Goal: Task Accomplishment & Management: Complete application form

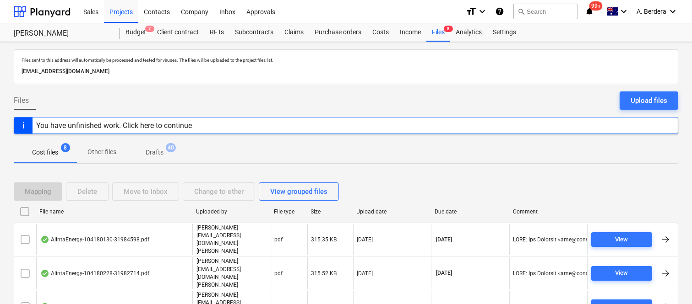
click at [689, 245] on div "Files sent to this address will automatically be processed and tested for virus…" at bounding box center [346, 284] width 692 height 484
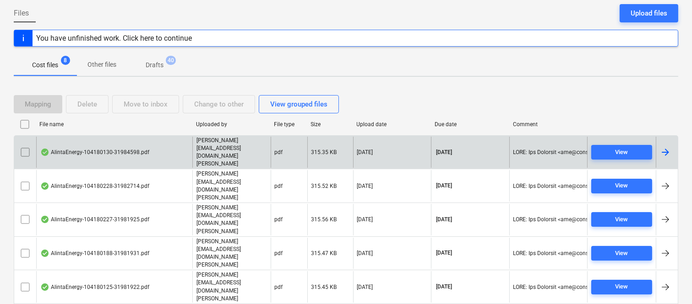
click at [88, 149] on div "AlintaEnergy-104180130-31984598.pdf" at bounding box center [94, 152] width 109 height 7
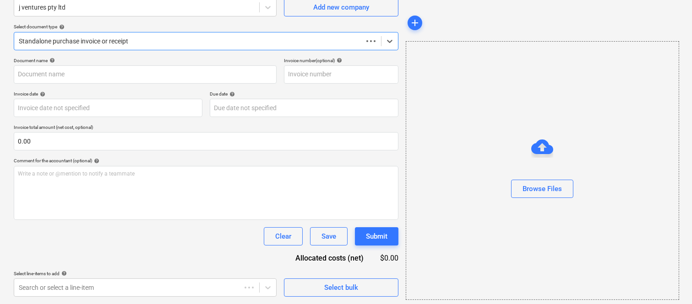
scroll to position [85, 0]
type input "104180130"
type input "[DATE]"
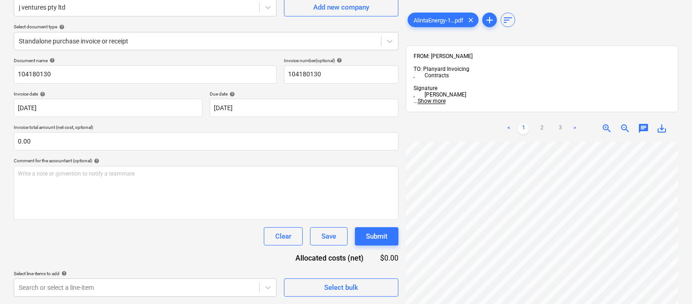
click at [691, 39] on div "Create new document Select company j ventures pty ltd Add new company Select do…" at bounding box center [346, 130] width 692 height 347
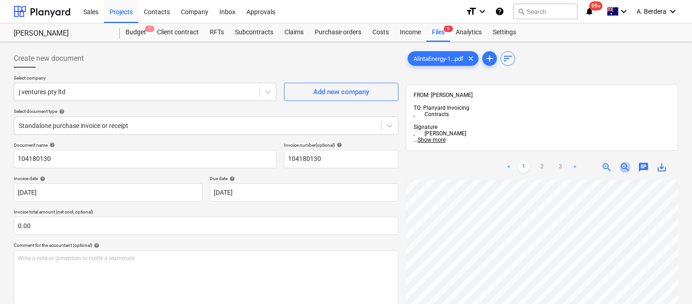
click at [623, 162] on span "zoom_out" at bounding box center [624, 167] width 11 height 11
click at [434, 31] on div "Files 9+" at bounding box center [438, 32] width 24 height 18
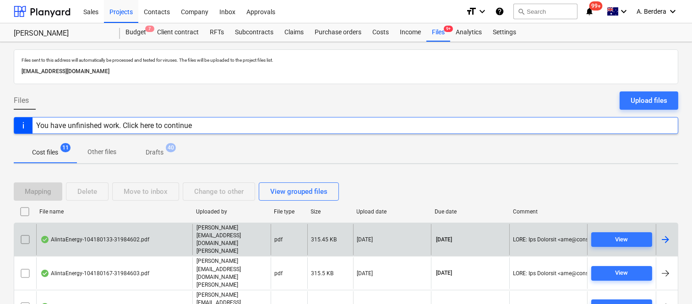
click at [174, 230] on div "AlintaEnergy-104180133-31984602.pdf" at bounding box center [114, 240] width 156 height 32
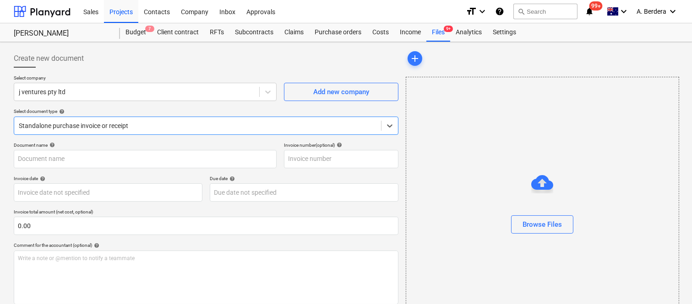
type input "104180133"
type input "[DATE]"
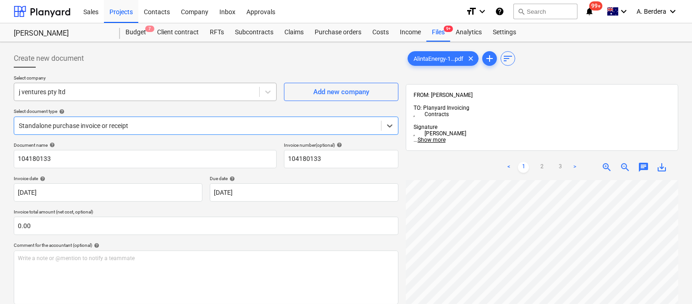
click at [105, 93] on div at bounding box center [137, 91] width 236 height 9
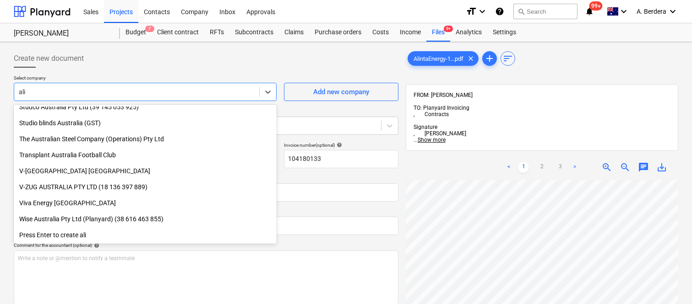
scroll to position [455, 0]
type input "alin"
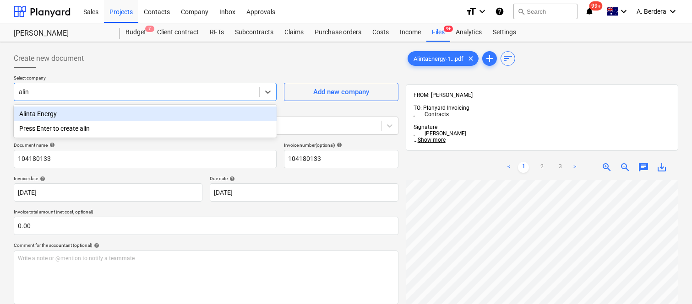
click at [102, 119] on div "Alinta Energy" at bounding box center [145, 114] width 263 height 15
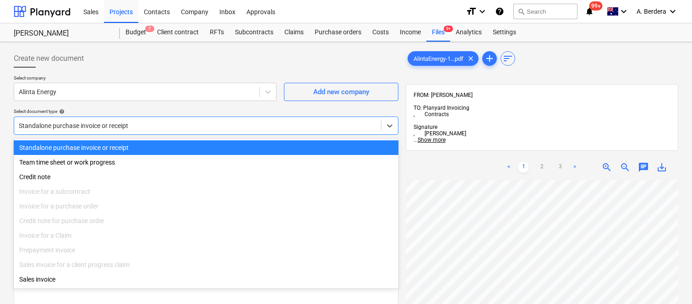
click at [115, 125] on div at bounding box center [197, 125] width 357 height 9
click at [120, 145] on div "Standalone purchase invoice or receipt" at bounding box center [206, 148] width 384 height 15
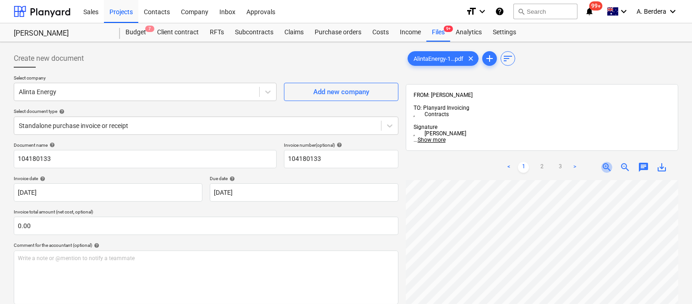
click at [604, 162] on span "zoom_in" at bounding box center [606, 167] width 11 height 11
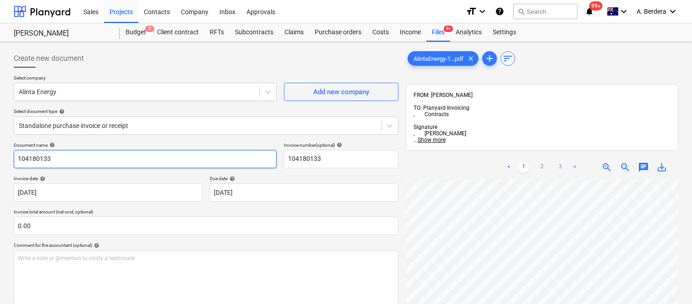
click at [90, 157] on input "104180133" at bounding box center [145, 159] width 263 height 18
type input "ALINTA ENERGY INV- 31984602"
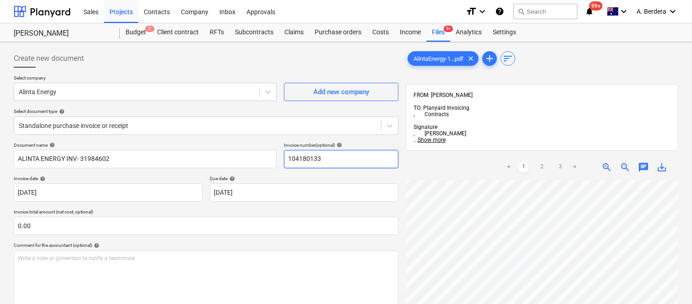
click at [323, 159] on input "104180133" at bounding box center [341, 159] width 114 height 18
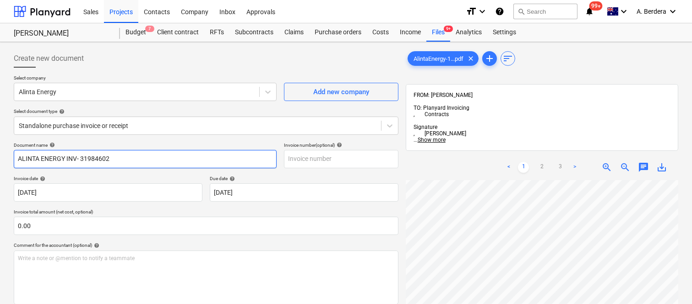
drag, startPoint x: 81, startPoint y: 158, endPoint x: 130, endPoint y: 156, distance: 49.1
click at [130, 156] on input "ALINTA ENERGY INV- 31984602" at bounding box center [145, 159] width 263 height 18
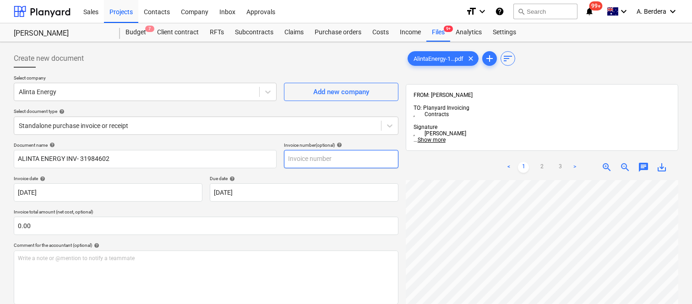
click at [296, 161] on input "text" at bounding box center [341, 159] width 114 height 18
paste input "31984602"
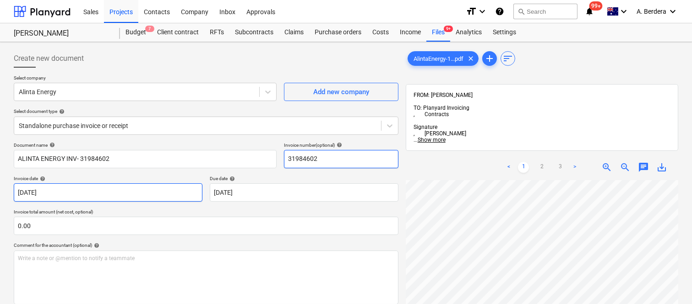
type input "31984602"
click at [108, 190] on body "Sales Projects Contacts Company Inbox Approvals format_size keyboard_arrow_down…" at bounding box center [346, 152] width 692 height 304
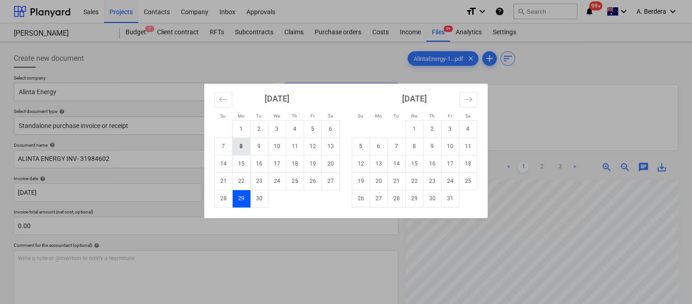
click at [237, 146] on td "8" at bounding box center [242, 146] width 18 height 17
type input "[DATE]"
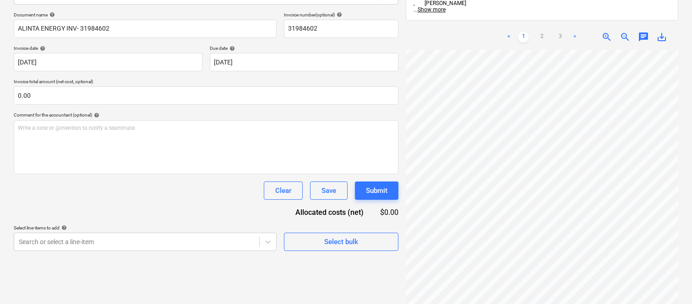
scroll to position [14, 72]
click at [191, 200] on div "Document name help ALINTA ENERGY INV- 31984602 Invoice number (optional) help 3…" at bounding box center [206, 131] width 384 height 239
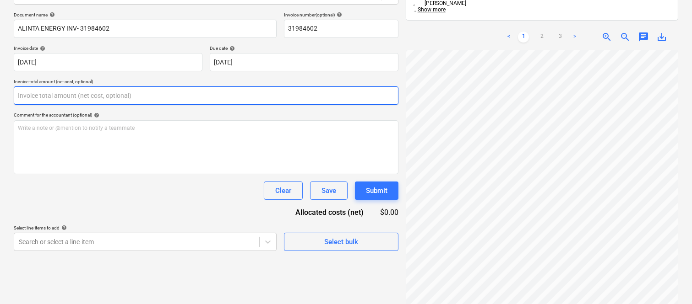
click at [68, 97] on input "text" at bounding box center [206, 96] width 384 height 18
paste input "12.07"
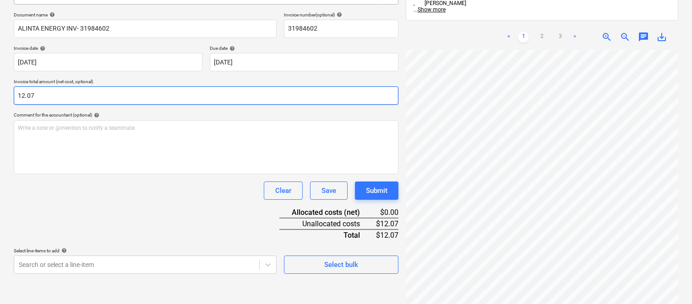
type input "12.07"
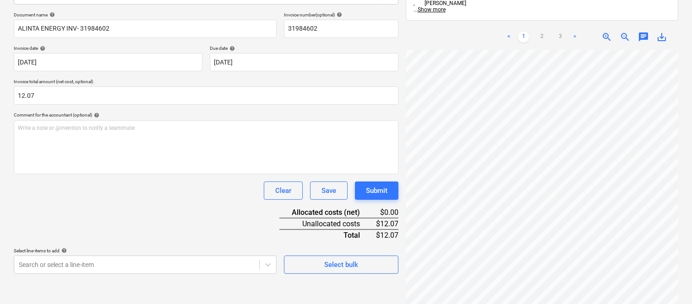
click at [167, 190] on div "Clear Save Submit" at bounding box center [206, 191] width 384 height 18
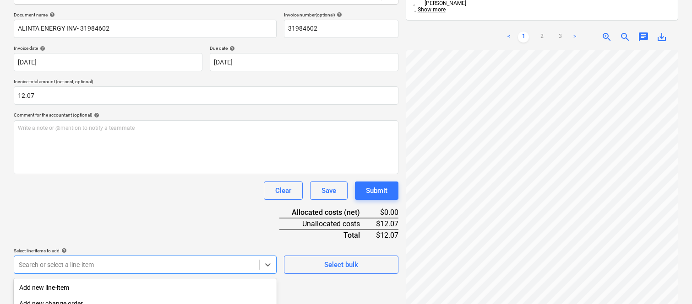
scroll to position [244, 0]
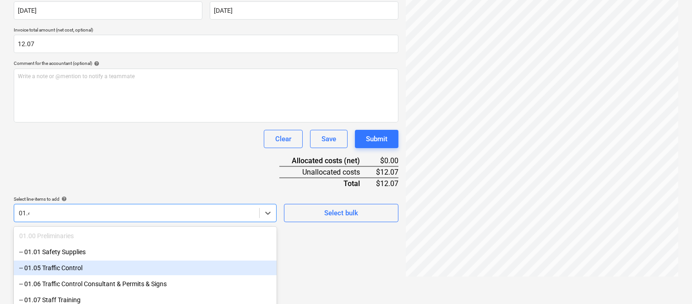
type input "01.41"
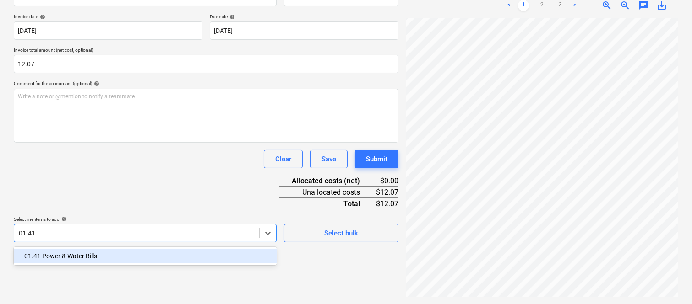
scroll to position [130, 0]
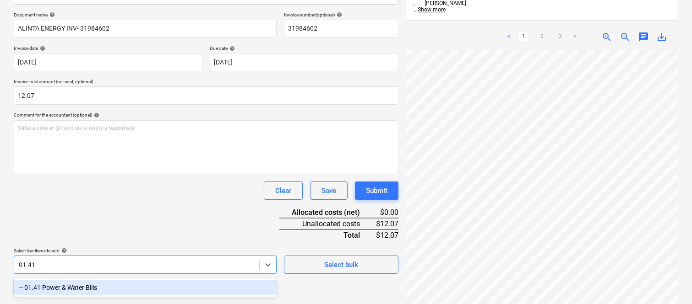
click at [103, 288] on div "-- 01.41 Power & Water Bills" at bounding box center [145, 288] width 263 height 15
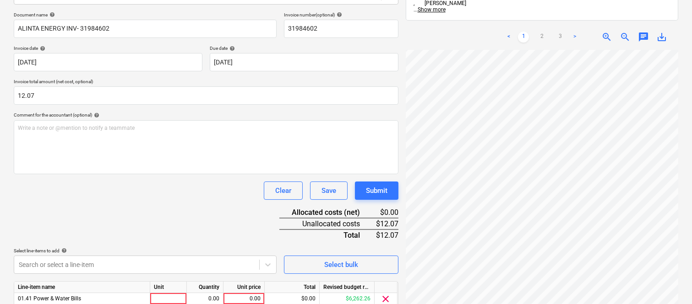
click at [89, 195] on div "Clear Save Submit" at bounding box center [206, 191] width 384 height 18
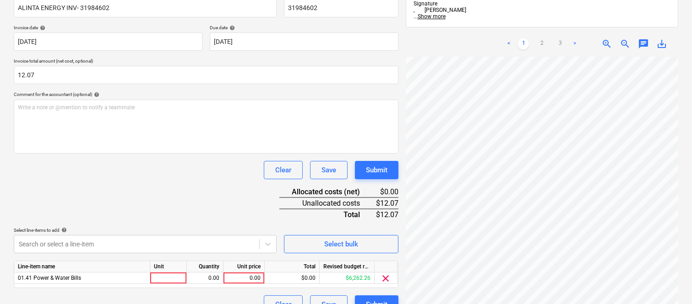
scroll to position [168, 0]
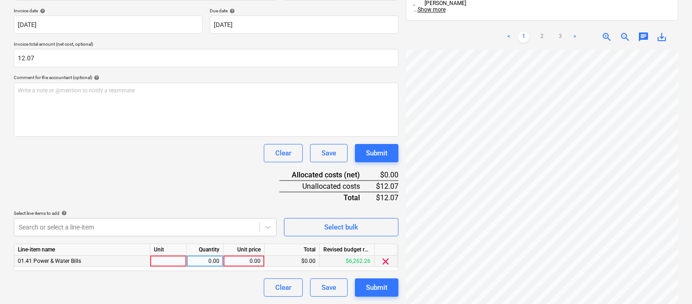
click at [170, 262] on div at bounding box center [168, 261] width 37 height 11
type input "INVOICE"
click at [210, 265] on div "0.00" at bounding box center [204, 261] width 29 height 11
type input "1"
click at [248, 260] on div "0.00" at bounding box center [243, 261] width 33 height 11
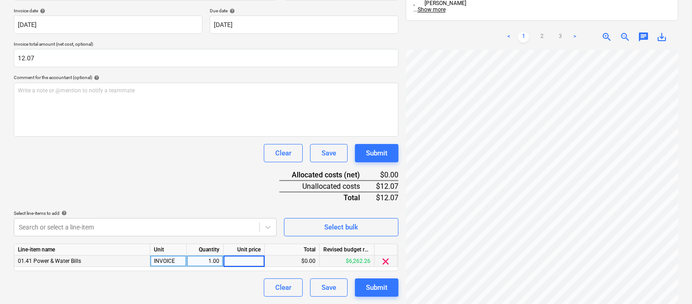
type input "12.07"
click at [179, 170] on div "Document name help ALINTA ENERGY INV- 31984602 Invoice number (optional) help 3…" at bounding box center [206, 135] width 384 height 323
click at [198, 288] on div "Clear Save Submit" at bounding box center [206, 288] width 384 height 18
click at [378, 288] on div "Submit" at bounding box center [377, 288] width 22 height 12
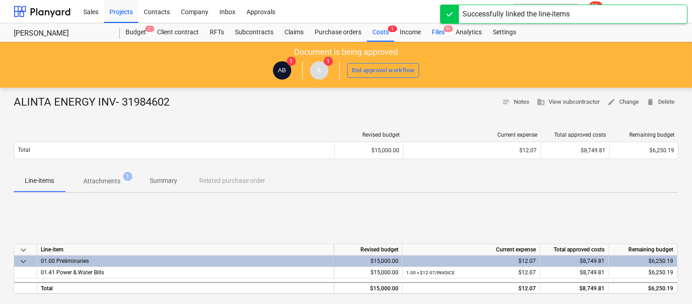
click at [440, 28] on div "Files 9+" at bounding box center [438, 32] width 24 height 18
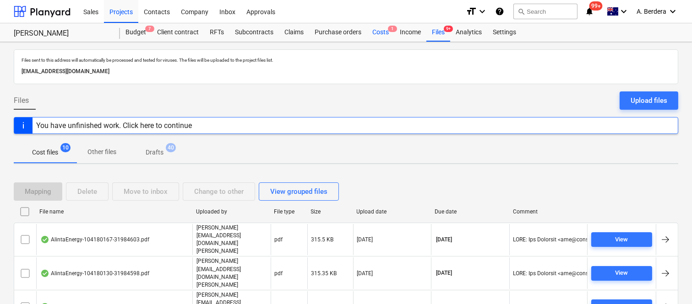
click at [382, 32] on div "Costs 1" at bounding box center [380, 32] width 27 height 18
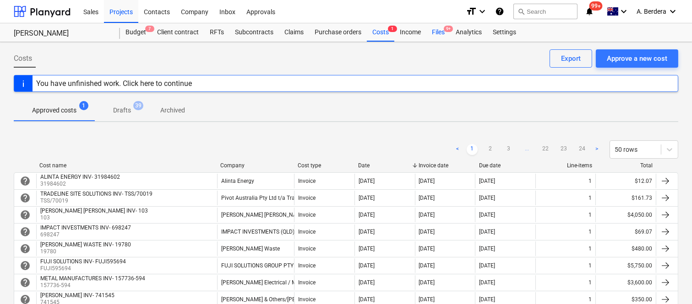
click at [438, 32] on div "Files 9+" at bounding box center [438, 32] width 24 height 18
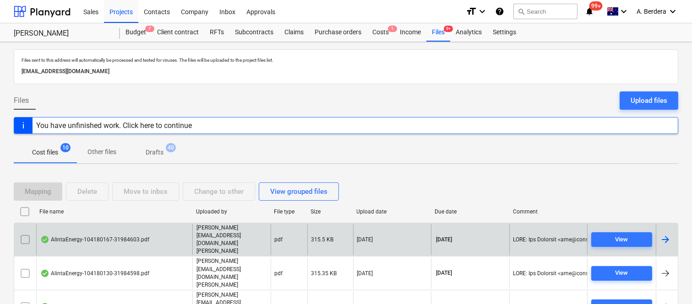
click at [235, 231] on p "joe@signaturepropertypartners.com.au" at bounding box center [231, 240] width 70 height 32
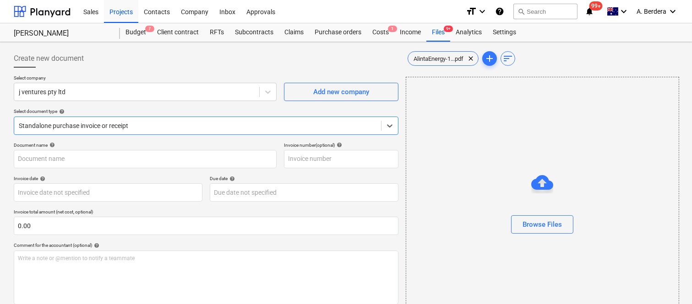
type input "104180167"
type input "[DATE]"
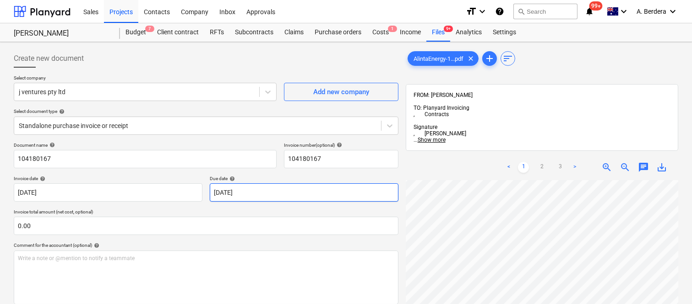
scroll to position [6, 15]
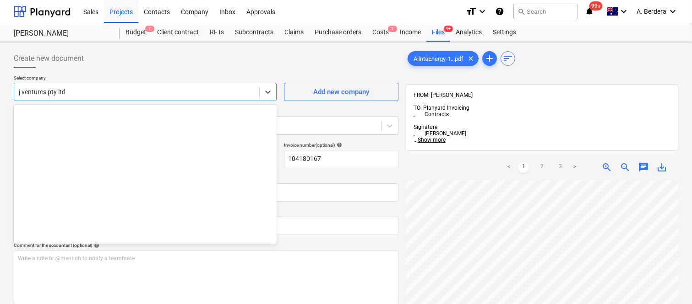
click at [168, 87] on div "j ventures pty ltd" at bounding box center [136, 92] width 245 height 13
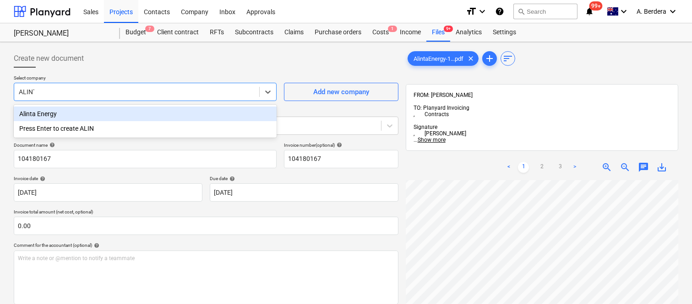
type input "ALINTA"
click at [162, 113] on div "Alinta Energy" at bounding box center [145, 114] width 263 height 15
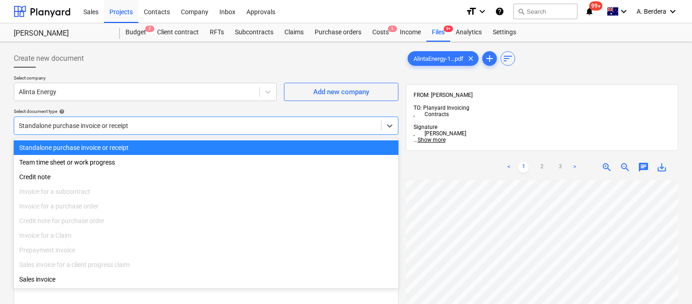
click at [157, 127] on div at bounding box center [197, 125] width 357 height 9
click at [154, 148] on div "Standalone purchase invoice or receipt" at bounding box center [206, 148] width 384 height 15
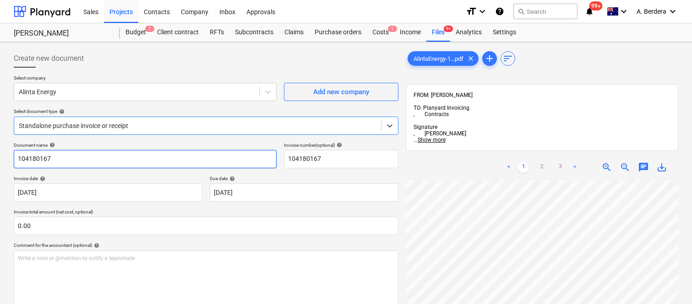
click at [103, 157] on input "104180167" at bounding box center [145, 159] width 263 height 18
type input "ALINTA ENERGY INV- 31984603"
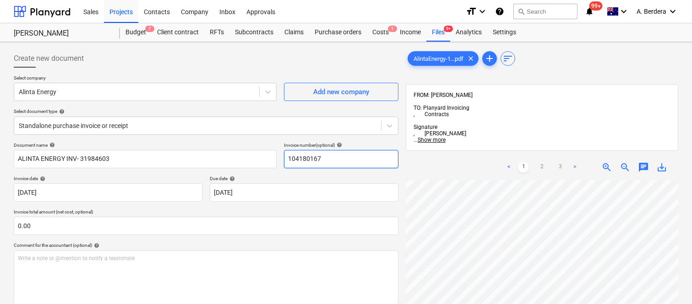
click at [299, 158] on input "104180167" at bounding box center [341, 159] width 114 height 18
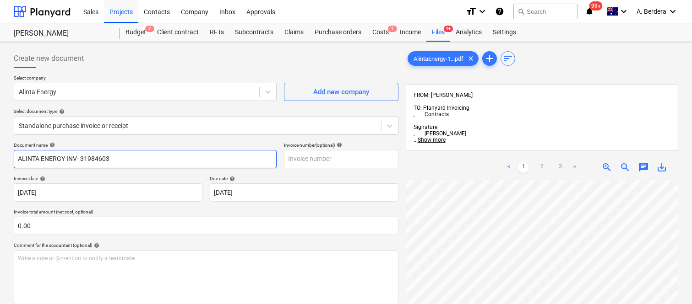
drag, startPoint x: 79, startPoint y: 158, endPoint x: 137, endPoint y: 153, distance: 58.4
click at [137, 153] on input "ALINTA ENERGY INV- 31984603" at bounding box center [145, 159] width 263 height 18
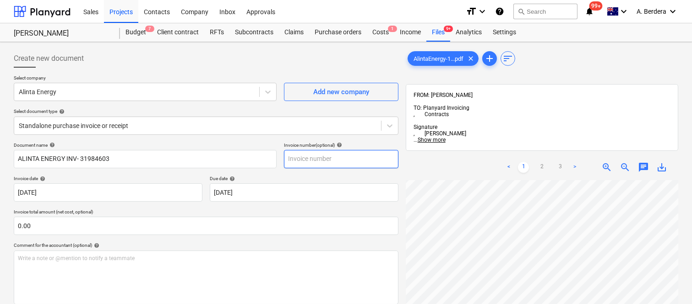
click at [298, 156] on input "text" at bounding box center [341, 159] width 114 height 18
paste input "31984603"
type input "31984603"
click at [385, 29] on div "Costs 1" at bounding box center [380, 32] width 27 height 18
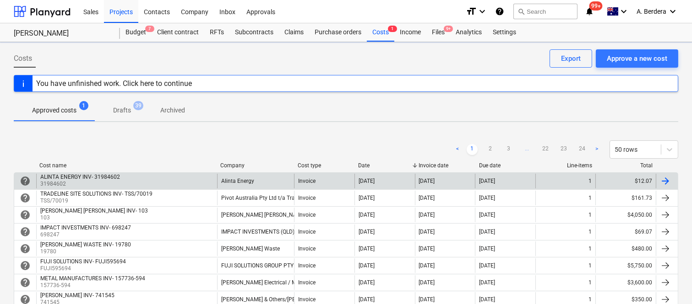
click at [267, 181] on div "Alinta Energy" at bounding box center [255, 181] width 77 height 15
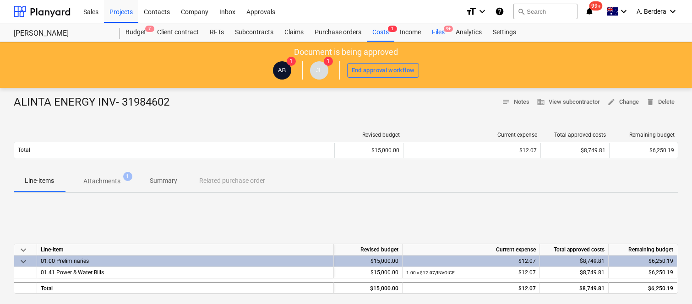
click at [437, 30] on div "Files 9+" at bounding box center [438, 32] width 24 height 18
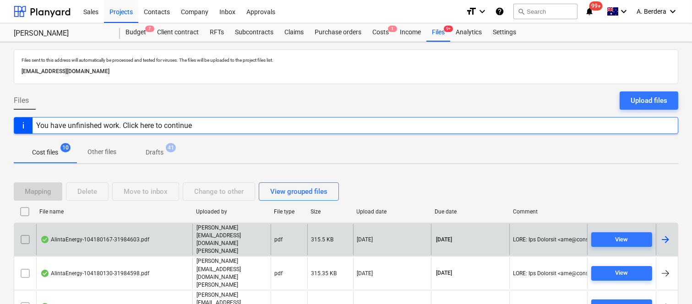
click at [165, 231] on div "AlintaEnergy-104180167-31984603.pdf" at bounding box center [114, 240] width 156 height 32
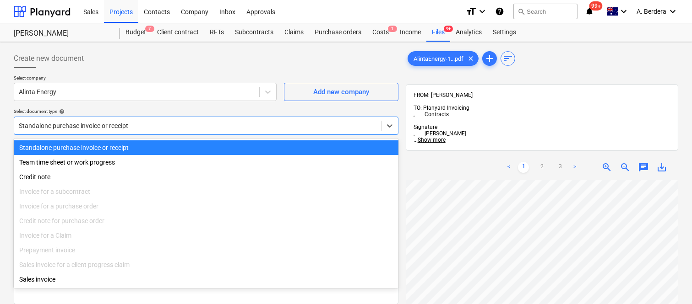
click at [173, 125] on div at bounding box center [197, 125] width 357 height 9
click at [172, 142] on div "Standalone purchase invoice or receipt" at bounding box center [206, 148] width 384 height 15
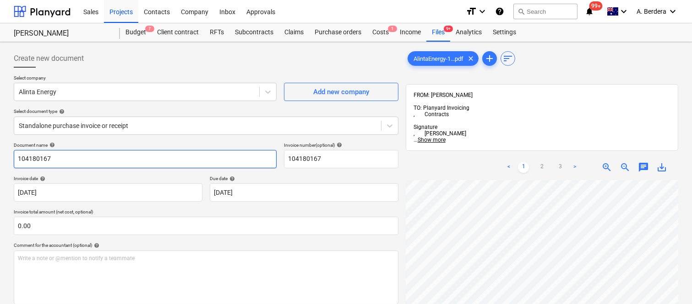
click at [116, 163] on input "104180167" at bounding box center [145, 159] width 263 height 18
type input "ALINTA ENERGY INV- 31984603"
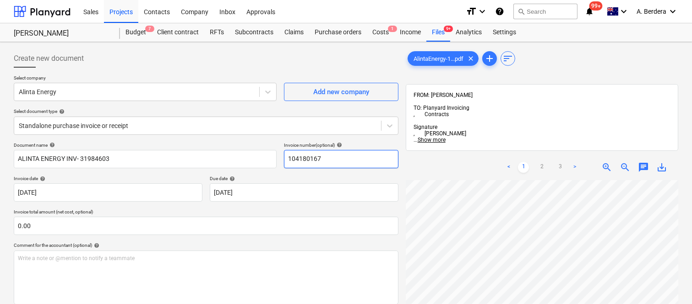
click at [314, 158] on input "104180167" at bounding box center [341, 159] width 114 height 18
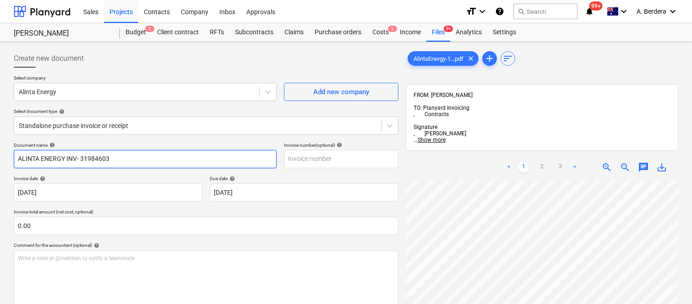
drag, startPoint x: 80, startPoint y: 157, endPoint x: 135, endPoint y: 150, distance: 56.2
click at [135, 150] on input "ALINTA ENERGY INV- 31984603" at bounding box center [145, 159] width 263 height 18
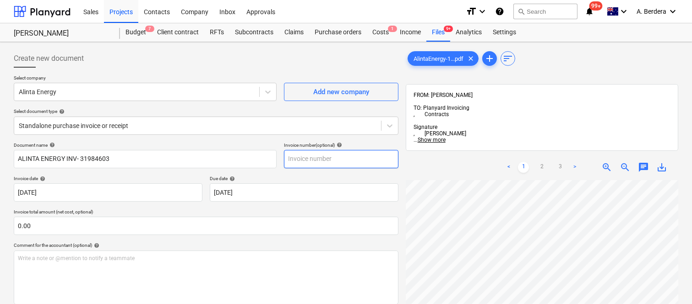
click at [303, 162] on input "text" at bounding box center [341, 159] width 114 height 18
paste input "31984603"
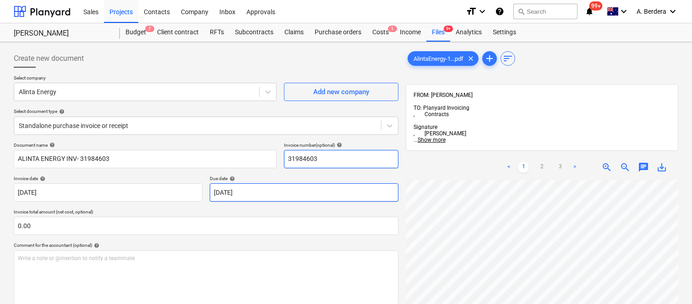
type input "31984603"
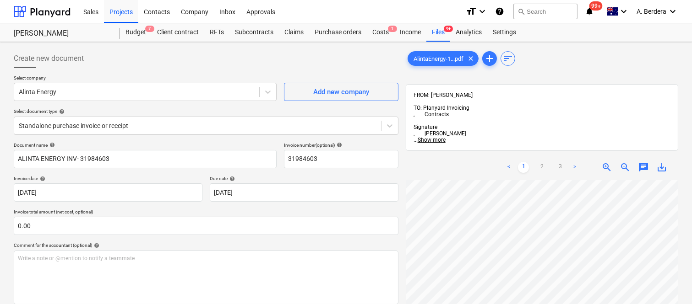
scroll to position [85, 72]
click at [489, 155] on div "< 1 2 3 > zoom_in zoom_out chat 0 save_alt" at bounding box center [542, 307] width 272 height 304
click at [223, 51] on div "Create new document" at bounding box center [206, 58] width 384 height 18
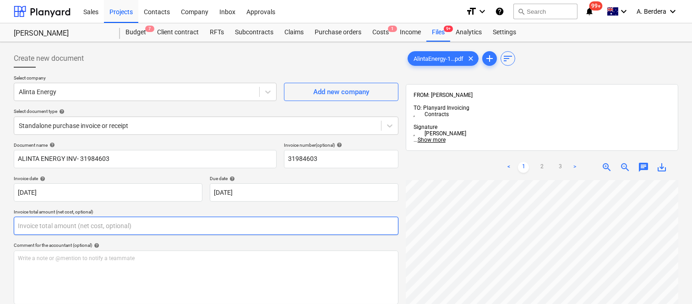
click at [102, 223] on input "text" at bounding box center [206, 226] width 384 height 18
paste input "12.07"
type input "12.07"
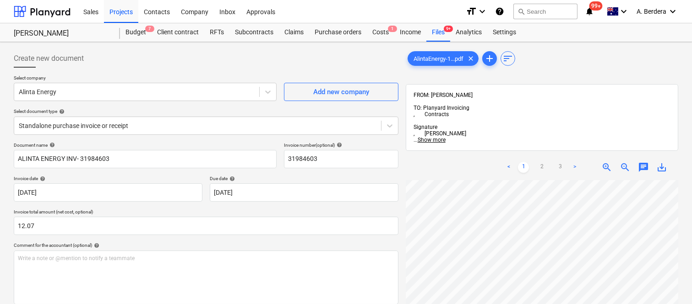
click at [181, 240] on div "Document name help ALINTA ENERGY INV- 31984603 Invoice number (optional) help 3…" at bounding box center [206, 273] width 384 height 262
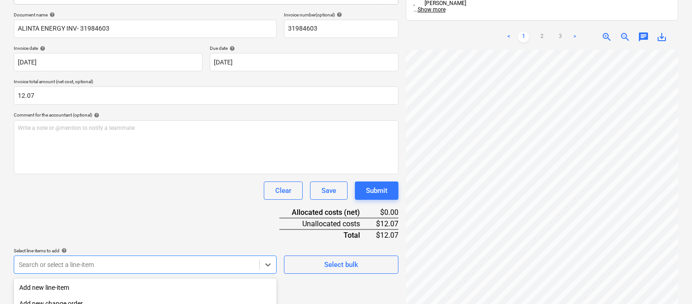
scroll to position [244, 0]
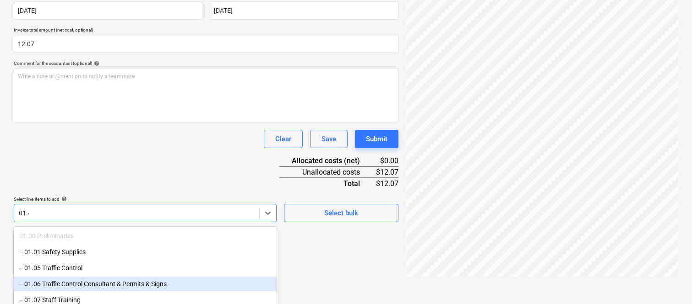
type input "01.41"
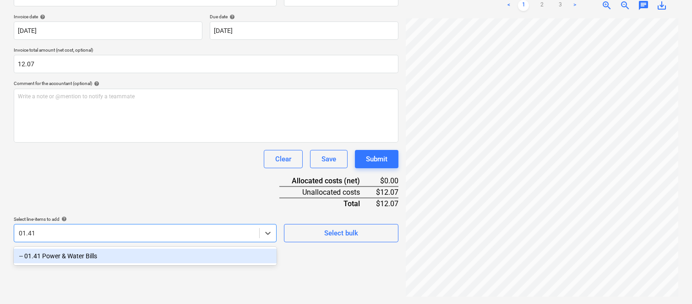
scroll to position [130, 0]
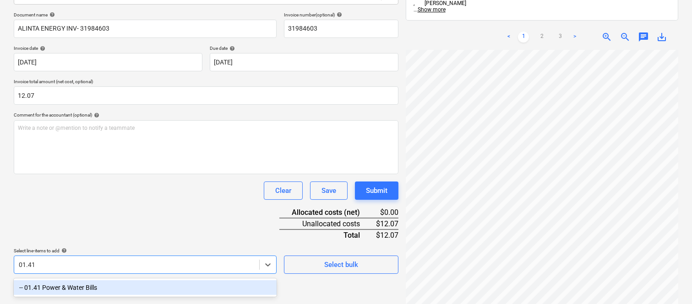
click at [106, 288] on div "-- 01.41 Power & Water Bills" at bounding box center [145, 288] width 263 height 15
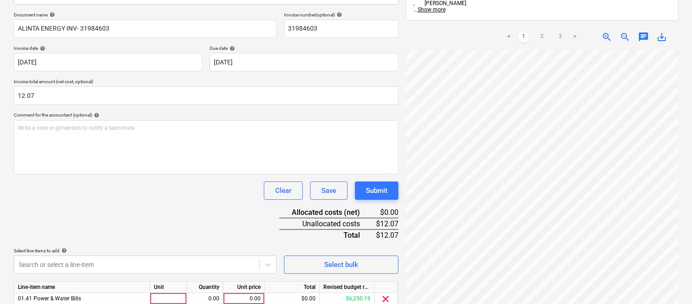
click at [131, 197] on div "Clear Save Submit" at bounding box center [206, 191] width 384 height 18
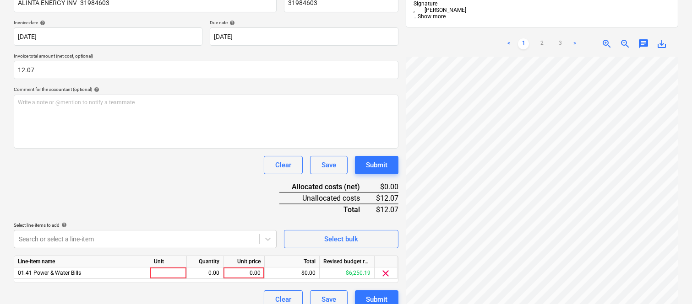
scroll to position [168, 0]
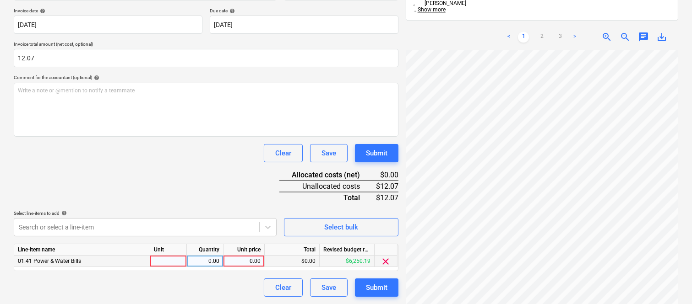
click at [172, 259] on div at bounding box center [168, 261] width 37 height 11
type input "INVOICE"
click at [203, 263] on div "0.00" at bounding box center [204, 261] width 29 height 11
type input "1"
click at [236, 261] on div "0.00" at bounding box center [243, 261] width 33 height 11
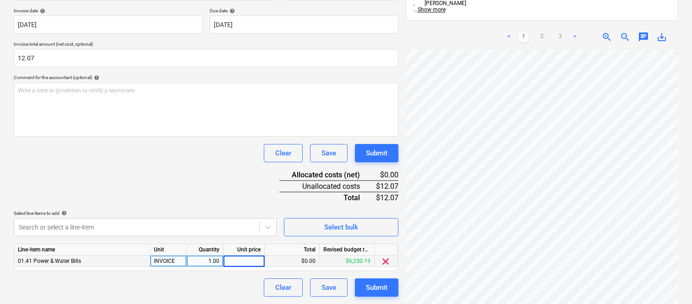
type input "12.07"
click at [206, 167] on div "Document name help ALINTA ENERGY INV- 31984603 Invoice number (optional) help 3…" at bounding box center [206, 135] width 384 height 323
click at [198, 161] on div "Clear Save Submit" at bounding box center [206, 153] width 384 height 18
click at [371, 294] on div "Submit" at bounding box center [377, 288] width 22 height 12
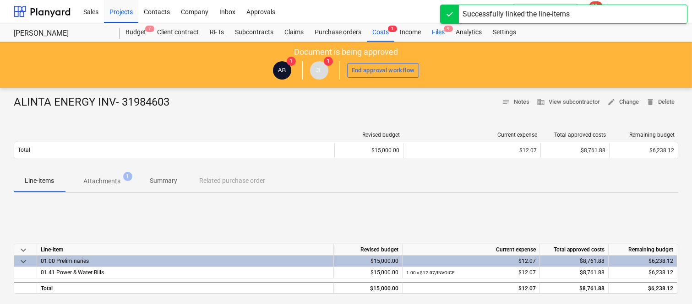
click at [438, 29] on div "Files 9" at bounding box center [438, 32] width 24 height 18
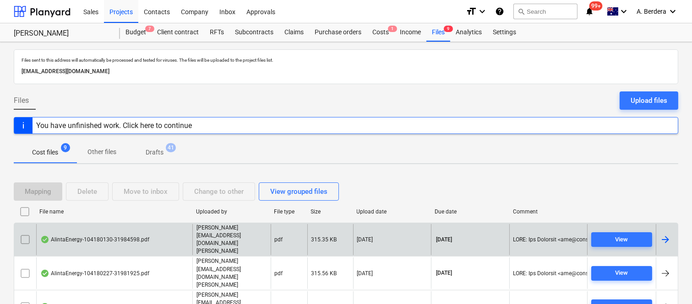
click at [147, 231] on div "AlintaEnergy-104180130-31984598.pdf" at bounding box center [114, 240] width 156 height 32
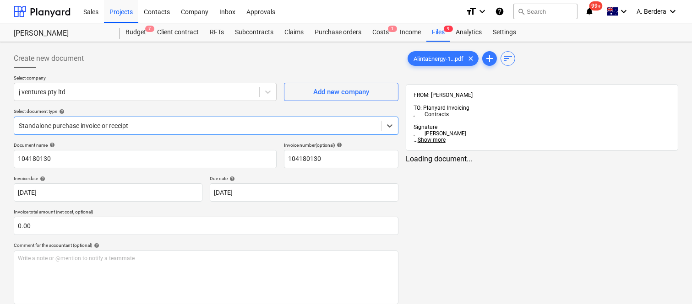
type input "104180130"
type input "[DATE]"
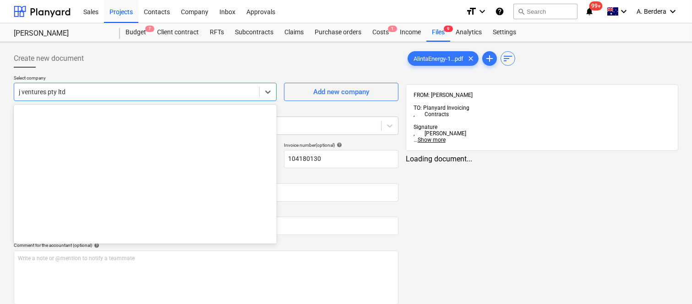
scroll to position [4117, 0]
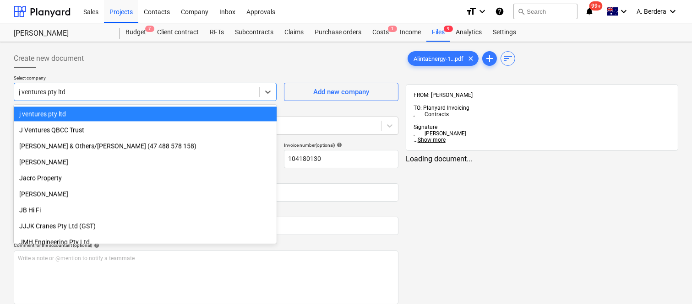
click at [146, 90] on div at bounding box center [137, 91] width 236 height 9
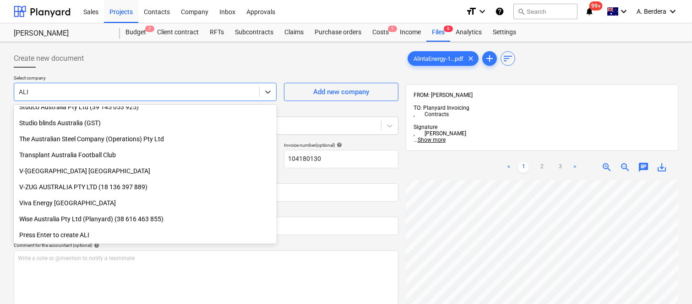
scroll to position [455, 0]
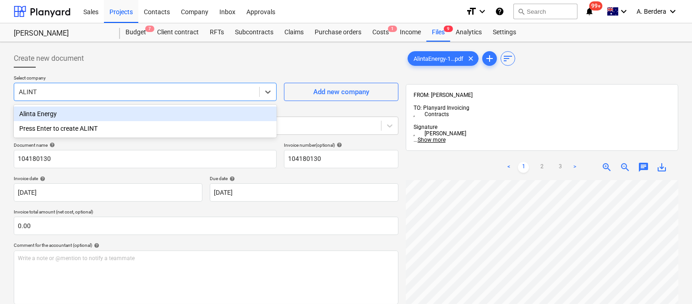
type input "ALINTA"
click at [115, 111] on div "Alinta Energy" at bounding box center [145, 114] width 263 height 15
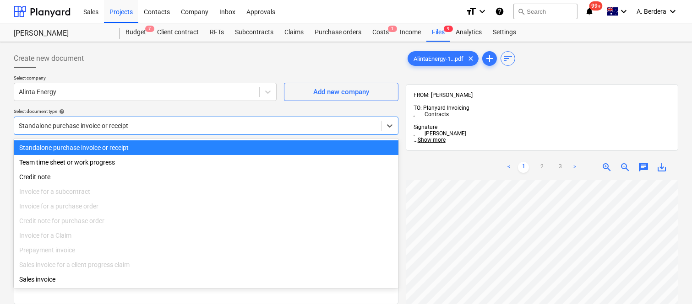
click at [141, 122] on div at bounding box center [197, 125] width 357 height 9
click at [150, 146] on div "Standalone purchase invoice or receipt" at bounding box center [206, 148] width 384 height 15
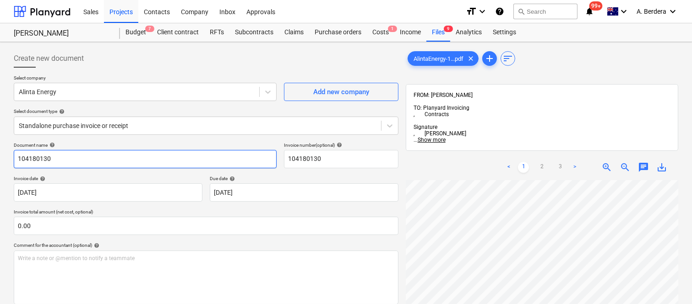
click at [95, 158] on input "104180130" at bounding box center [145, 159] width 263 height 18
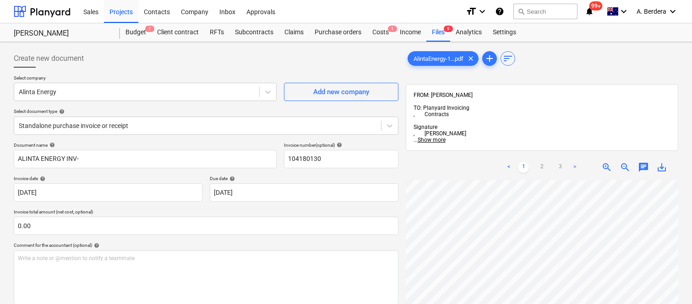
scroll to position [5, 19]
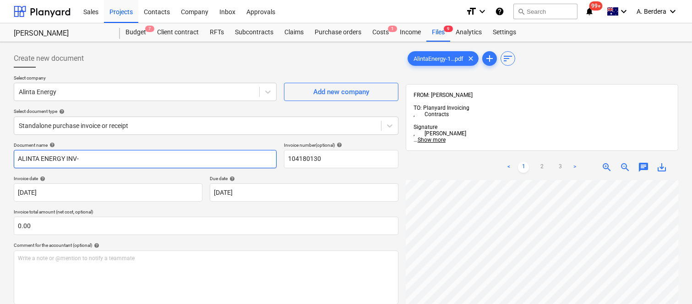
click at [112, 158] on input "ALINTA ENERGY INV-" at bounding box center [145, 159] width 263 height 18
type input "ALINTA ENERGY INV- 31984598"
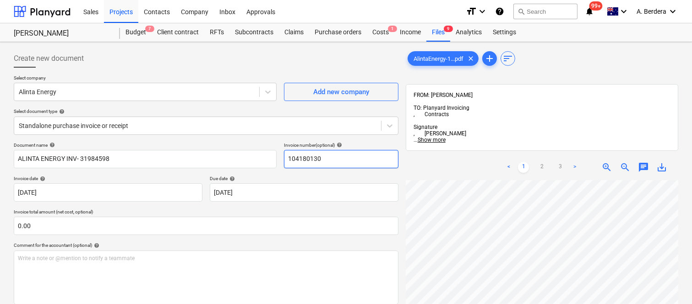
click at [303, 161] on input "104180130" at bounding box center [341, 159] width 114 height 18
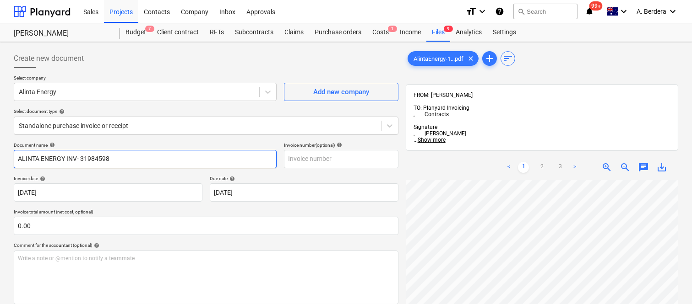
drag, startPoint x: 80, startPoint y: 157, endPoint x: 135, endPoint y: 158, distance: 54.9
click at [135, 158] on input "ALINTA ENERGY INV- 31984598" at bounding box center [145, 159] width 263 height 18
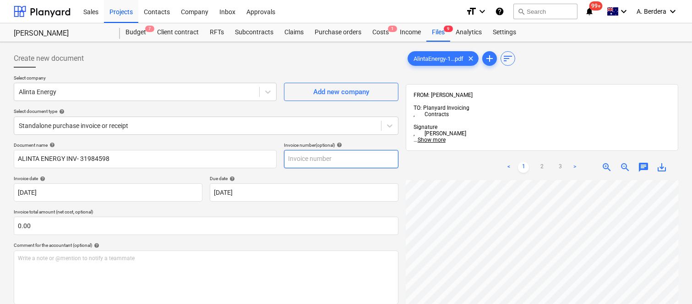
click at [303, 158] on input "text" at bounding box center [341, 159] width 114 height 18
paste input "31984598"
type input "31984598"
click at [440, 155] on div "< 1 2 3 > zoom_in zoom_out chat 0 save_alt" at bounding box center [542, 168] width 272 height 26
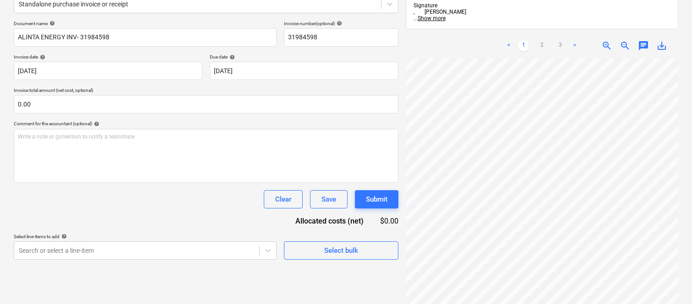
scroll to position [11, 62]
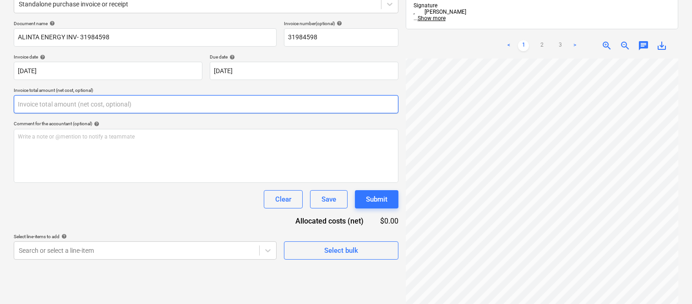
click at [158, 104] on input "text" at bounding box center [206, 104] width 384 height 18
type input "0.00"
click at [37, 103] on input "text" at bounding box center [206, 104] width 384 height 18
paste input "12.07"
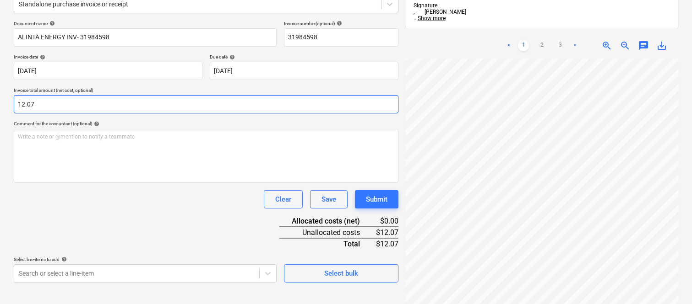
type input "12.07"
click at [91, 203] on div "Clear Save Submit" at bounding box center [206, 199] width 384 height 18
click at [153, 193] on div "Clear Save Submit" at bounding box center [206, 199] width 384 height 18
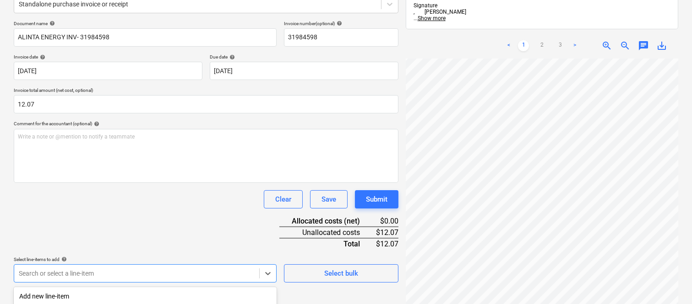
scroll to position [244, 0]
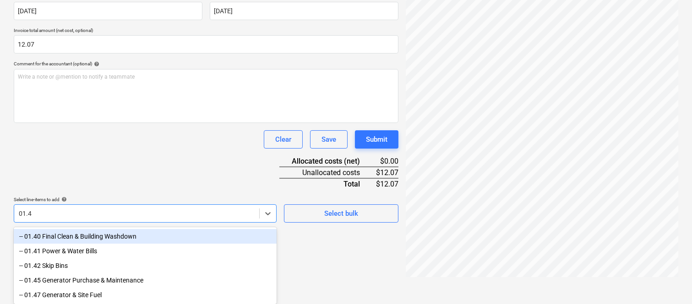
type input "01.41"
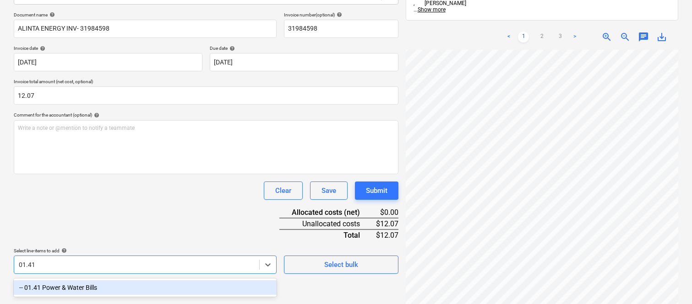
click at [107, 286] on div "-- 01.41 Power & Water Bills" at bounding box center [145, 288] width 263 height 15
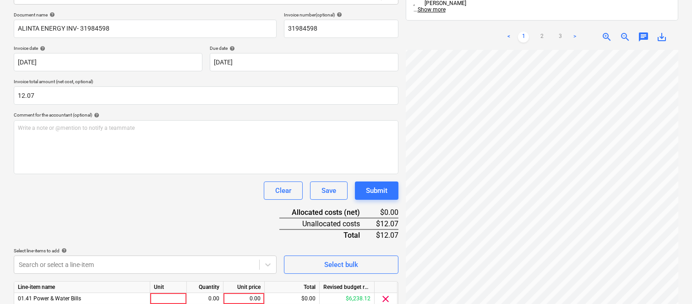
click at [112, 216] on div "Document name help ALINTA ENERGY INV- 31984598 Invoice number (optional) help 3…" at bounding box center [206, 173] width 384 height 323
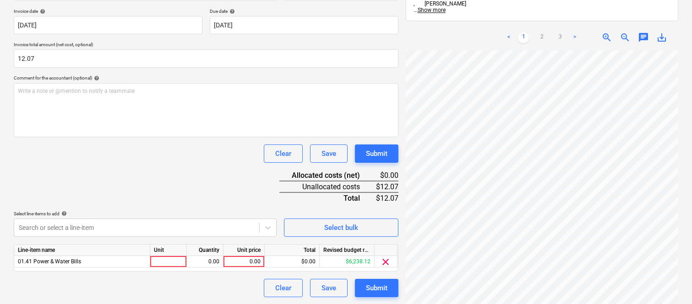
scroll to position [168, 0]
click at [164, 260] on div at bounding box center [168, 261] width 37 height 11
type input "INVOICE"
click at [211, 261] on div "0.00" at bounding box center [204, 261] width 29 height 11
type input "1"
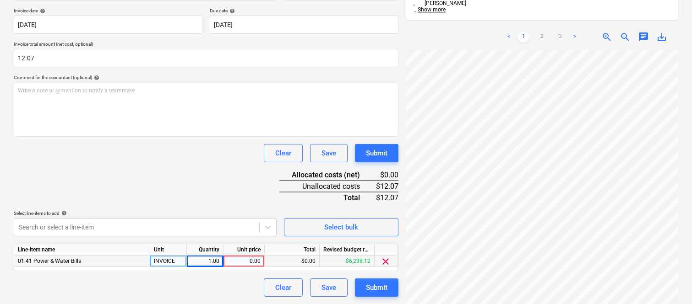
click at [243, 261] on div "0.00" at bounding box center [243, 261] width 33 height 11
type input "12.07"
click at [203, 156] on div "Clear Save Submit" at bounding box center [206, 153] width 384 height 18
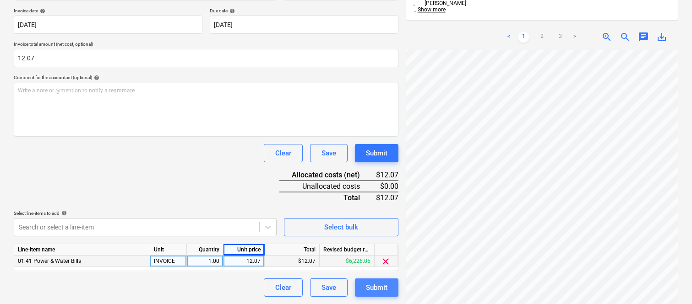
click at [381, 287] on div "Submit" at bounding box center [377, 288] width 22 height 12
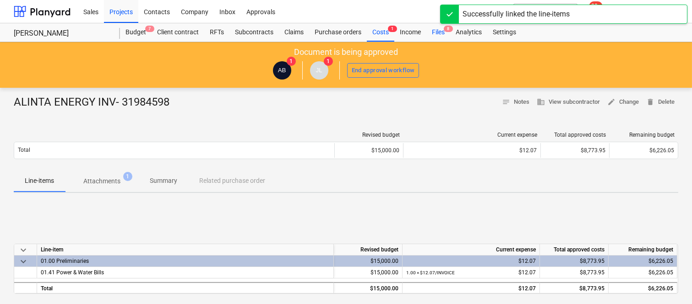
click at [440, 29] on div "Files 8" at bounding box center [438, 32] width 24 height 18
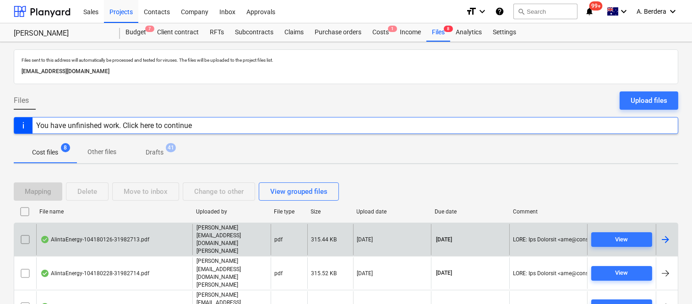
click at [149, 230] on div "AlintaEnergy-104180126-31982713.pdf" at bounding box center [114, 240] width 156 height 32
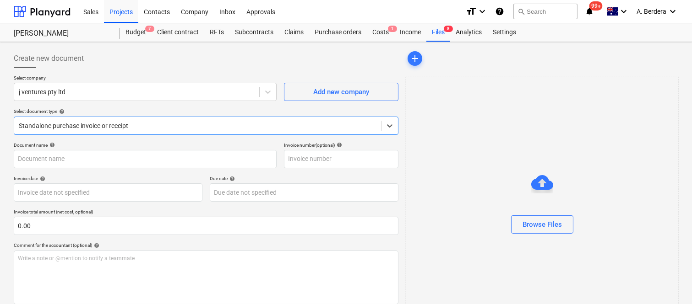
type input "104180126"
type input "[DATE]"
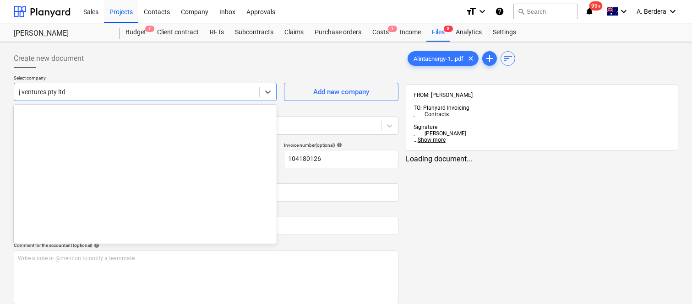
click at [117, 92] on div at bounding box center [137, 91] width 236 height 9
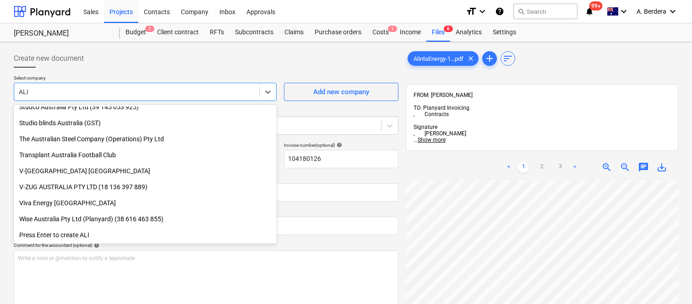
scroll to position [455, 0]
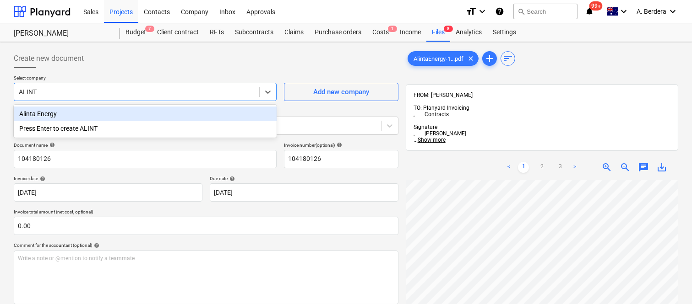
type input "ALINTA"
click at [98, 114] on div "Alinta Energy" at bounding box center [145, 114] width 263 height 15
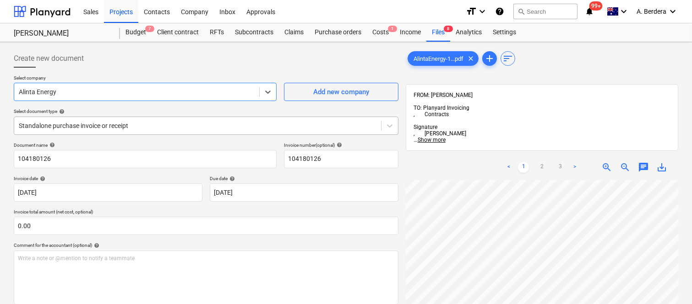
click at [126, 123] on div at bounding box center [197, 125] width 357 height 9
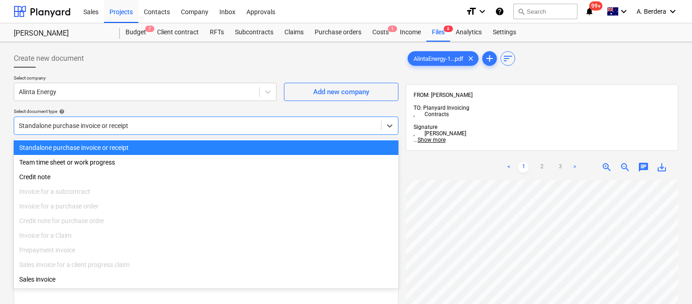
click at [140, 149] on div "Standalone purchase invoice or receipt" at bounding box center [206, 148] width 384 height 15
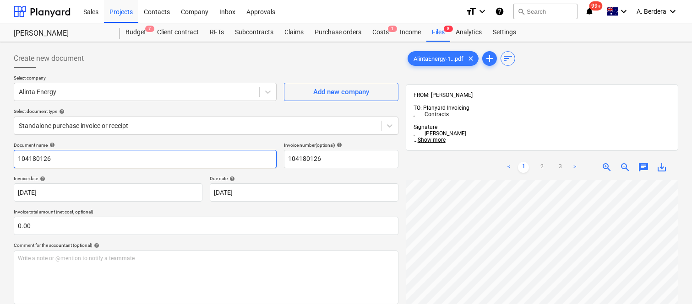
click at [53, 156] on input "104180126" at bounding box center [145, 159] width 263 height 18
type input "ALINTA ENERGY INV- 31982713"
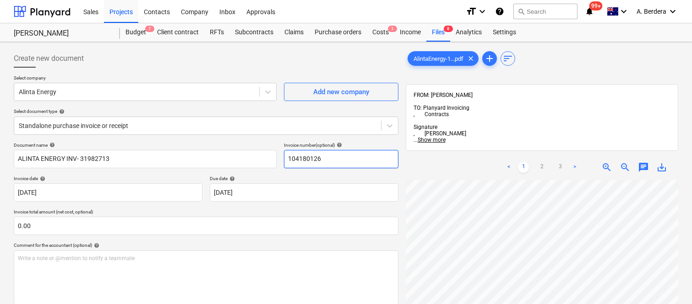
click at [303, 158] on input "104180126" at bounding box center [341, 159] width 114 height 18
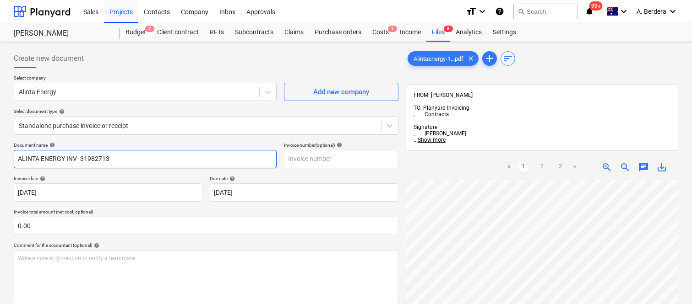
drag, startPoint x: 80, startPoint y: 157, endPoint x: 133, endPoint y: 156, distance: 53.1
click at [133, 156] on input "ALINTA ENERGY INV- 31982713" at bounding box center [145, 159] width 263 height 18
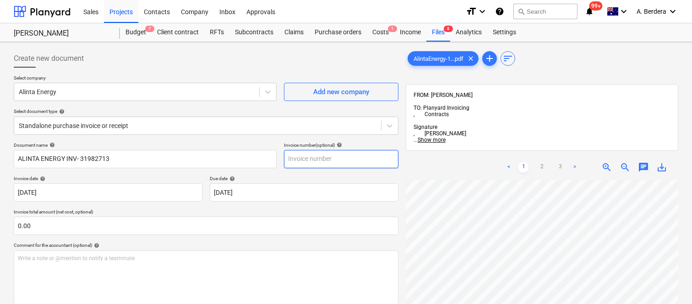
click at [326, 158] on input "text" at bounding box center [341, 159] width 114 height 18
paste input "31982713"
type input "31982713"
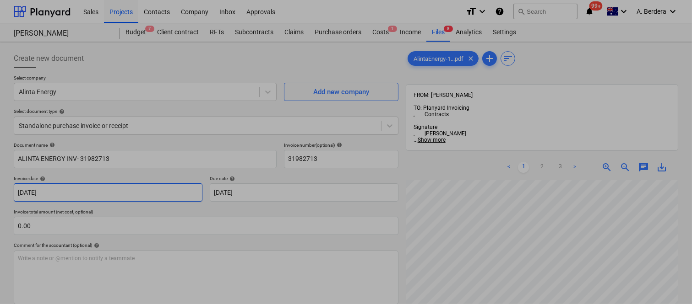
click at [110, 194] on body "Sales Projects Contacts Company Inbox Approvals format_size keyboard_arrow_down…" at bounding box center [346, 152] width 692 height 304
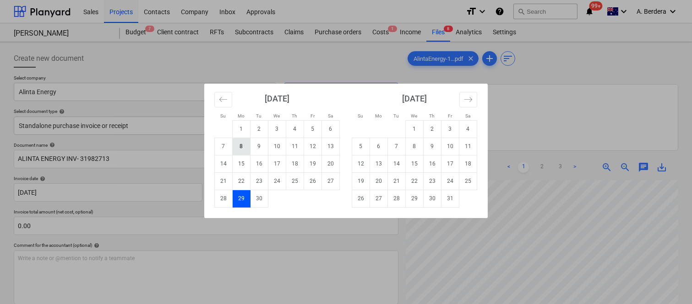
click at [237, 148] on td "8" at bounding box center [242, 146] width 18 height 17
type input "[DATE]"
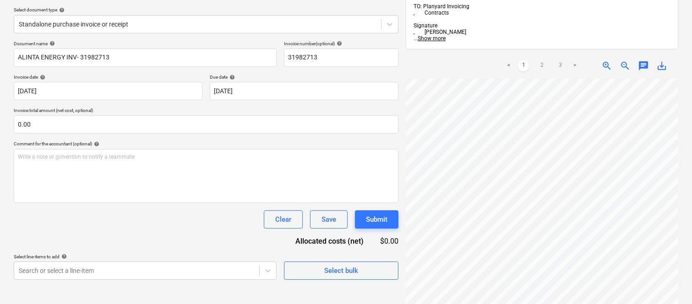
scroll to position [7, 72]
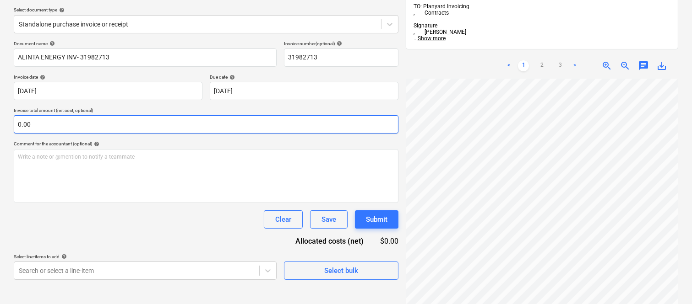
click at [106, 123] on input "0.00" at bounding box center [206, 124] width 384 height 18
paste input "12.07"
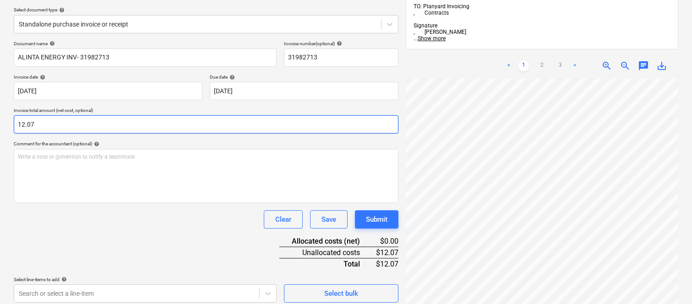
type input "12.07"
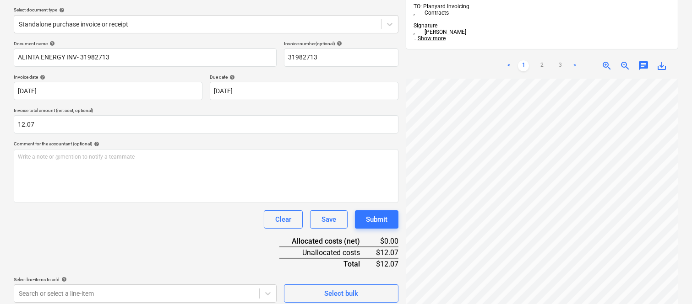
click at [159, 239] on div "Document name help ALINTA ENERGY INV- 31982713 Invoice number (optional) help 3…" at bounding box center [206, 172] width 384 height 262
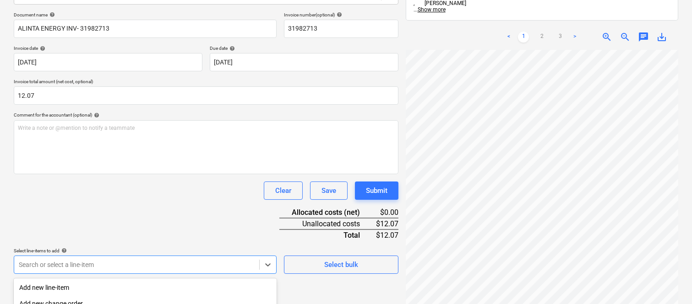
scroll to position [244, 0]
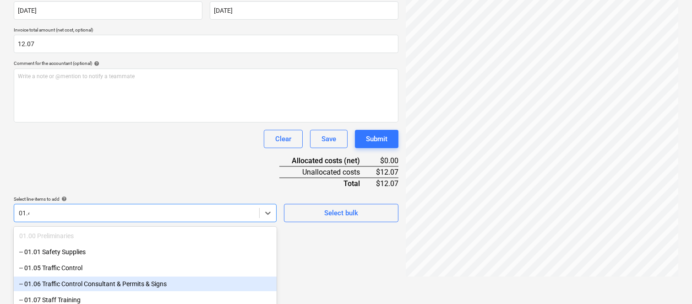
type input "01.41"
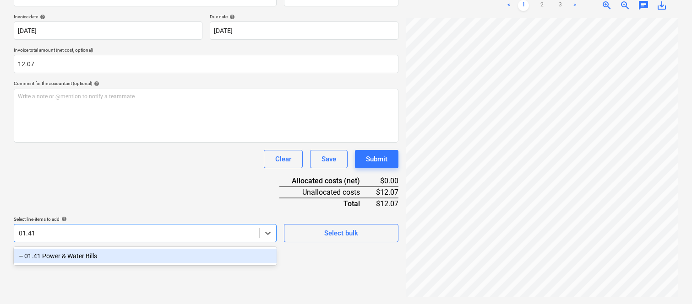
scroll to position [130, 0]
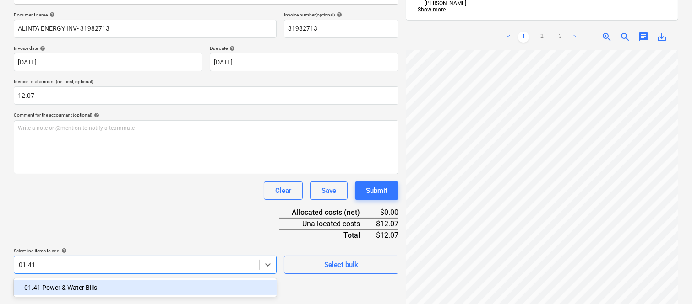
click at [126, 284] on div "-- 01.41 Power & Water Bills" at bounding box center [145, 288] width 263 height 15
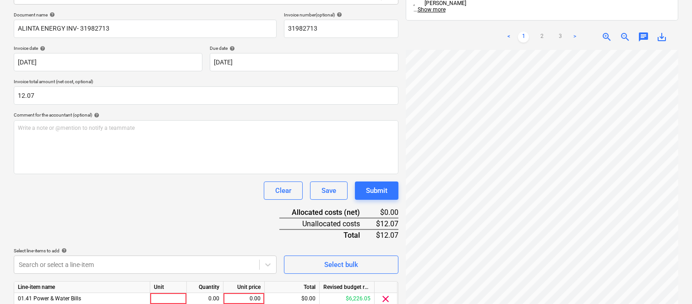
click at [131, 227] on div "Document name help ALINTA ENERGY INV- 31982713 Invoice number (optional) help 3…" at bounding box center [206, 173] width 384 height 323
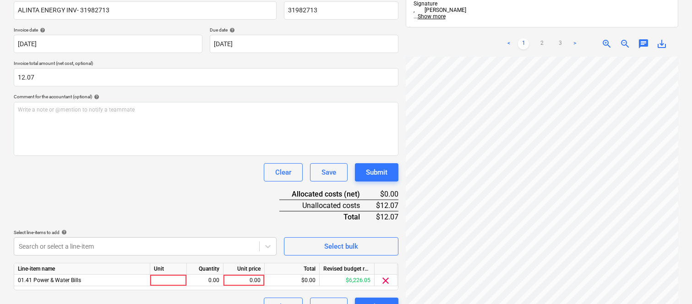
scroll to position [151, 0]
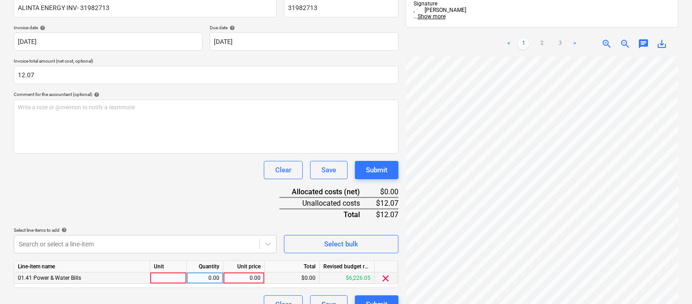
click at [163, 278] on div at bounding box center [168, 278] width 37 height 11
type input "INVOICE"
click at [202, 280] on div "0.00" at bounding box center [204, 278] width 29 height 11
type input "1"
click at [234, 277] on div "0.00" at bounding box center [243, 278] width 33 height 11
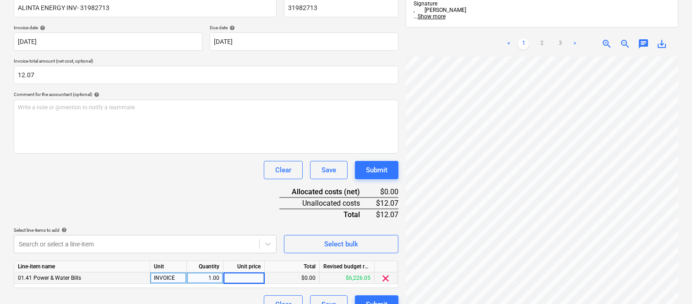
type input "12.07"
click at [210, 189] on div "Document name help ALINTA ENERGY INV- 31982713 Invoice number (optional) help 3…" at bounding box center [206, 152] width 384 height 323
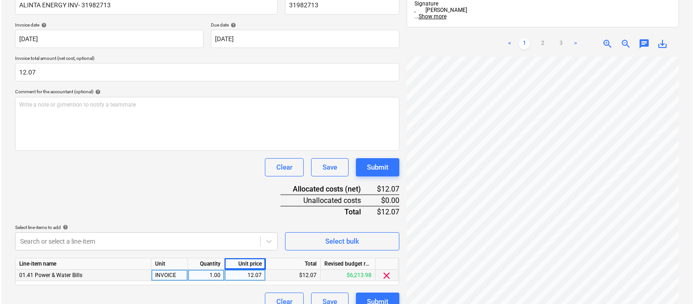
scroll to position [168, 0]
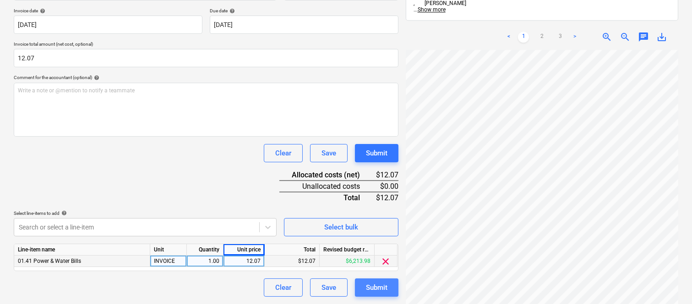
click at [379, 284] on div "Submit" at bounding box center [377, 288] width 22 height 12
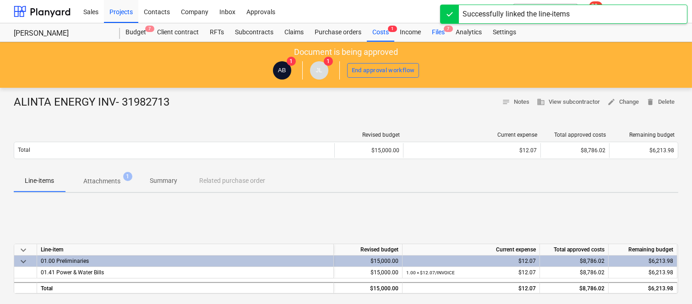
click at [441, 32] on div "Files 7" at bounding box center [438, 32] width 24 height 18
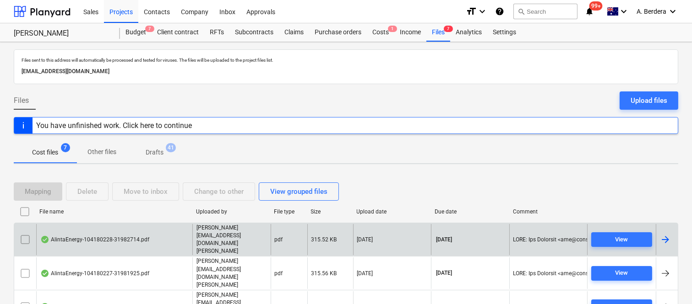
click at [233, 233] on p "joe@signaturepropertypartners.com.au" at bounding box center [231, 240] width 70 height 32
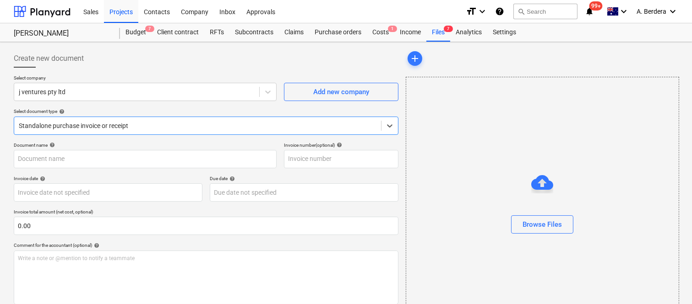
type input "104180228"
type input "[DATE]"
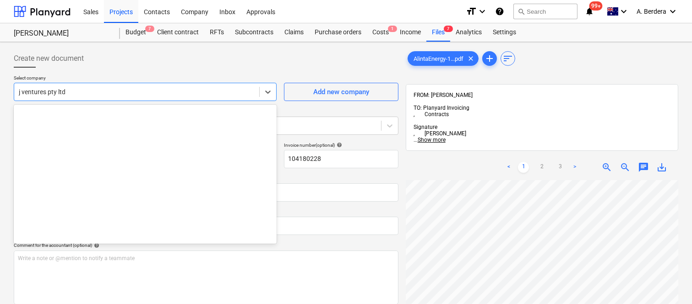
click at [170, 90] on div at bounding box center [137, 91] width 236 height 9
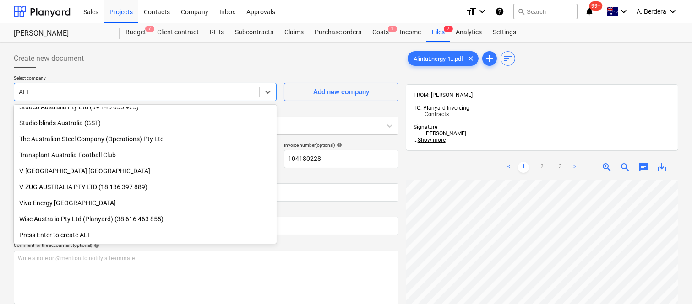
scroll to position [455, 0]
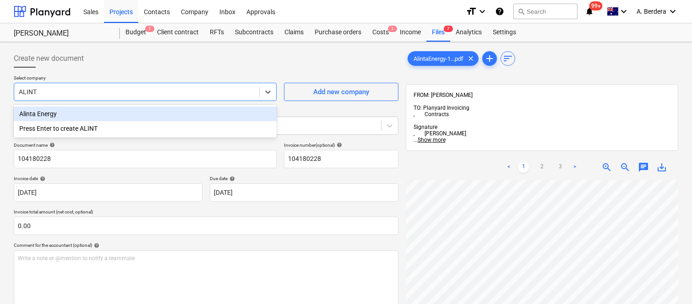
type input "ALINTA"
click at [140, 111] on div "Alinta Energy" at bounding box center [145, 114] width 263 height 15
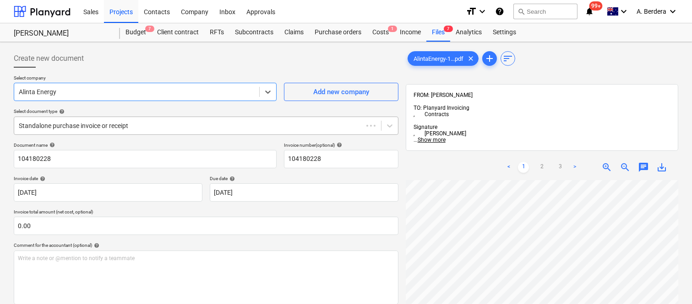
click at [149, 127] on div at bounding box center [188, 125] width 339 height 9
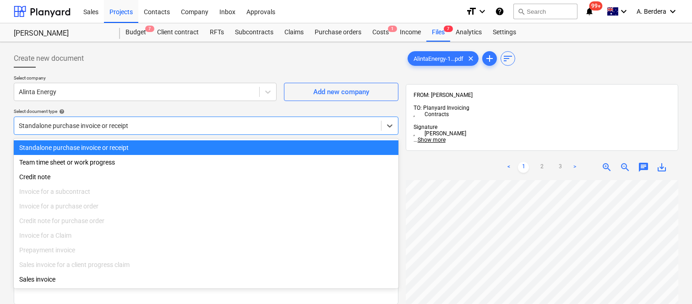
click at [154, 150] on div "Standalone purchase invoice or receipt" at bounding box center [206, 148] width 384 height 15
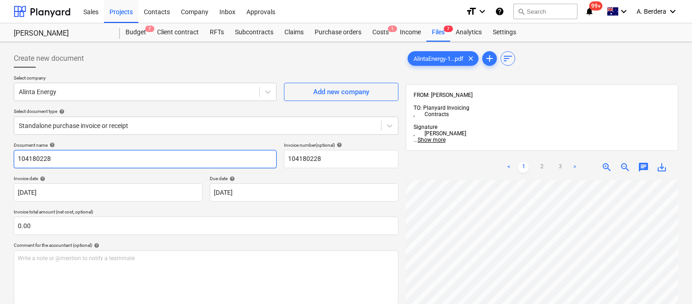
click at [90, 158] on input "104180228" at bounding box center [145, 159] width 263 height 18
type input "ALINTA ENERGY INV- 31982714"
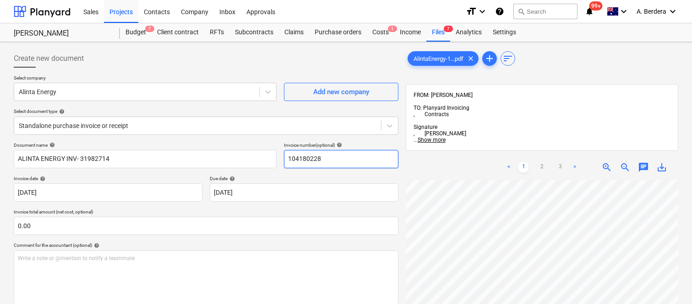
click at [312, 160] on input "104180228" at bounding box center [341, 159] width 114 height 18
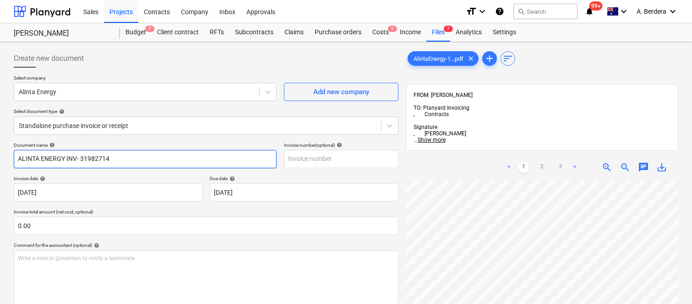
drag, startPoint x: 80, startPoint y: 156, endPoint x: 140, endPoint y: 150, distance: 60.3
click at [140, 150] on input "ALINTA ENERGY INV- 31982714" at bounding box center [145, 159] width 263 height 18
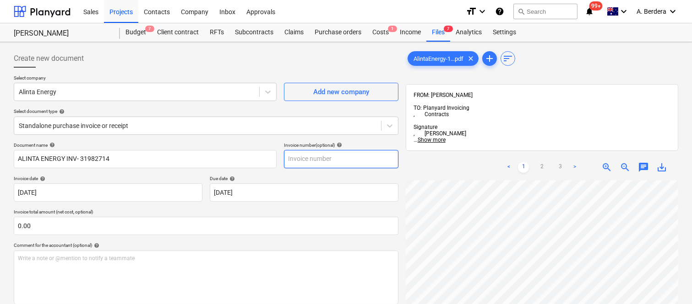
click at [299, 157] on input "text" at bounding box center [341, 159] width 114 height 18
paste input "31982714"
type input "31982714"
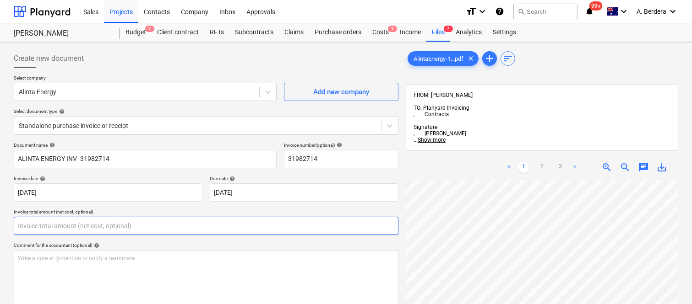
click at [116, 226] on input "text" at bounding box center [206, 226] width 384 height 18
paste input "12.07"
type input "12.07"
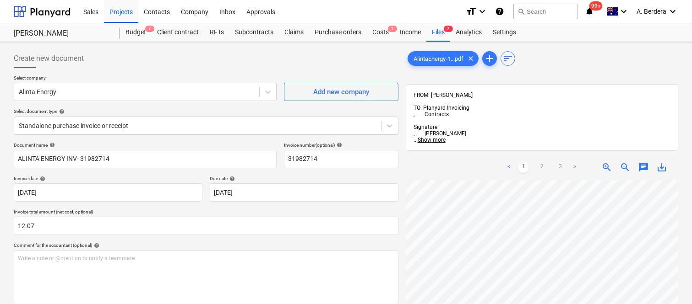
click at [149, 241] on div "Document name help ALINTA ENERGY INV- 31982714 Invoice number (optional) help 3…" at bounding box center [206, 273] width 384 height 262
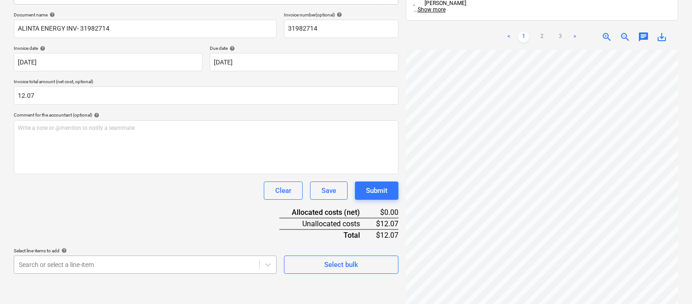
scroll to position [244, 0]
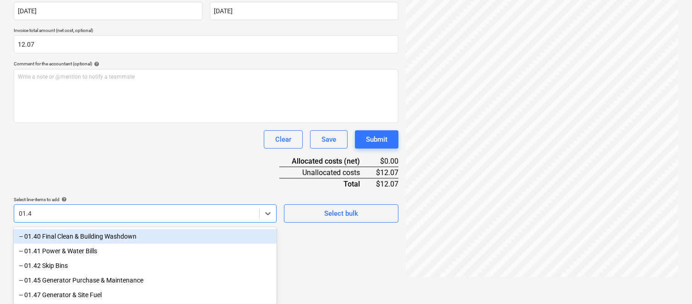
type input "01.41"
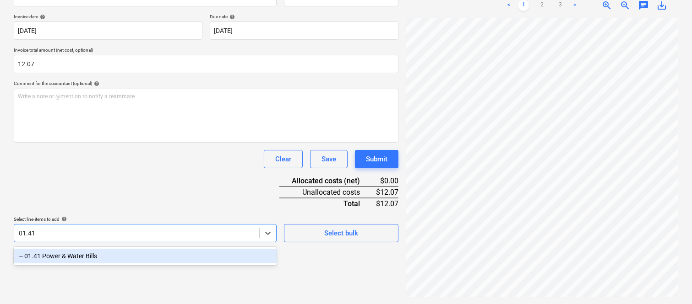
scroll to position [130, 0]
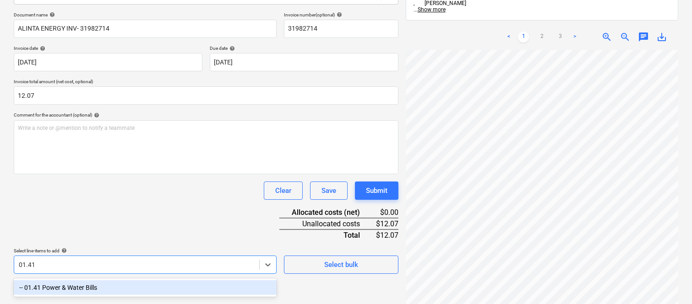
click at [139, 281] on div "-- 01.41 Power & Water Bills" at bounding box center [145, 288] width 263 height 15
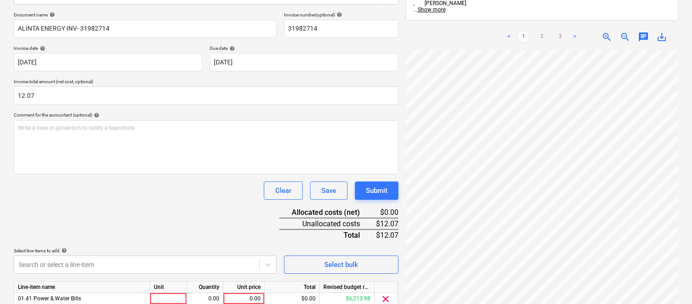
click at [131, 231] on div "Document name help ALINTA ENERGY INV- 31982714 Invoice number (optional) help 3…" at bounding box center [206, 173] width 384 height 323
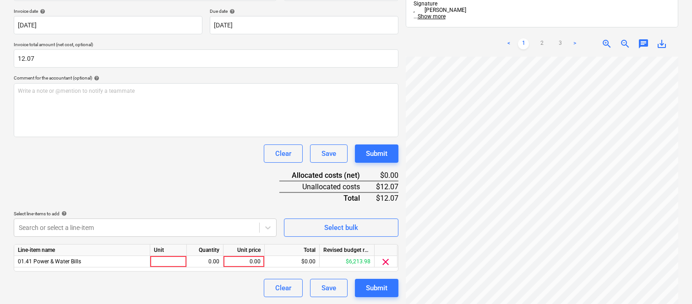
scroll to position [168, 0]
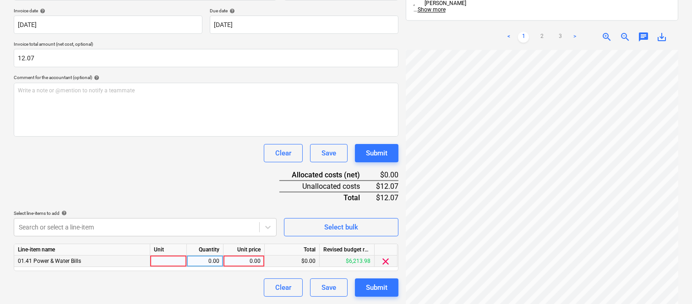
click at [167, 261] on div at bounding box center [168, 261] width 37 height 11
type input "INVOICE"
click at [209, 261] on div "0.00" at bounding box center [204, 261] width 29 height 11
type input "1"
click at [234, 263] on div "0.00" at bounding box center [243, 261] width 33 height 11
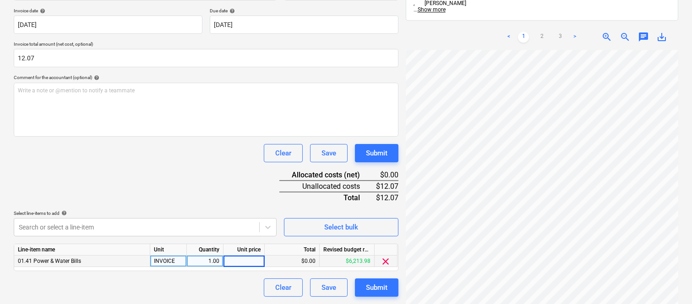
type input "12.07"
click at [193, 166] on div "Document name help ALINTA ENERGY INV- 31982714 Invoice number (optional) help 3…" at bounding box center [206, 135] width 384 height 323
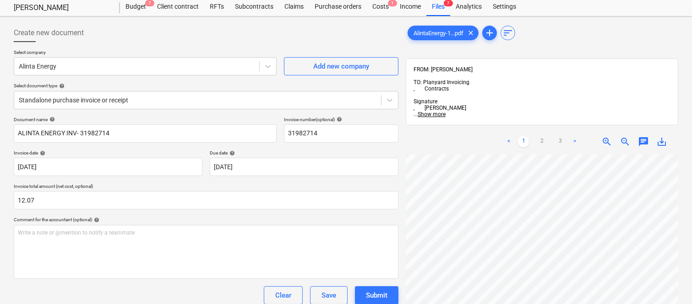
scroll to position [76, 72]
click at [240, 217] on div "Comment for the accountant (optional) help" at bounding box center [206, 220] width 384 height 6
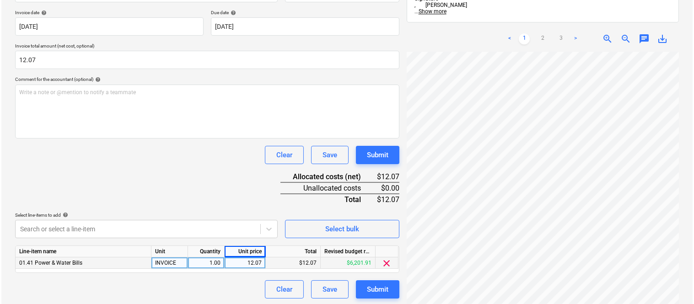
scroll to position [168, 0]
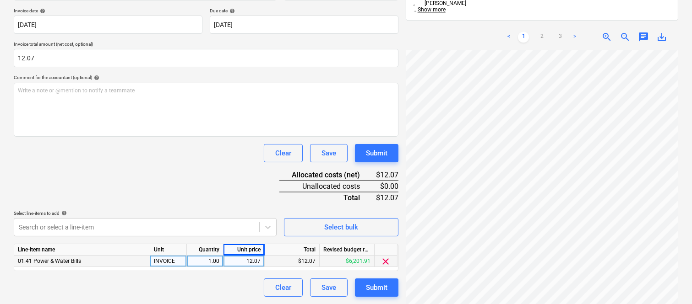
click at [150, 179] on div "Document name help ALINTA ENERGY INV- 31982714 Invoice number (optional) help 3…" at bounding box center [206, 135] width 384 height 323
click at [382, 288] on div "Submit" at bounding box center [377, 288] width 22 height 12
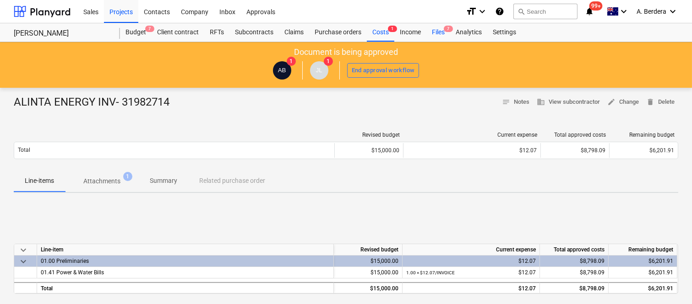
click at [440, 33] on div "Files 7" at bounding box center [438, 32] width 24 height 18
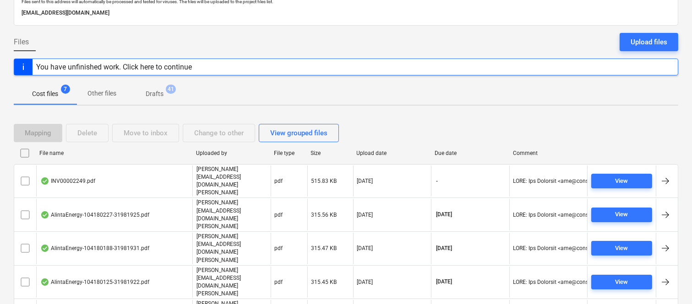
scroll to position [61, 0]
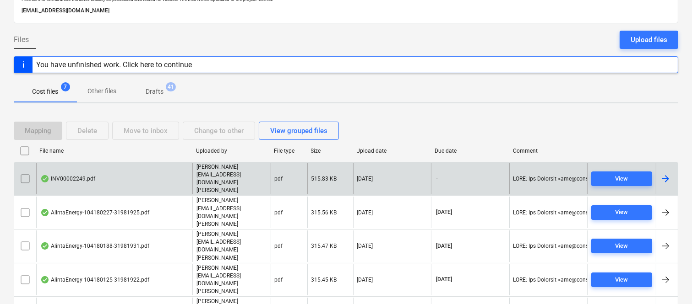
click at [150, 172] on div "INV00002249.pdf" at bounding box center [114, 179] width 156 height 32
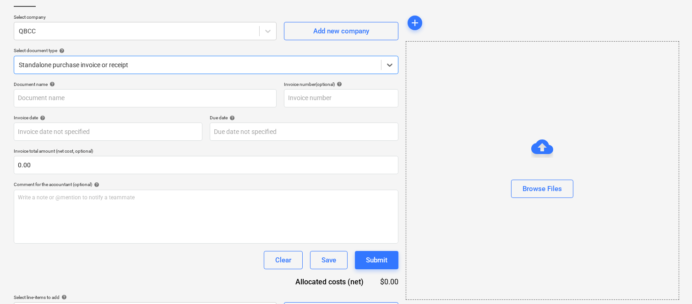
type input "00002249"
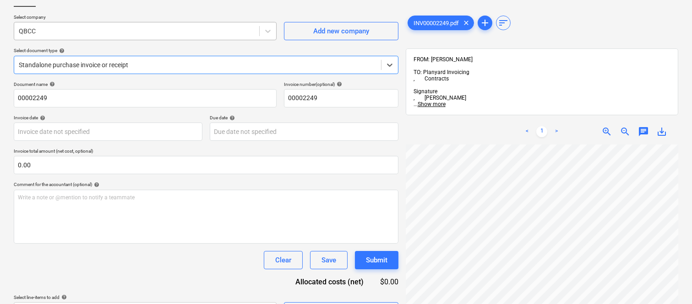
click at [180, 24] on div "QBCC" at bounding box center [145, 31] width 263 height 18
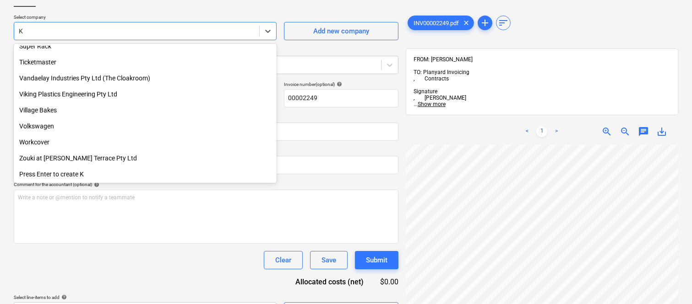
scroll to position [968, 0]
type input "KNA"
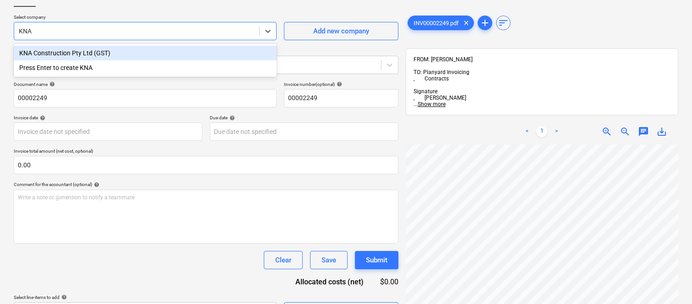
click at [146, 51] on div "KNA Construction Pty Ltd (GST)" at bounding box center [145, 53] width 263 height 15
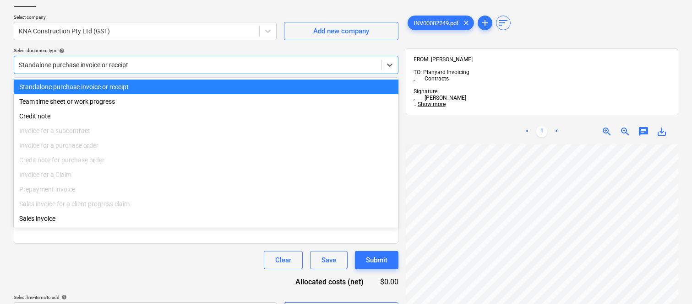
click at [141, 71] on div "Standalone purchase invoice or receipt" at bounding box center [197, 65] width 367 height 13
click at [141, 86] on div "Standalone purchase invoice or receipt" at bounding box center [206, 87] width 384 height 15
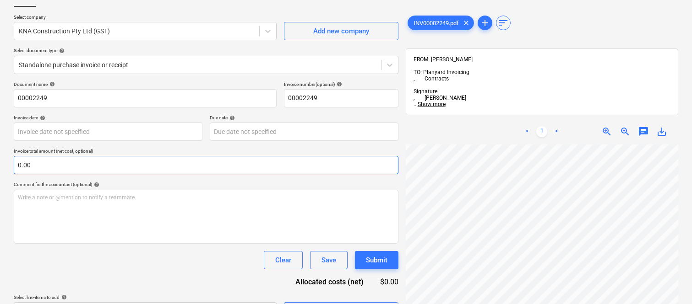
scroll to position [4, 50]
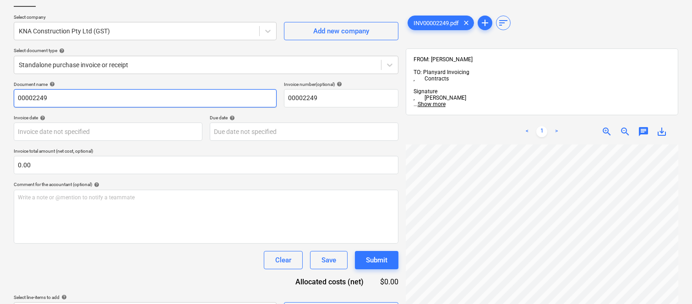
click at [17, 95] on input "00002249" at bounding box center [145, 98] width 263 height 18
type input "KNA INV- 00002249"
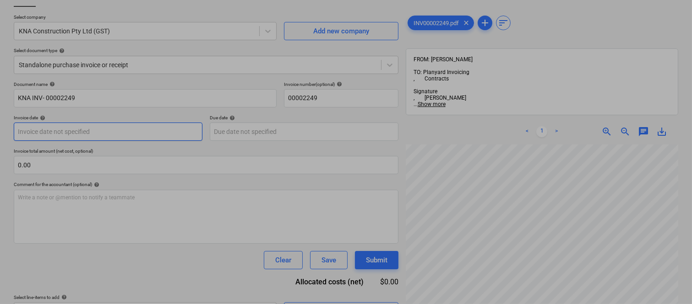
click at [95, 125] on body "Sales Projects Contacts Company Inbox Approvals format_size keyboard_arrow_down…" at bounding box center [346, 91] width 692 height 304
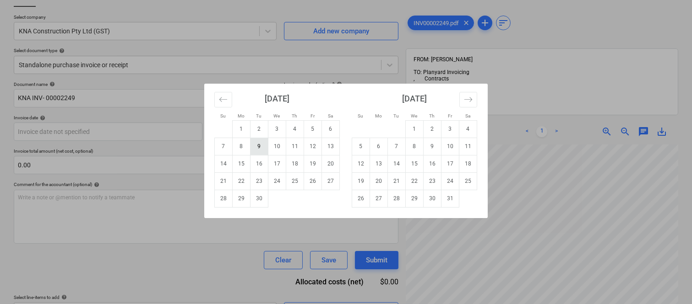
click at [258, 144] on td "9" at bounding box center [259, 146] width 18 height 17
type input "[DATE]"
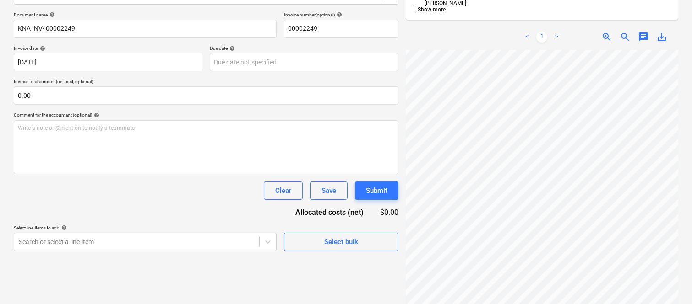
scroll to position [81, 20]
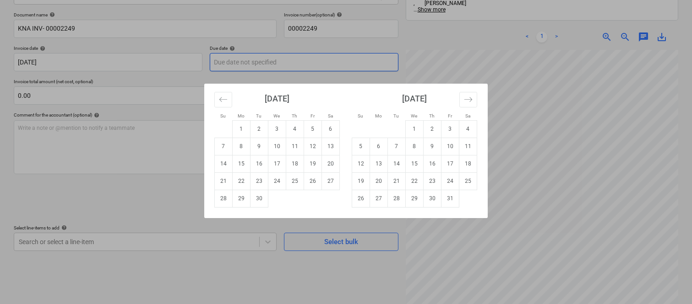
click at [271, 64] on body "Sales Projects Contacts Company Inbox Approvals format_size keyboard_arrow_down…" at bounding box center [346, 22] width 692 height 304
click at [240, 164] on td "15" at bounding box center [242, 163] width 18 height 17
type input "[DATE]"
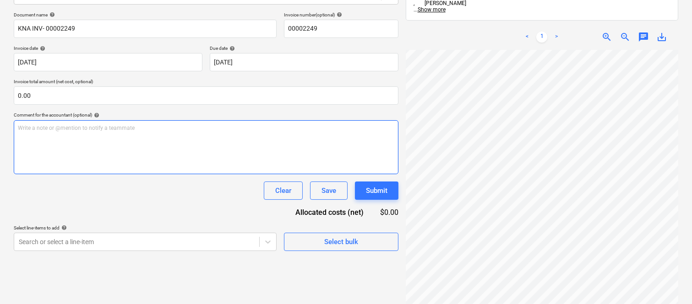
scroll to position [130, 70]
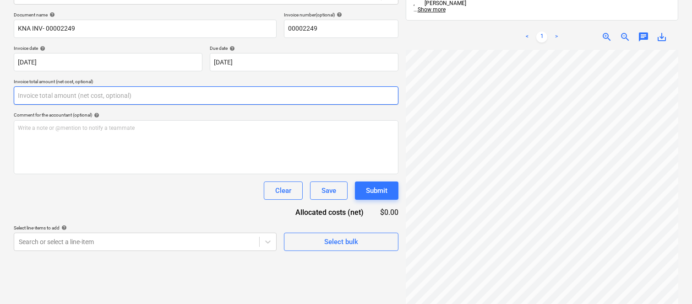
click at [115, 98] on input "text" at bounding box center [206, 96] width 384 height 18
paste input "13,585"
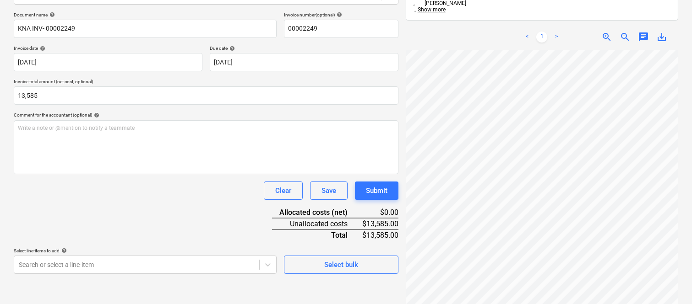
type input "13,585.00"
click at [146, 202] on div "Document name help KNA INV- 00002249 Invoice number (optional) help 00002249 In…" at bounding box center [206, 143] width 384 height 262
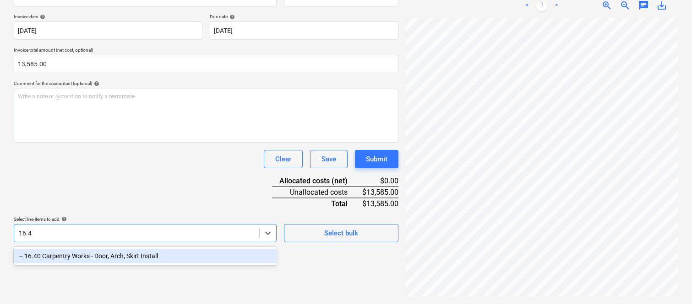
scroll to position [130, 0]
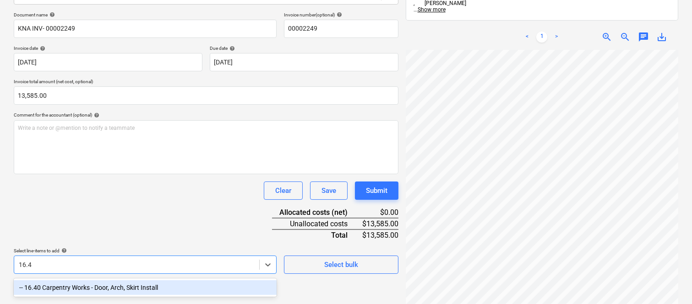
type input "16.40"
click at [116, 286] on div "-- 16.40 Carpentry Works - Door, Arch, Skirt Install" at bounding box center [145, 288] width 263 height 15
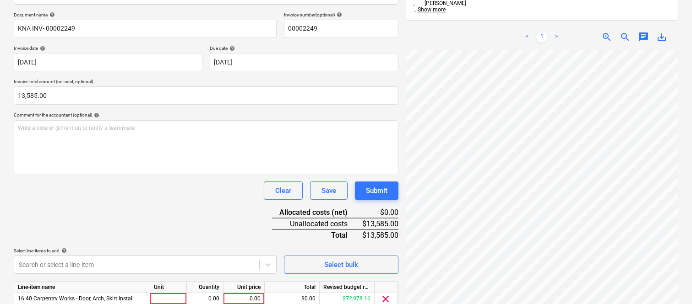
click at [111, 231] on div "Document name help KNA INV- 00002249 Invoice number (optional) help 00002249 In…" at bounding box center [206, 173] width 384 height 323
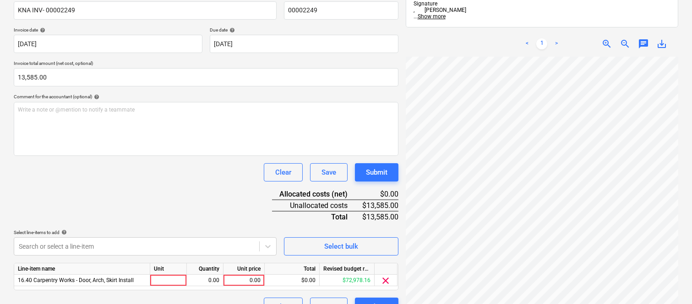
scroll to position [168, 0]
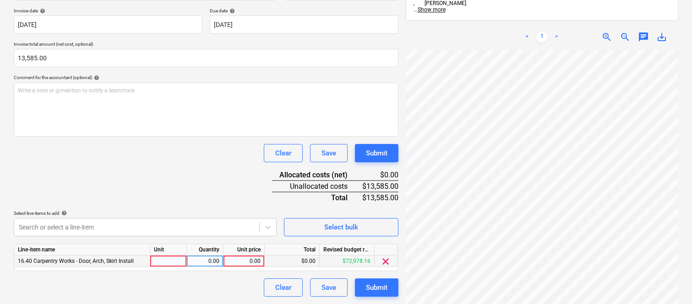
click at [163, 261] on div at bounding box center [168, 261] width 37 height 11
type input "INVOICE"
click at [207, 260] on div "0.00" at bounding box center [204, 261] width 29 height 11
type input "1"
click at [233, 261] on div "0.00" at bounding box center [243, 261] width 33 height 11
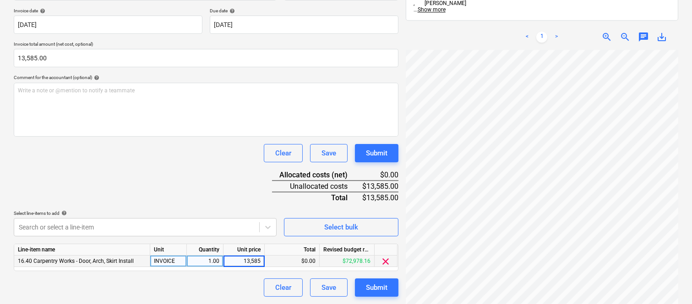
type input "13,585"
click at [219, 285] on div "Clear Save Submit" at bounding box center [206, 288] width 384 height 18
click at [195, 194] on div "Document name help KNA INV- 00002249 Invoice number (optional) help 00002249 In…" at bounding box center [206, 135] width 384 height 323
click at [373, 287] on div "Submit" at bounding box center [377, 288] width 22 height 12
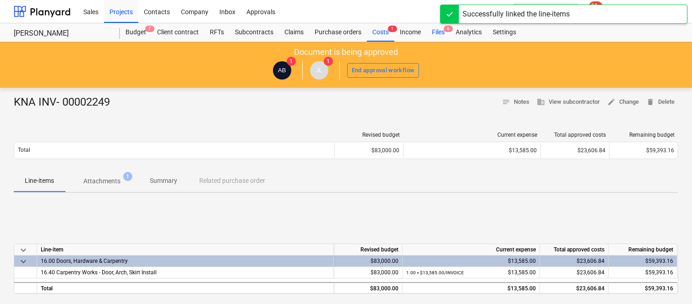
click at [438, 31] on div "Files 6" at bounding box center [438, 32] width 24 height 18
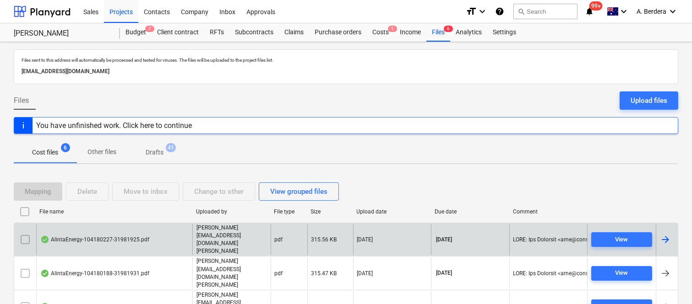
click at [173, 229] on div "AlintaEnergy-104180227-31981925.pdf" at bounding box center [114, 240] width 156 height 32
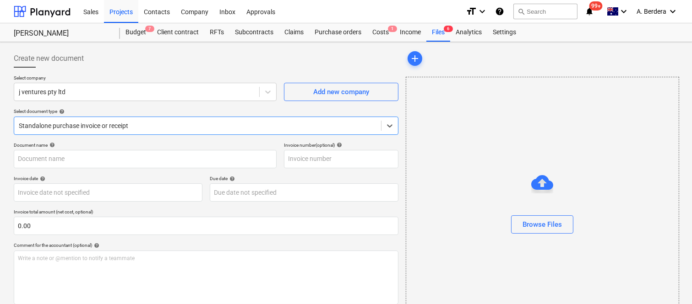
type input "104180227"
type input "[DATE]"
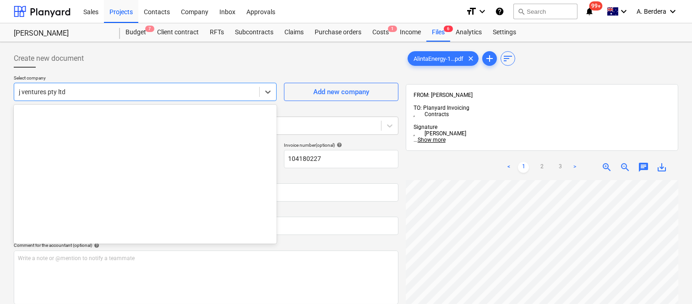
click at [98, 92] on div at bounding box center [137, 91] width 236 height 9
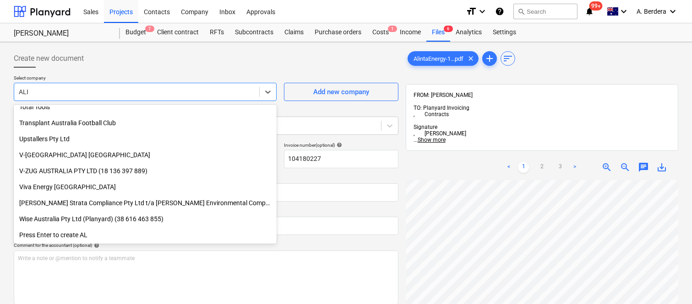
scroll to position [455, 0]
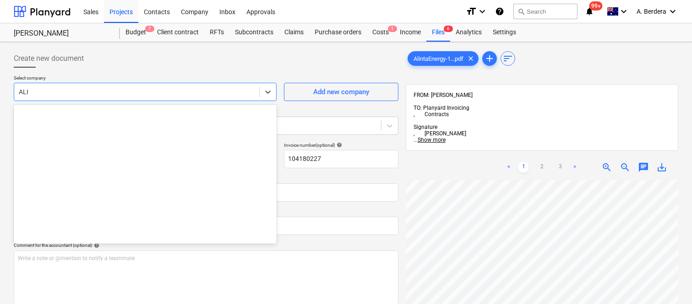
type input "ALIN"
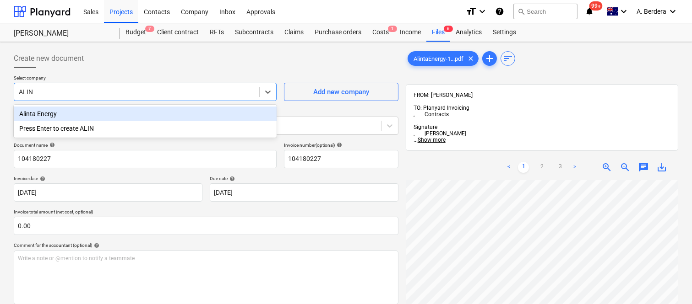
click at [94, 111] on div "Alinta Energy" at bounding box center [145, 114] width 263 height 15
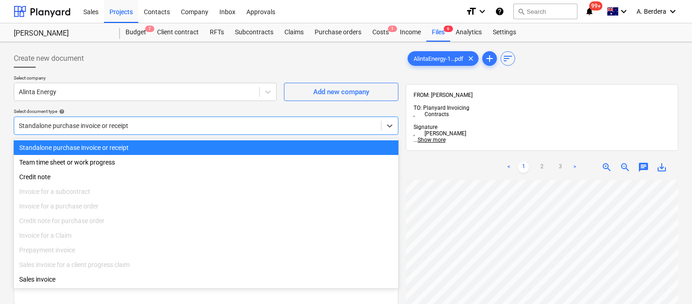
click at [103, 120] on div "Standalone purchase invoice or receipt" at bounding box center [197, 125] width 367 height 13
click at [110, 143] on div "Standalone purchase invoice or receipt" at bounding box center [206, 148] width 384 height 15
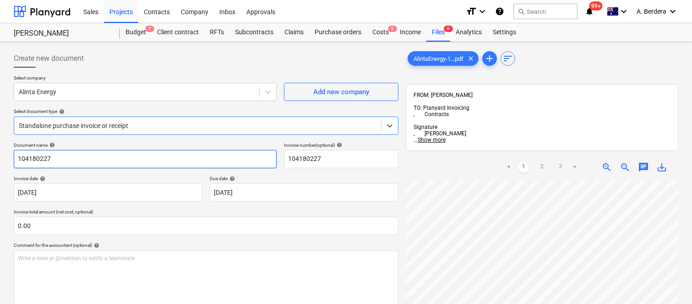
click at [113, 153] on input "104180227" at bounding box center [145, 159] width 263 height 18
type input "ALINTA ENERGY INV- 31981925"
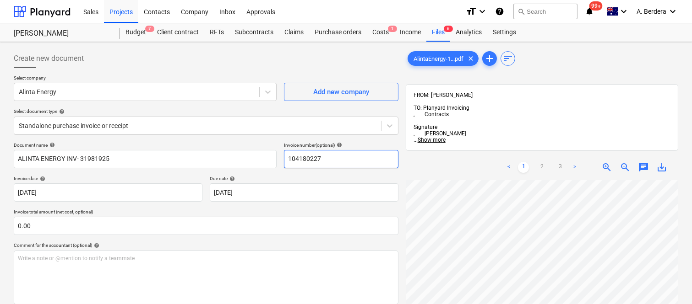
click at [312, 161] on input "104180227" at bounding box center [341, 159] width 114 height 18
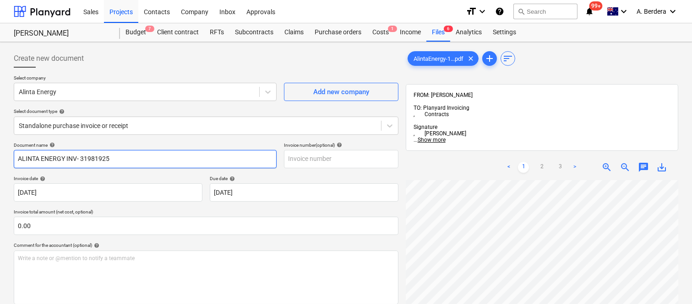
drag, startPoint x: 116, startPoint y: 157, endPoint x: 154, endPoint y: 156, distance: 38.0
click at [154, 156] on input "ALINTA ENERGY INV- 31981925" at bounding box center [145, 159] width 263 height 18
click at [149, 161] on input "ALINTA ENERGY INV- 31981925" at bounding box center [145, 159] width 263 height 18
drag, startPoint x: 80, startPoint y: 158, endPoint x: 142, endPoint y: 159, distance: 62.7
click at [142, 159] on input "ALINTA ENERGY INV- 31981925" at bounding box center [145, 159] width 263 height 18
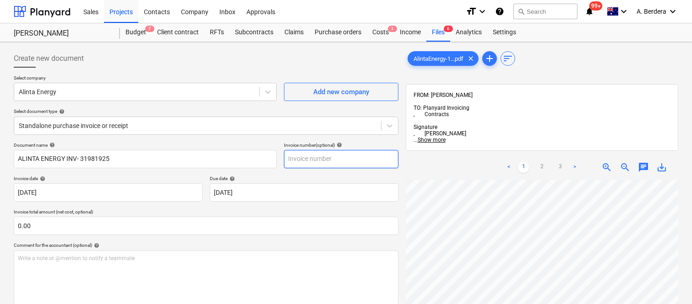
click at [303, 157] on input "text" at bounding box center [341, 159] width 114 height 18
paste input "31981925"
type input "31981925"
click at [250, 141] on div "Select company Alinta Energy Add new company Select document type help Standalo…" at bounding box center [206, 108] width 384 height 67
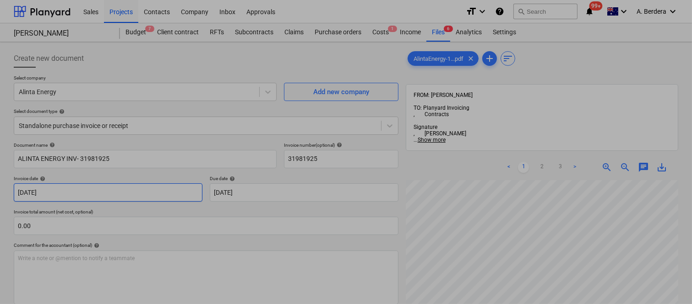
click at [118, 194] on body "Sales Projects Contacts Company Inbox Approvals format_size keyboard_arrow_down…" at bounding box center [346, 152] width 692 height 304
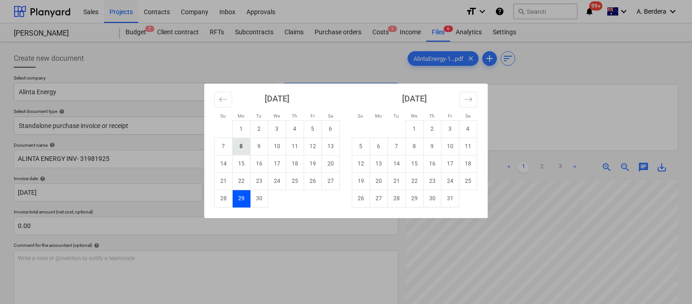
click at [241, 145] on td "8" at bounding box center [242, 146] width 18 height 17
type input "[DATE]"
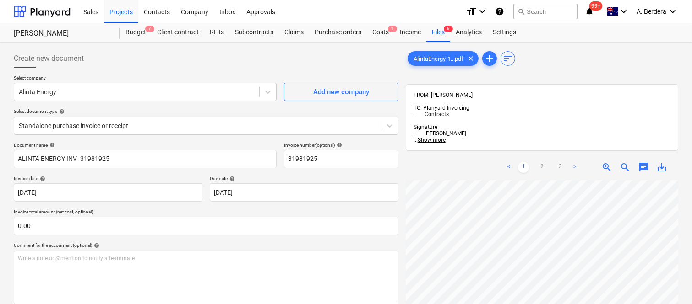
click at [417, 155] on div "< 1 2 3 > zoom_in zoom_out chat 0 save_alt" at bounding box center [542, 168] width 272 height 26
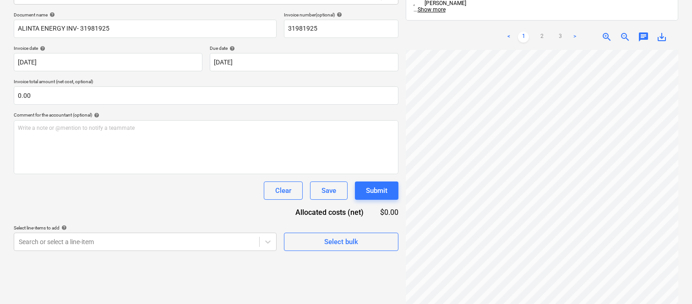
scroll to position [1, 49]
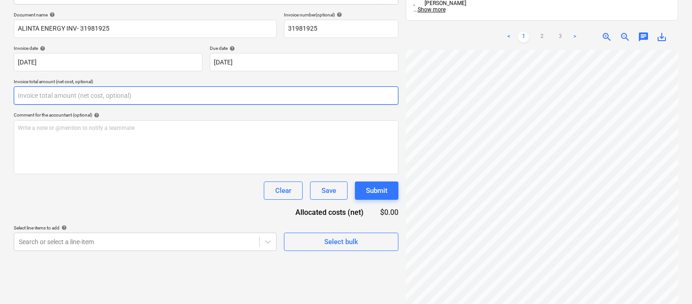
click at [144, 93] on input "text" at bounding box center [206, 96] width 384 height 18
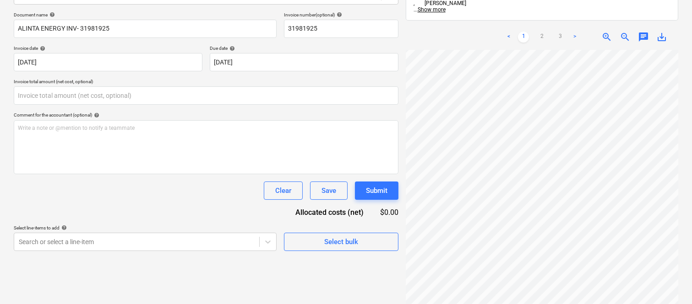
type input "0.00"
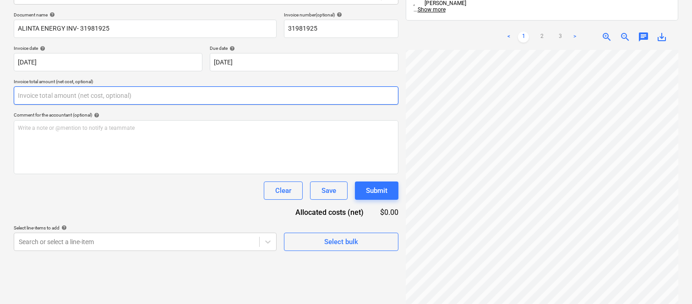
click at [135, 92] on input "text" at bounding box center [206, 96] width 384 height 18
paste input "12.07"
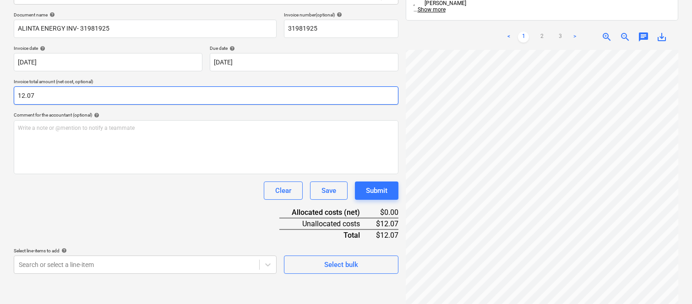
type input "12.07"
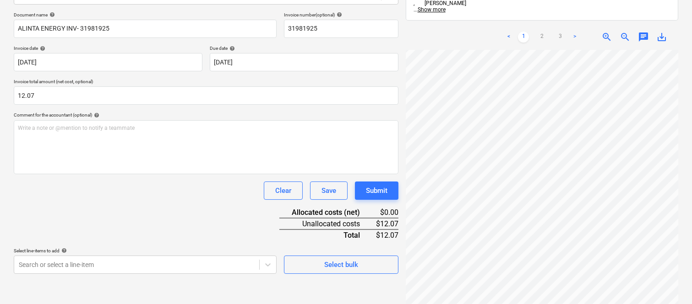
click at [135, 200] on div "Document name help ALINTA ENERGY INV- 31981925 Invoice number (optional) help 3…" at bounding box center [206, 143] width 384 height 262
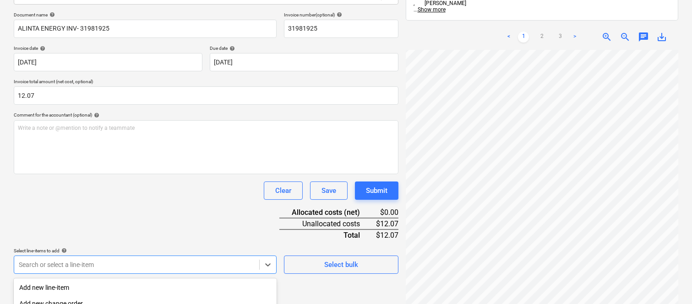
scroll to position [244, 0]
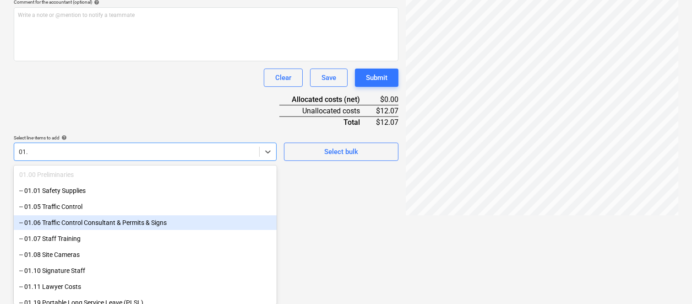
type input "01.4"
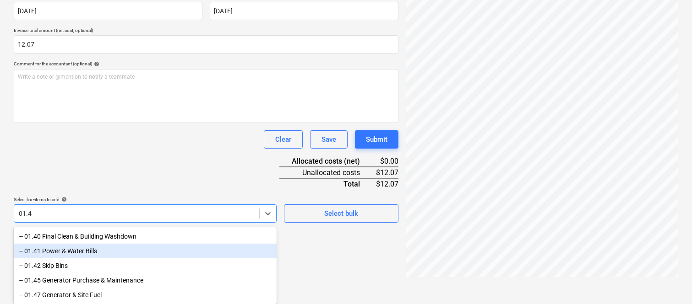
click at [86, 246] on div "-- 01.41 Power & Water Bills" at bounding box center [145, 251] width 263 height 15
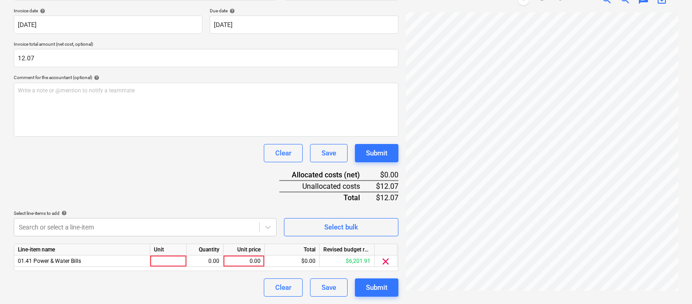
scroll to position [168, 0]
click at [83, 172] on div "Document name help ALINTA ENERGY INV- 31981925 Invoice number (optional) help 3…" at bounding box center [206, 135] width 384 height 323
click at [160, 262] on div at bounding box center [168, 261] width 37 height 11
click at [172, 260] on div at bounding box center [168, 261] width 37 height 11
type input "INVOICE"
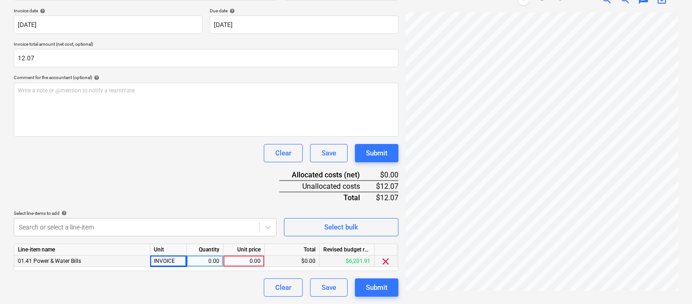
click at [200, 263] on div "0.00" at bounding box center [204, 261] width 29 height 11
type input "1"
click at [237, 261] on div "0.00" at bounding box center [243, 261] width 33 height 11
type input "12.07"
click at [203, 179] on div "Document name help ALINTA ENERGY INV- 31981925 Invoice number (optional) help 3…" at bounding box center [206, 135] width 384 height 323
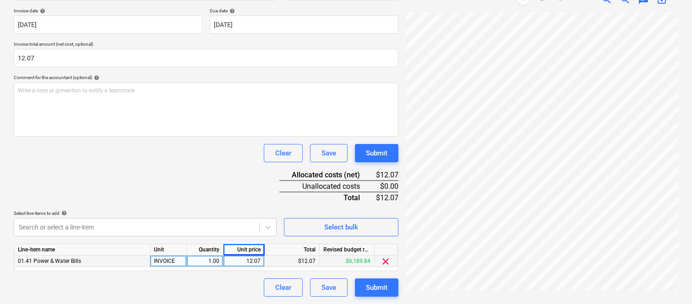
click at [146, 168] on div "Document name help ALINTA ENERGY INV- 31981925 Invoice number (optional) help 3…" at bounding box center [206, 135] width 384 height 323
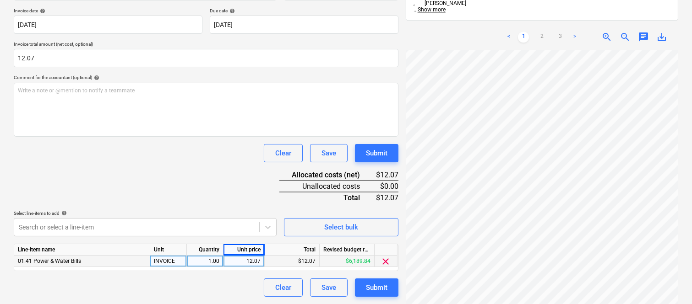
click at [146, 168] on div "Document name help ALINTA ENERGY INV- 31981925 Invoice number (optional) help 3…" at bounding box center [206, 135] width 384 height 323
click at [203, 183] on div "Document name help ALINTA ENERGY INV- 31981925 Invoice number (optional) help 3…" at bounding box center [206, 135] width 384 height 323
click at [376, 287] on div "Submit" at bounding box center [377, 288] width 22 height 12
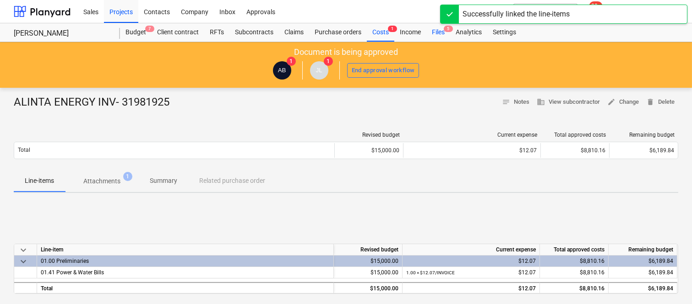
click at [438, 30] on div "Files 5" at bounding box center [438, 32] width 24 height 18
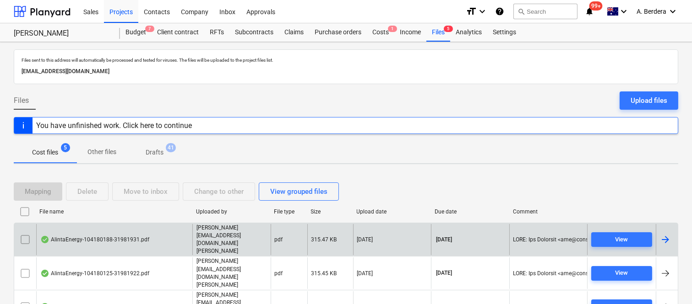
click at [175, 236] on div "AlintaEnergy-104180188-31981931.pdf" at bounding box center [114, 240] width 156 height 32
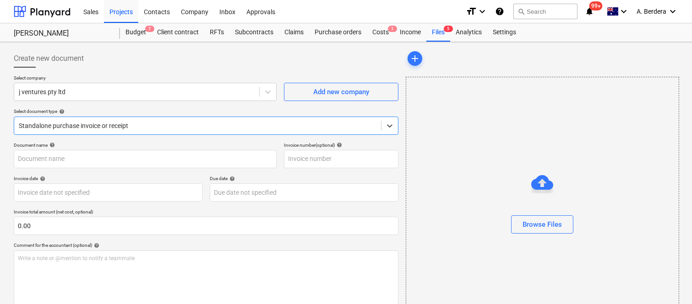
type input "104180188"
type input "[DATE]"
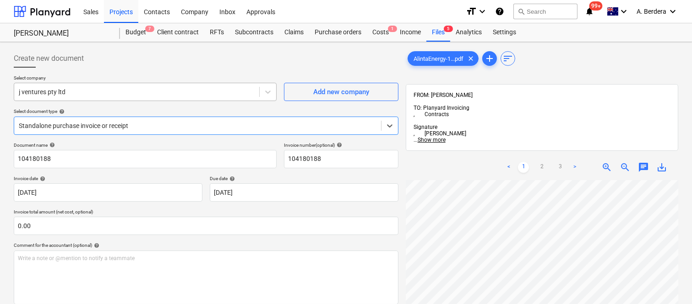
click at [140, 92] on div at bounding box center [137, 91] width 236 height 9
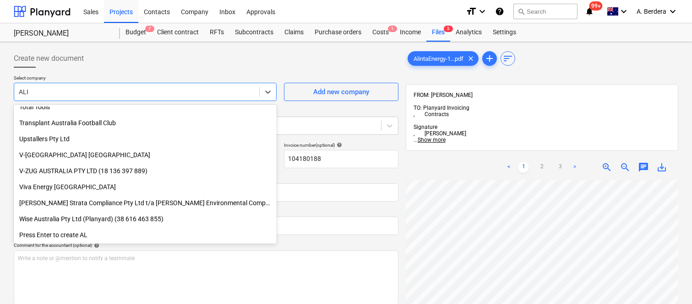
scroll to position [455, 0]
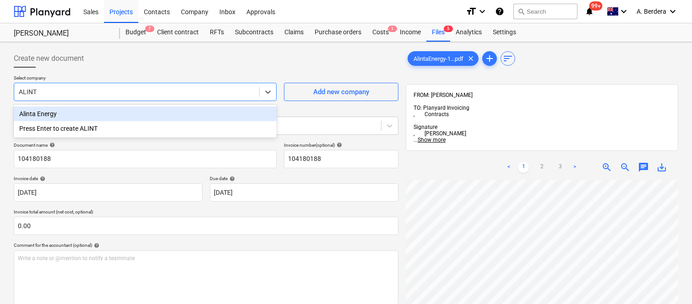
type input "ALINTA"
click at [118, 111] on div "Alinta Energy" at bounding box center [145, 114] width 263 height 15
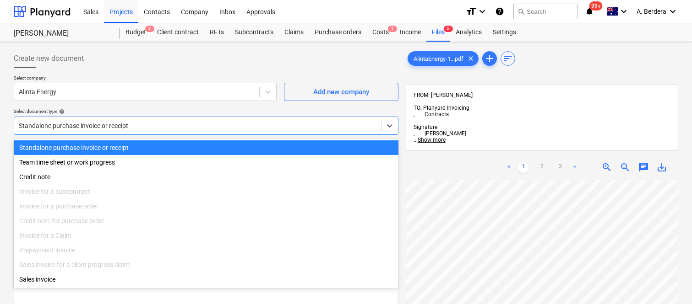
click at [129, 121] on div at bounding box center [197, 125] width 357 height 9
click at [135, 145] on div "Standalone purchase invoice or receipt" at bounding box center [206, 148] width 384 height 15
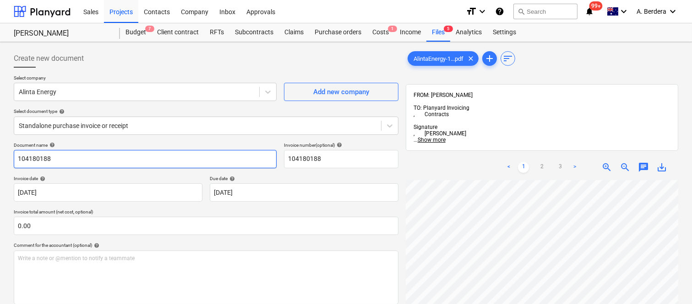
click at [121, 160] on input "104180188" at bounding box center [145, 159] width 263 height 18
type input "ALINTA ENERGY INV- 31981931"
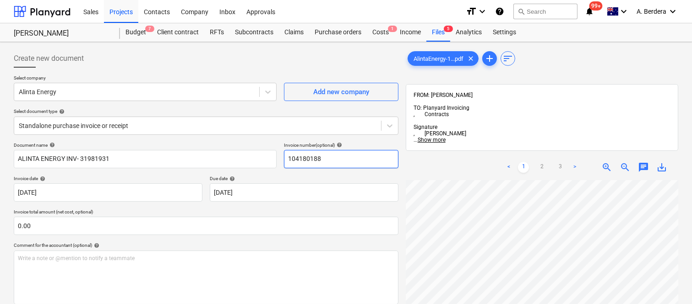
click at [306, 161] on input "104180188" at bounding box center [341, 159] width 114 height 18
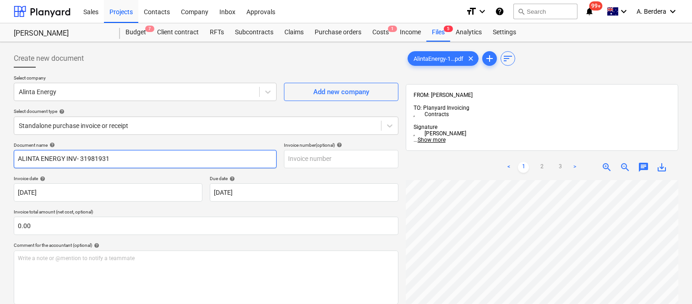
drag, startPoint x: 80, startPoint y: 157, endPoint x: 137, endPoint y: 158, distance: 57.2
click at [137, 158] on input "ALINTA ENERGY INV- 31981931" at bounding box center [145, 159] width 263 height 18
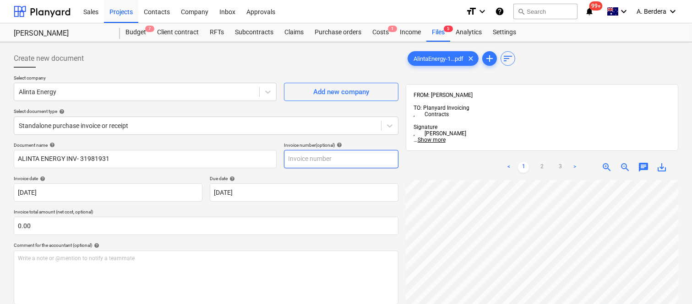
click at [323, 156] on input "text" at bounding box center [341, 159] width 114 height 18
paste input "31981931"
type input "31981931"
click at [293, 243] on div "Comment for the accountant (optional) help" at bounding box center [206, 246] width 384 height 6
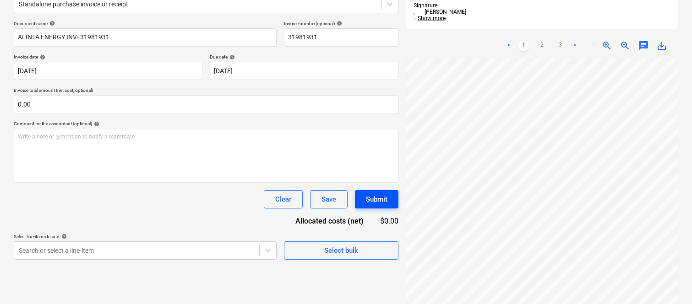
scroll to position [5, 72]
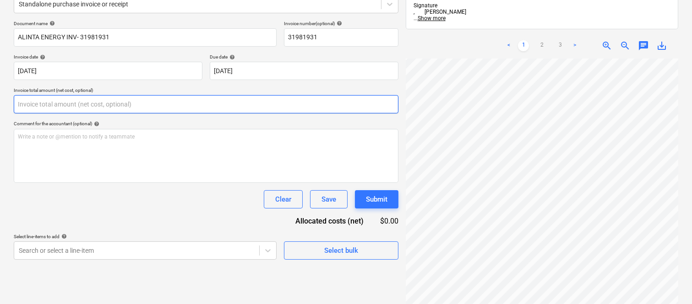
click at [102, 104] on input "text" at bounding box center [206, 104] width 384 height 18
paste input "12.07"
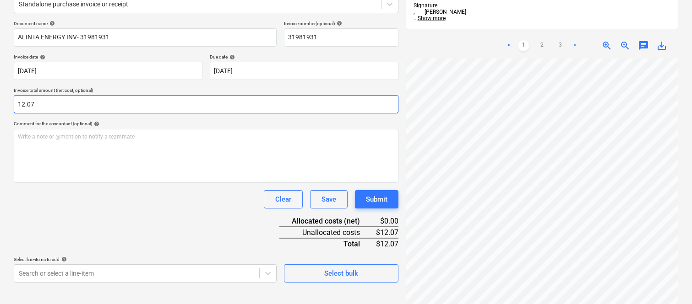
type input "12.07"
click at [131, 214] on div "Document name help ALINTA ENERGY INV- 31981931 Invoice number (optional) help 3…" at bounding box center [206, 152] width 384 height 262
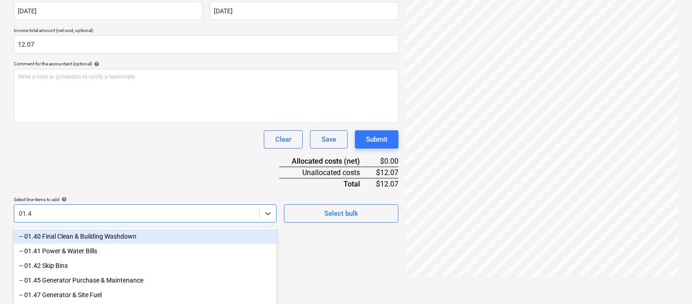
scroll to position [130, 0]
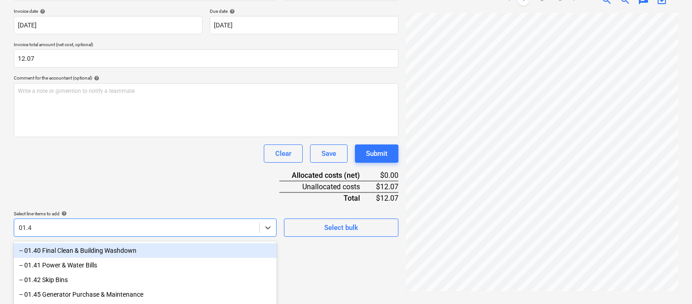
type input "01.41"
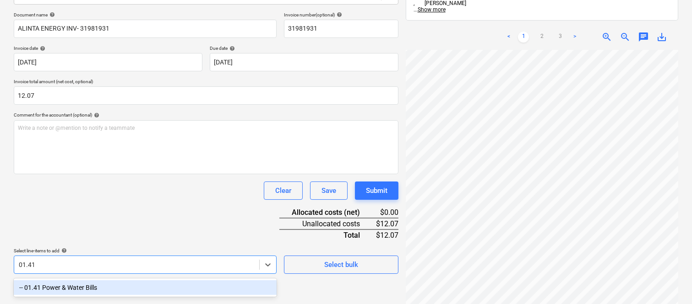
click at [106, 284] on div "-- 01.41 Power & Water Bills" at bounding box center [145, 288] width 263 height 15
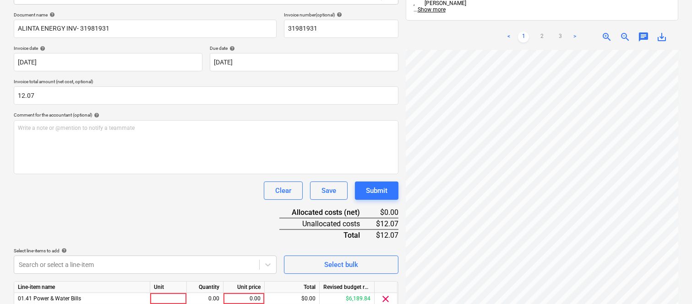
click at [112, 239] on div "Document name help ALINTA ENERGY INV- 31981931 Invoice number (optional) help 3…" at bounding box center [206, 173] width 384 height 323
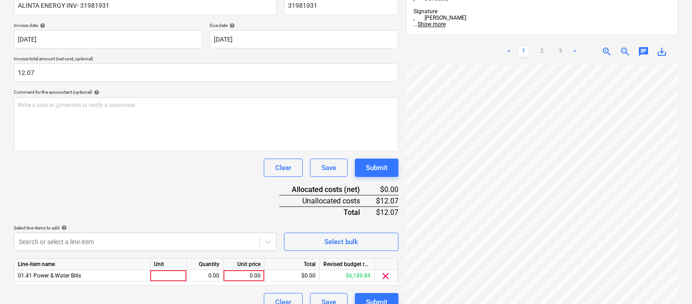
scroll to position [168, 0]
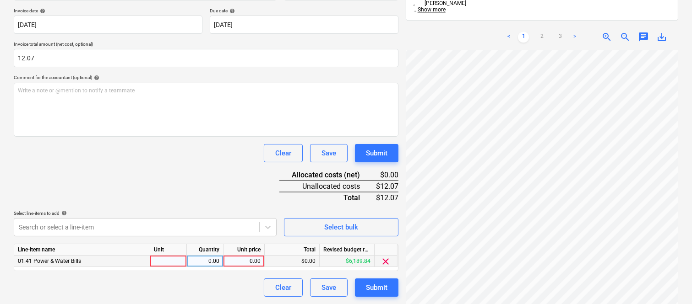
click at [167, 264] on div at bounding box center [168, 261] width 37 height 11
type input "INVOICE"
click at [201, 262] on div "0.00" at bounding box center [204, 261] width 29 height 11
type input "1"
click at [241, 263] on div "0.00" at bounding box center [243, 261] width 33 height 11
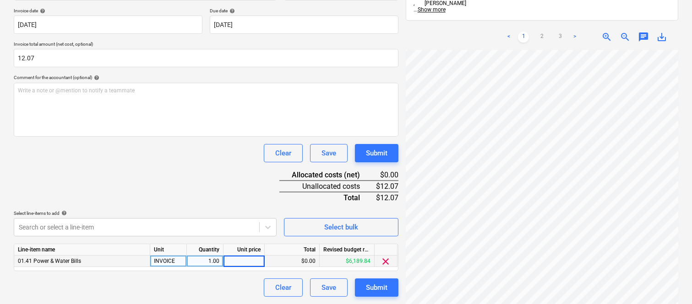
type input "12.07"
click at [205, 179] on div "Document name help ALINTA ENERGY INV- 31981931 Invoice number (optional) help 3…" at bounding box center [206, 135] width 384 height 323
click at [185, 172] on div "Document name help ALINTA ENERGY INV- 31981931 Invoice number (optional) help 3…" at bounding box center [206, 135] width 384 height 323
click at [368, 289] on div "Submit" at bounding box center [377, 288] width 22 height 12
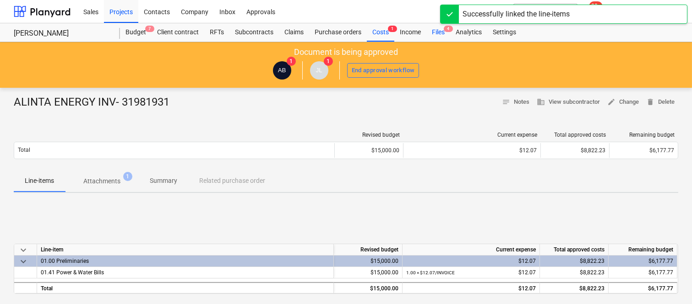
click at [437, 30] on div "Files 4" at bounding box center [438, 32] width 24 height 18
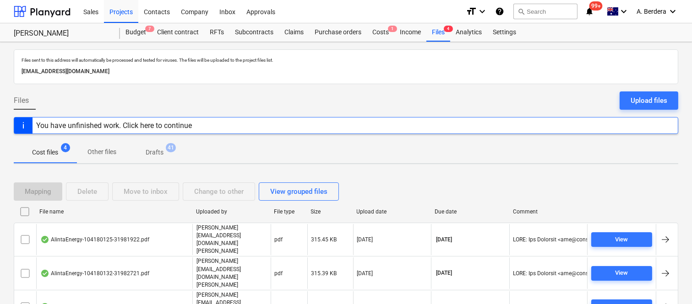
click at [225, 228] on p "joe@signaturepropertypartners.com.au" at bounding box center [231, 240] width 70 height 32
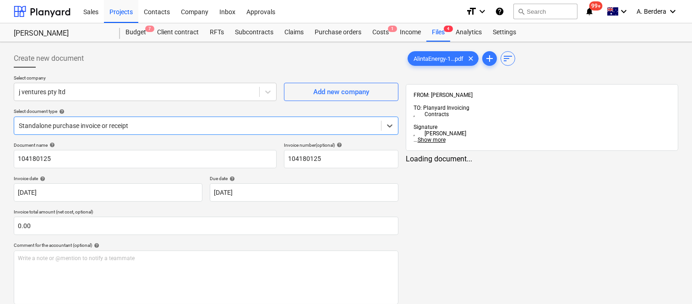
type input "104180125"
type input "[DATE]"
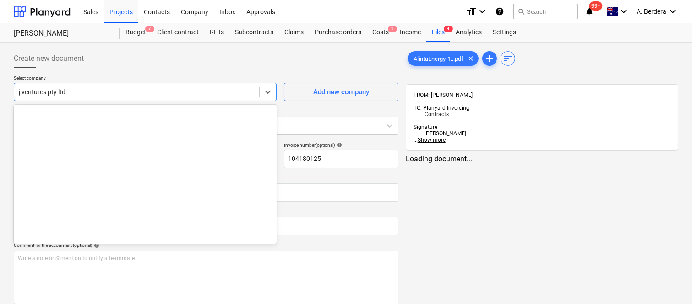
click at [167, 90] on div at bounding box center [137, 91] width 236 height 9
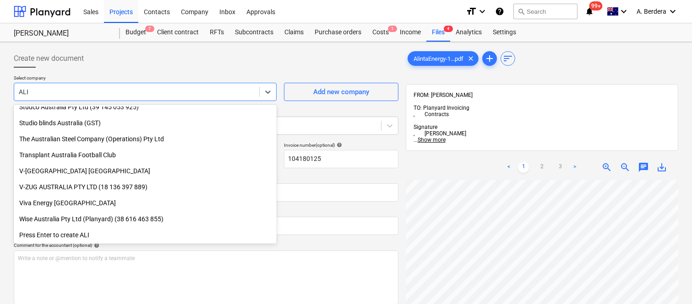
scroll to position [455, 0]
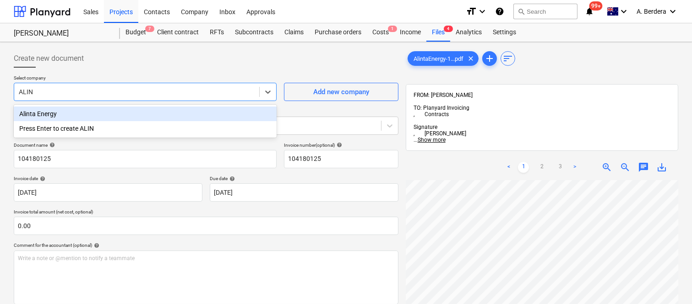
type input "ALINT"
click at [120, 112] on div "Alinta Energy" at bounding box center [145, 114] width 263 height 15
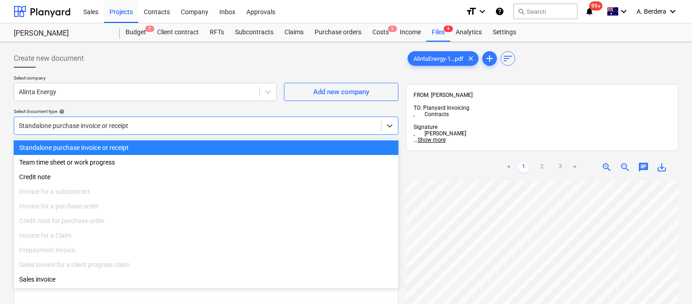
click at [124, 124] on div at bounding box center [197, 125] width 357 height 9
click at [124, 142] on div "Standalone purchase invoice or receipt" at bounding box center [206, 148] width 384 height 15
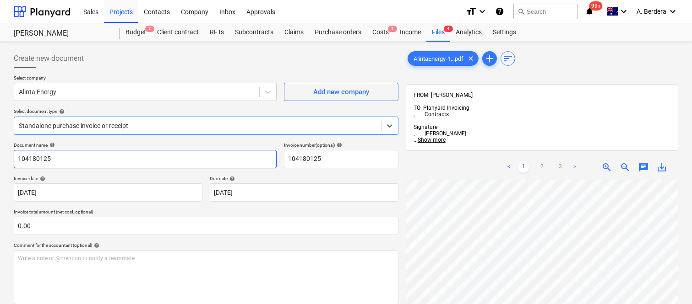
click at [104, 162] on input "104180125" at bounding box center [145, 159] width 263 height 18
type input "ALINTA ENERGY INV- 31981922"
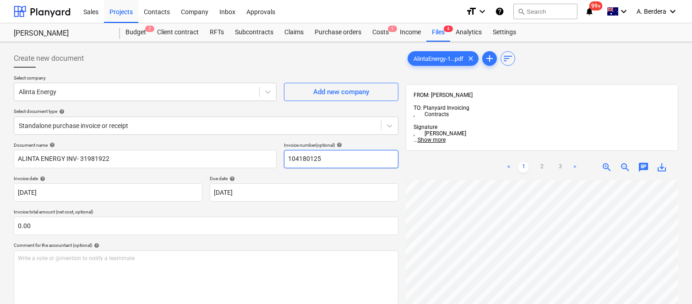
click at [303, 158] on input "104180125" at bounding box center [341, 159] width 114 height 18
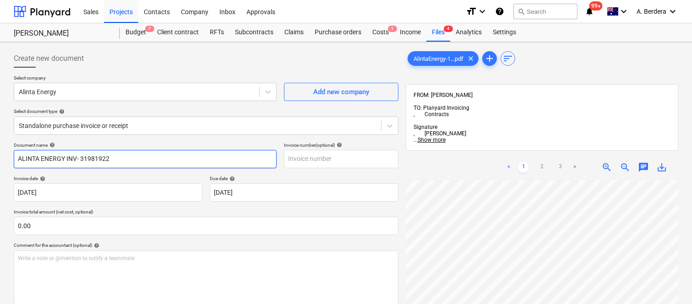
drag, startPoint x: 80, startPoint y: 158, endPoint x: 159, endPoint y: 161, distance: 79.7
click at [159, 161] on input "ALINTA ENERGY INV- 31981922" at bounding box center [145, 159] width 263 height 18
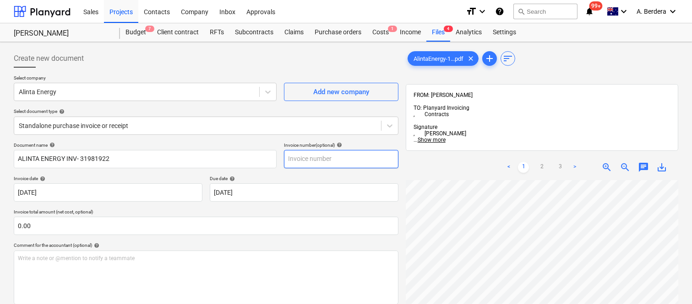
click at [316, 157] on input "text" at bounding box center [341, 159] width 114 height 18
paste input "31981922"
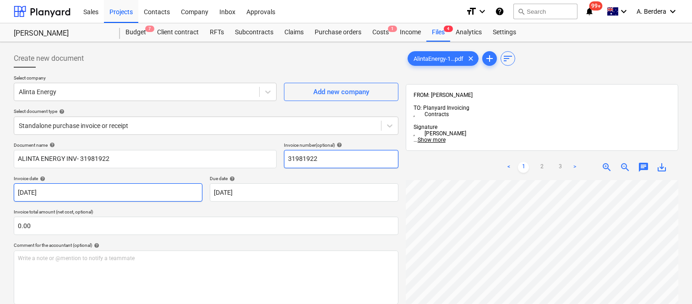
type input "31981922"
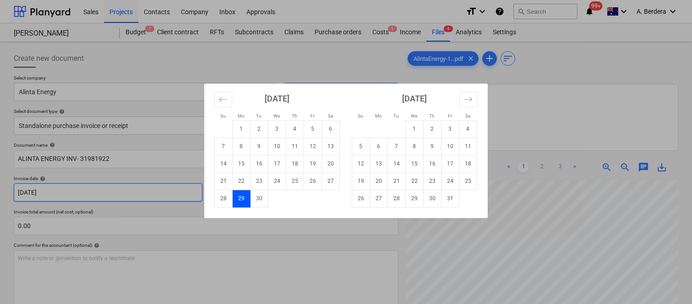
click at [129, 194] on body "Sales Projects Contacts Company Inbox Approvals format_size keyboard_arrow_down…" at bounding box center [346, 152] width 692 height 304
click at [240, 144] on td "8" at bounding box center [242, 146] width 18 height 17
type input "[DATE]"
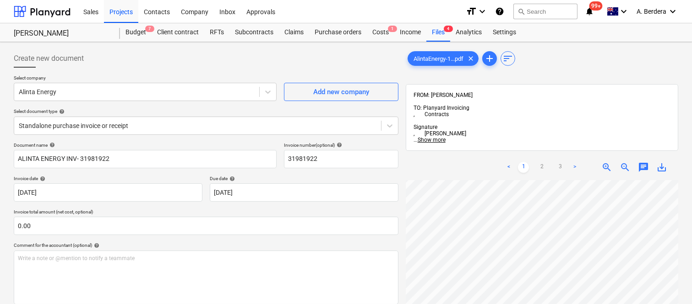
scroll to position [121, 72]
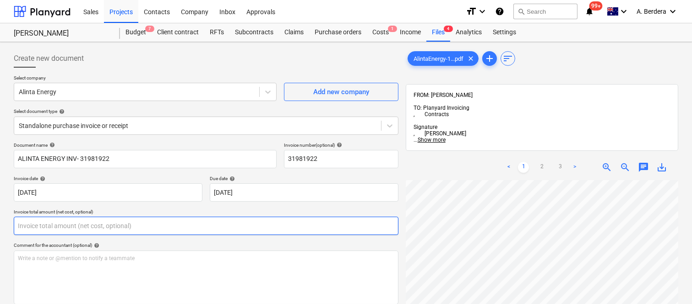
click at [75, 222] on input "text" at bounding box center [206, 226] width 384 height 18
paste input "12.07"
type input "12.07"
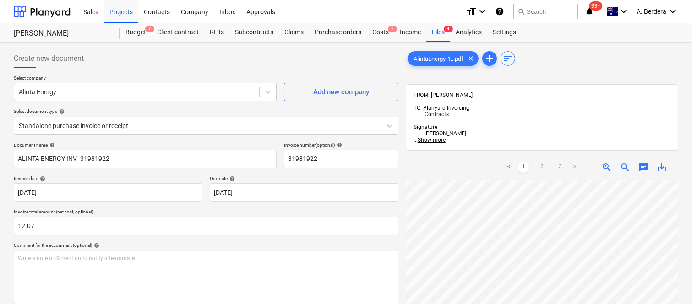
click at [131, 244] on div "Comment for the accountant (optional) help" at bounding box center [206, 246] width 384 height 6
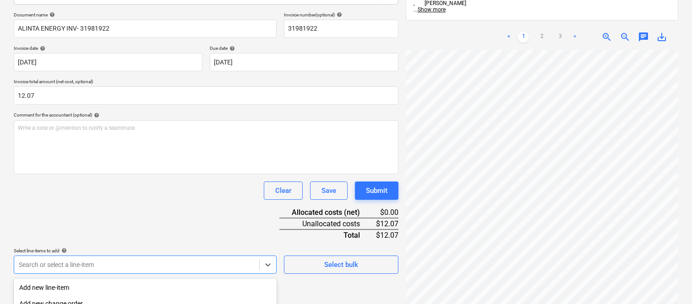
scroll to position [244, 0]
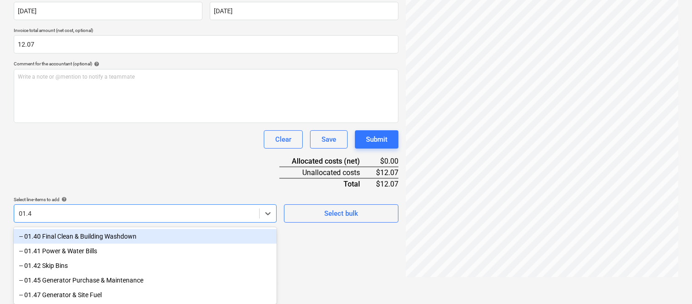
type input "01.41"
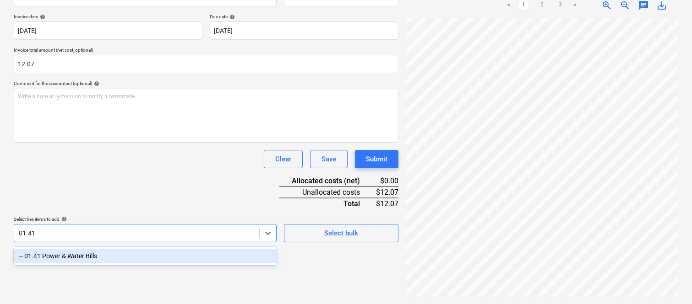
scroll to position [130, 0]
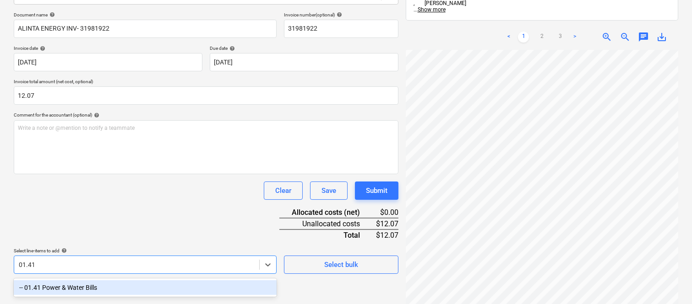
click at [117, 287] on div "-- 01.41 Power & Water Bills" at bounding box center [145, 288] width 263 height 15
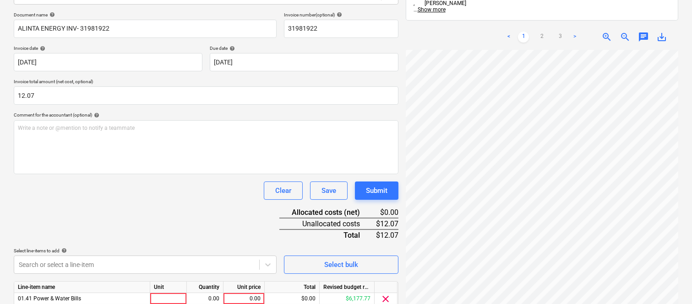
click at [95, 217] on div "Document name help ALINTA ENERGY INV- 31981922 Invoice number (optional) help 3…" at bounding box center [206, 173] width 384 height 323
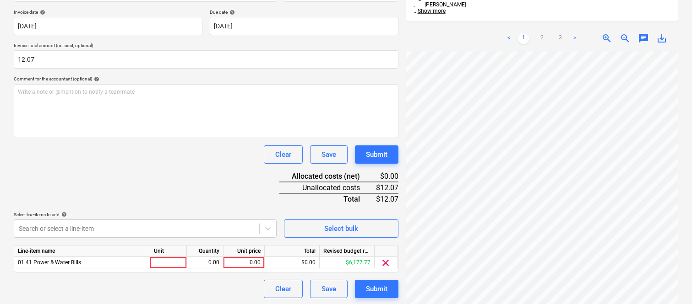
scroll to position [168, 0]
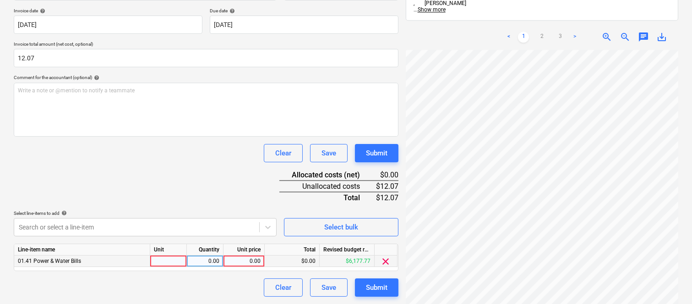
click at [165, 259] on div at bounding box center [168, 261] width 37 height 11
type input "INVOICE"
click at [199, 265] on div "0.00" at bounding box center [204, 261] width 29 height 11
type input "1"
click at [244, 264] on div "0.00" at bounding box center [243, 261] width 33 height 11
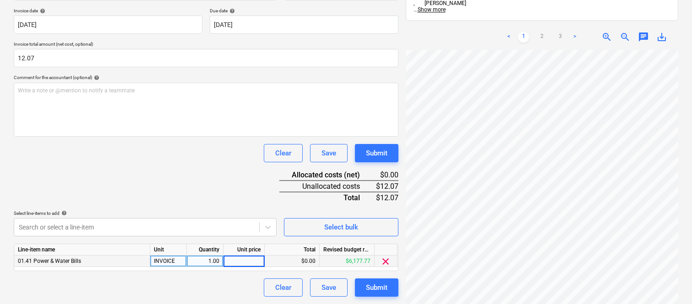
type input "12.07"
click at [196, 170] on div "Document name help ALINTA ENERGY INV- 31981922 Invoice number (optional) help 3…" at bounding box center [206, 135] width 384 height 323
click at [146, 163] on div "Document name help ALINTA ENERGY INV- 31981922 Invoice number (optional) help 3…" at bounding box center [206, 135] width 384 height 323
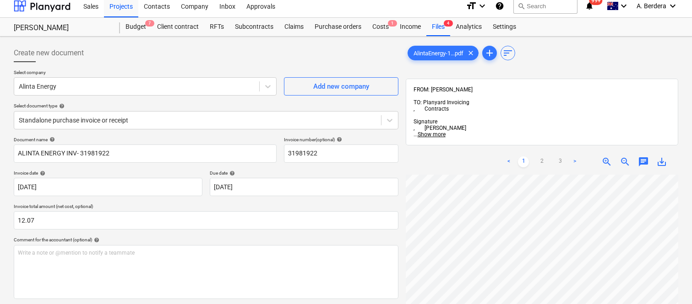
scroll to position [60, 72]
click at [268, 60] on div "Create new document" at bounding box center [206, 53] width 384 height 18
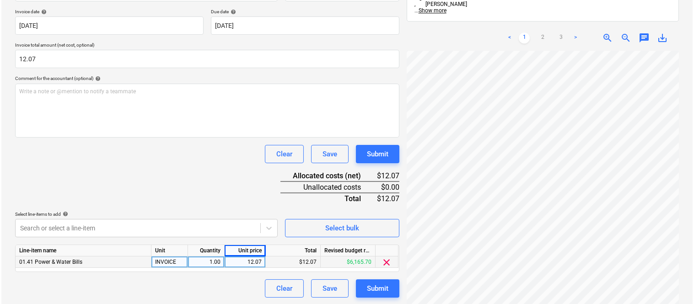
scroll to position [168, 0]
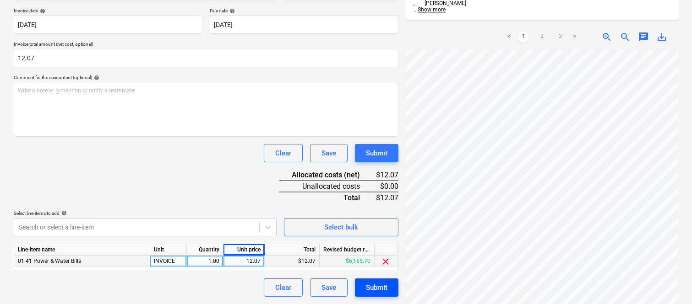
click at [380, 290] on div "Submit" at bounding box center [377, 288] width 22 height 12
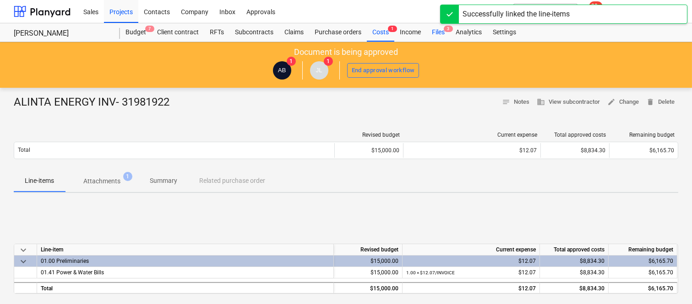
click at [435, 32] on div "Files 3" at bounding box center [438, 32] width 24 height 18
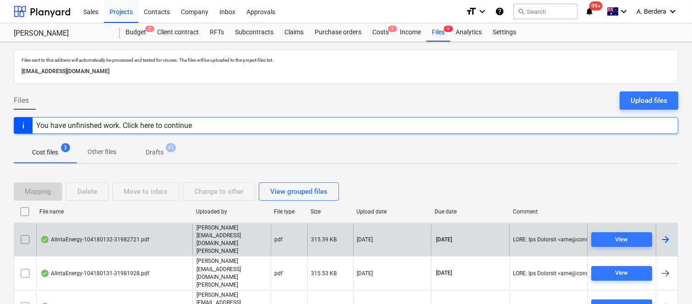
click at [176, 240] on div "AlintaEnergy-104180132-31982721.pdf" at bounding box center [114, 240] width 156 height 32
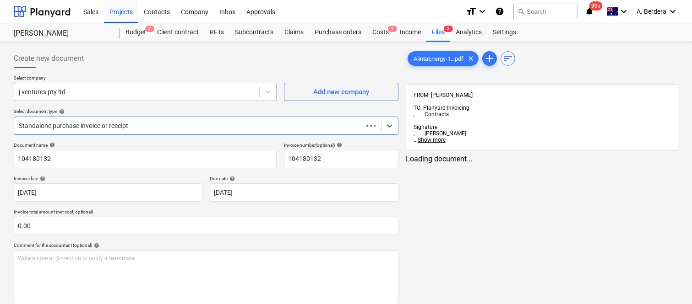
type input "104180132"
type input "[DATE]"
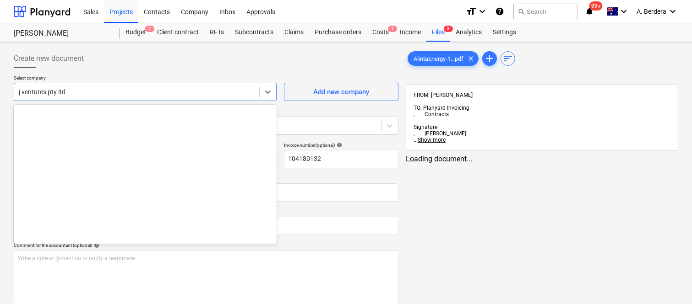
click at [144, 92] on div at bounding box center [137, 91] width 236 height 9
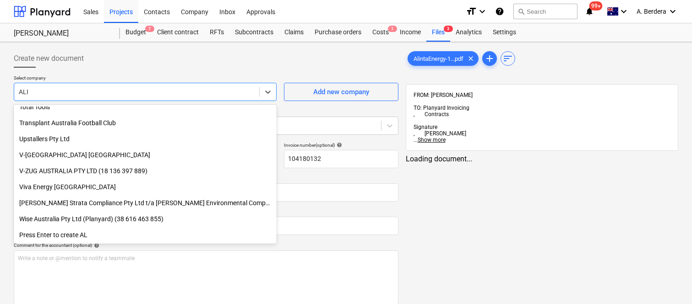
scroll to position [455, 0]
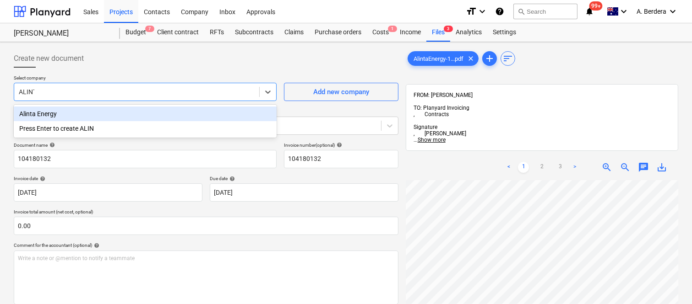
type input "ALINTA"
click at [99, 113] on div "Alinta Energy" at bounding box center [145, 114] width 263 height 15
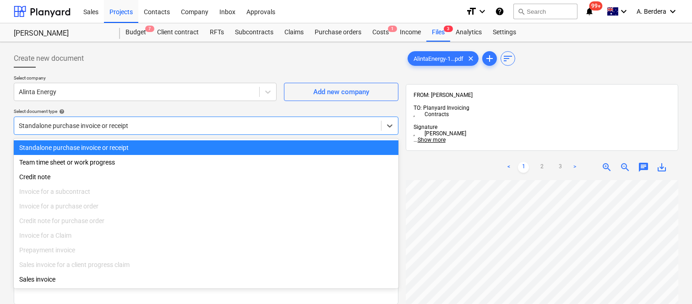
click at [110, 124] on div at bounding box center [197, 125] width 357 height 9
click at [122, 147] on div "Standalone purchase invoice or receipt" at bounding box center [206, 148] width 384 height 15
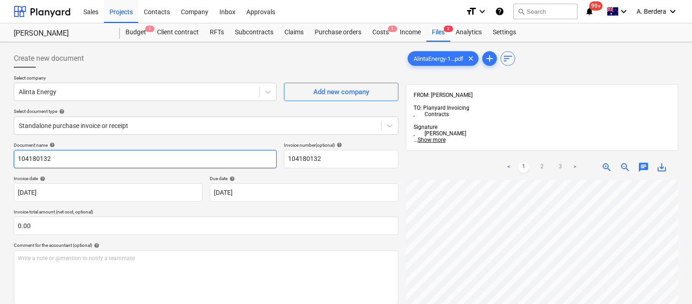
click at [95, 159] on input "104180132" at bounding box center [145, 159] width 263 height 18
type input "ALINTA ENERGY INV- 31982721"
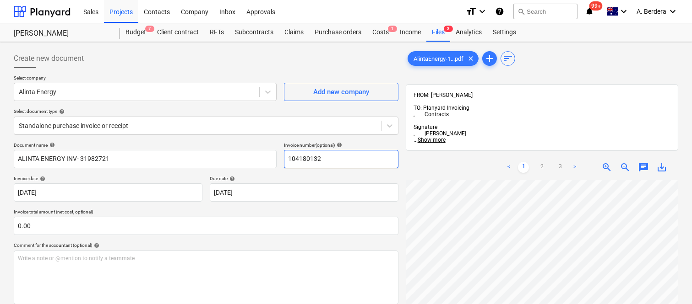
click at [318, 165] on input "104180132" at bounding box center [341, 159] width 114 height 18
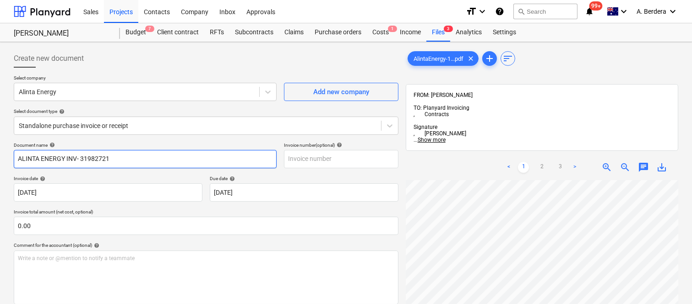
drag, startPoint x: 79, startPoint y: 157, endPoint x: 152, endPoint y: 155, distance: 73.7
click at [152, 155] on input "ALINTA ENERGY INV- 31982721" at bounding box center [145, 159] width 263 height 18
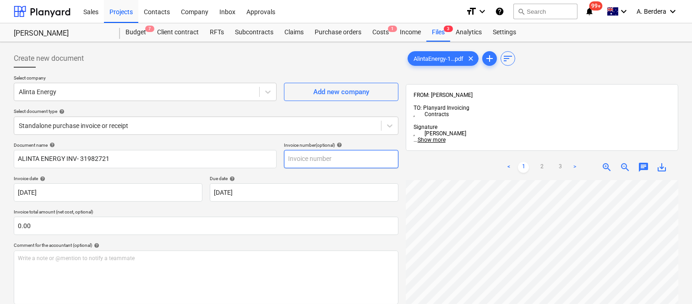
click at [323, 162] on input "text" at bounding box center [341, 159] width 114 height 18
paste input "31982721"
type input "31982721"
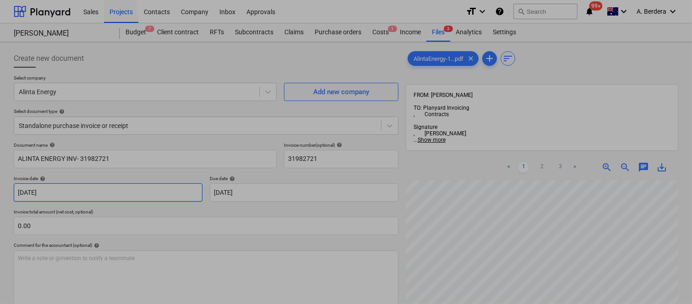
click at [136, 194] on body "Sales Projects Contacts Company Inbox Approvals format_size keyboard_arrow_down…" at bounding box center [346, 152] width 692 height 304
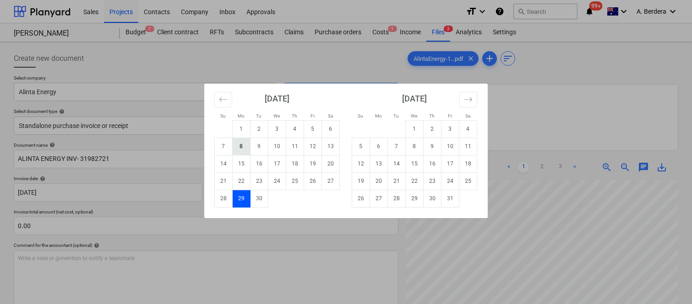
click at [239, 143] on td "8" at bounding box center [242, 146] width 18 height 17
type input "[DATE]"
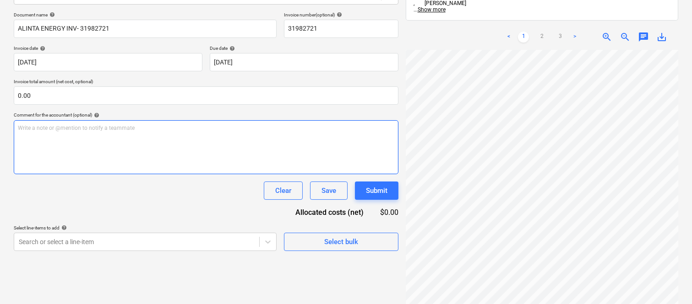
scroll to position [21, 72]
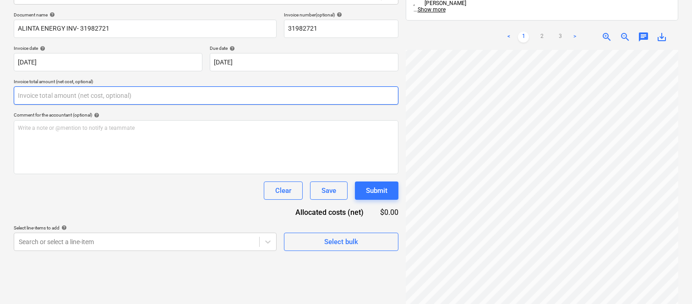
click at [116, 95] on input "text" at bounding box center [206, 96] width 384 height 18
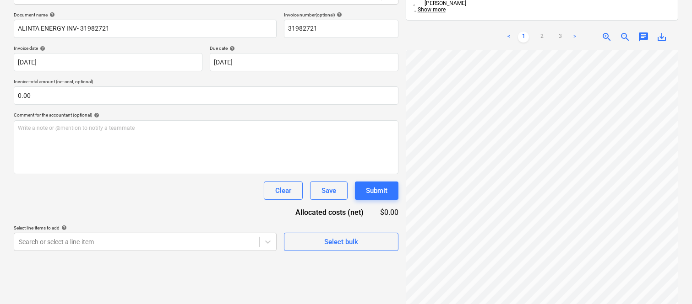
type input "0.00"
click at [212, 195] on div "Clear Save Submit" at bounding box center [206, 191] width 384 height 18
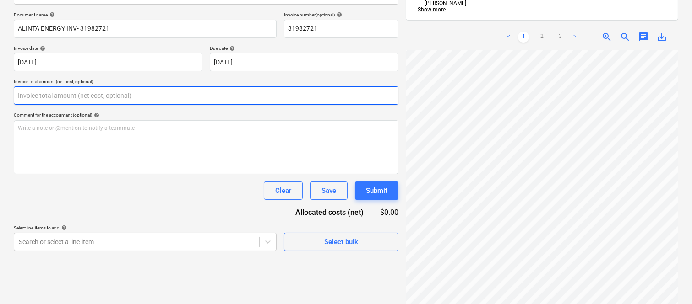
click at [49, 98] on input "text" at bounding box center [206, 96] width 384 height 18
paste input "12.07"
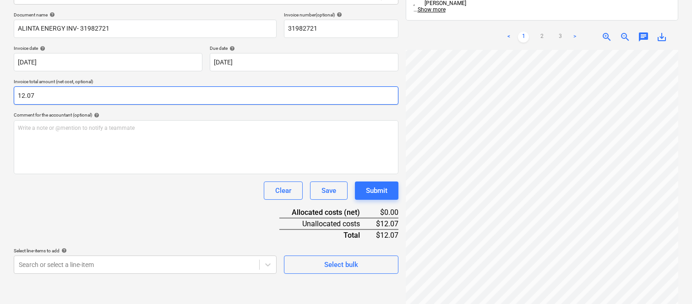
type input "12.07"
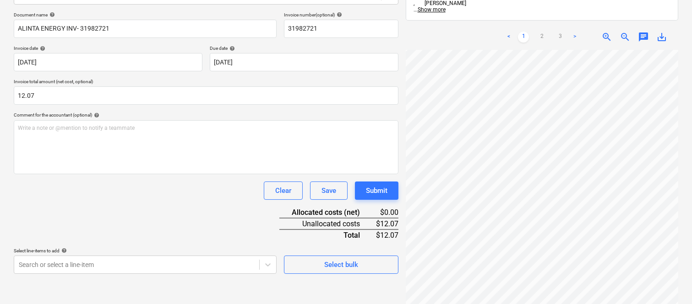
click at [70, 216] on div "Document name help ALINTA ENERGY INV- 31982721 Invoice number (optional) help 3…" at bounding box center [206, 143] width 384 height 262
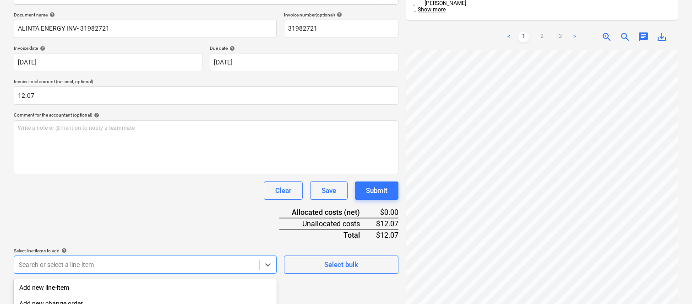
scroll to position [244, 0]
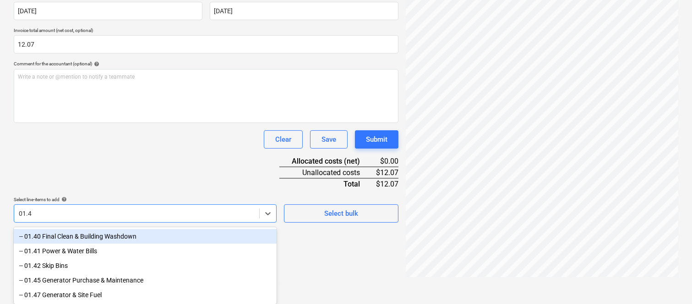
type input "01.41"
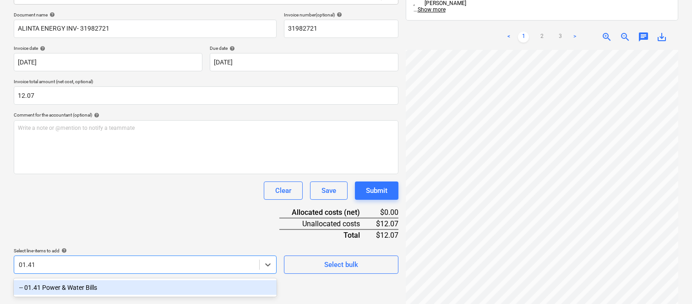
click at [76, 285] on div "-- 01.41 Power & Water Bills" at bounding box center [145, 288] width 263 height 15
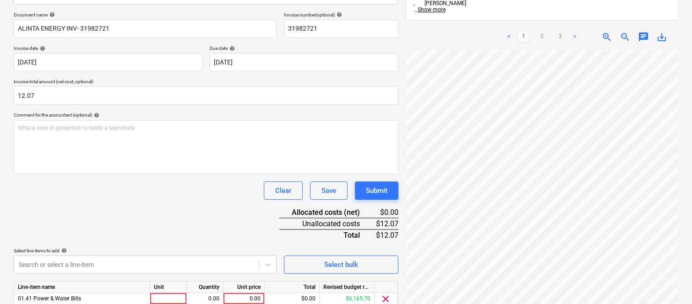
click at [81, 211] on div "Document name help ALINTA ENERGY INV- 31982721 Invoice number (optional) help 3…" at bounding box center [206, 173] width 384 height 323
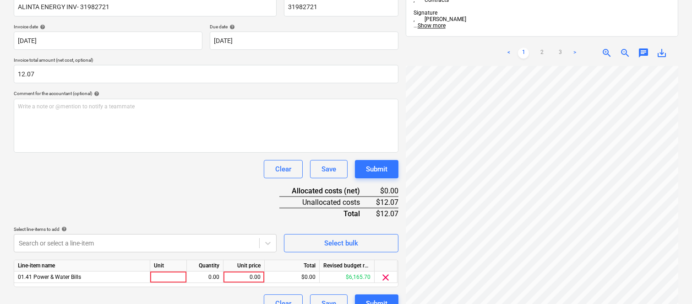
scroll to position [168, 0]
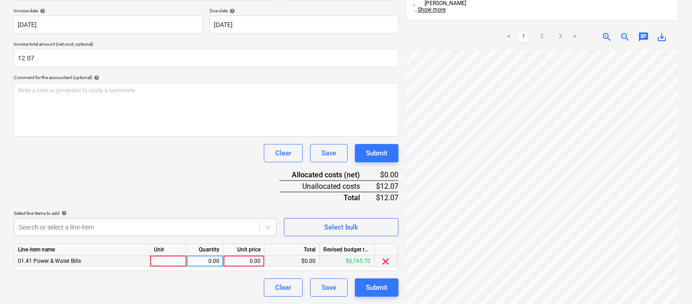
click at [162, 260] on div at bounding box center [168, 261] width 37 height 11
type input "INVOICE"
click at [211, 263] on div "0.00" at bounding box center [204, 261] width 29 height 11
type input "1"
click at [237, 262] on div "0.00" at bounding box center [243, 261] width 33 height 11
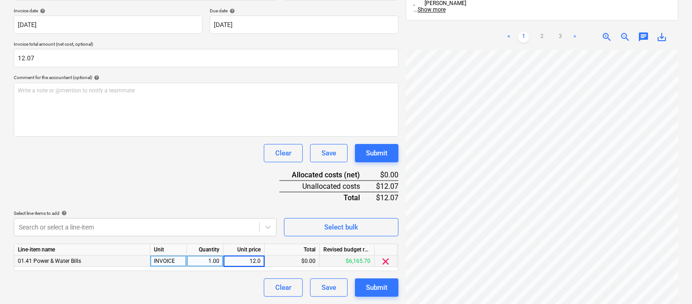
type input "12.07"
click at [214, 190] on div "Document name help ALINTA ENERGY INV- 31982721 Invoice number (optional) help 3…" at bounding box center [206, 135] width 384 height 323
click at [382, 294] on div "Submit" at bounding box center [377, 288] width 22 height 12
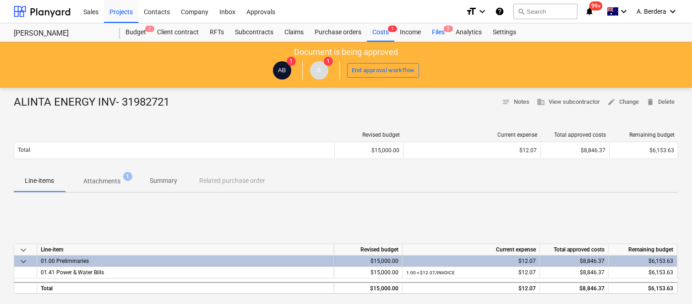
click at [441, 31] on div "Files 2" at bounding box center [438, 32] width 24 height 18
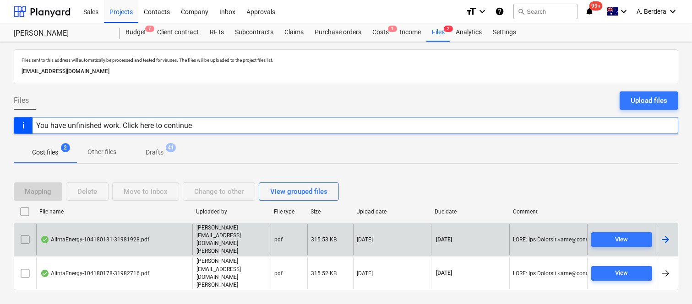
click at [167, 246] on div "AlintaEnergy-104180131-31981928.pdf" at bounding box center [114, 240] width 156 height 32
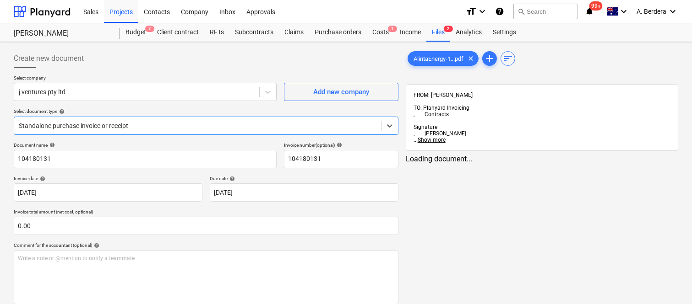
type input "104180131"
type input "[DATE]"
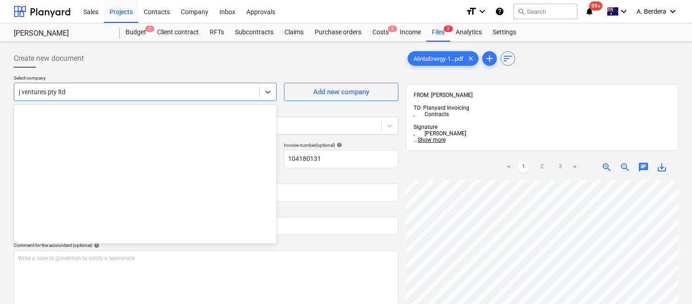
click at [130, 91] on div at bounding box center [137, 91] width 236 height 9
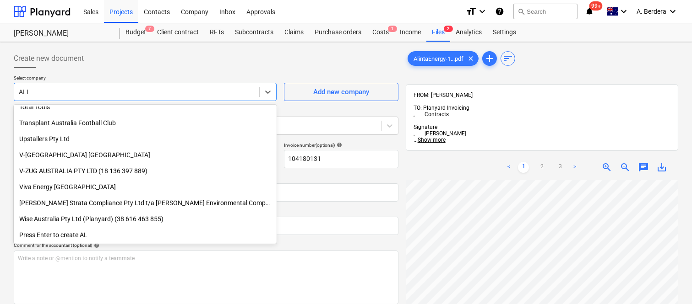
scroll to position [455, 0]
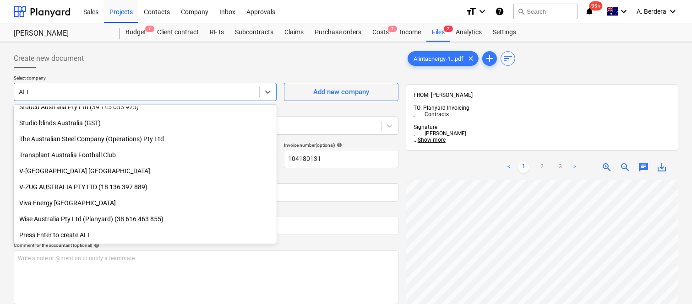
type input "ALIN"
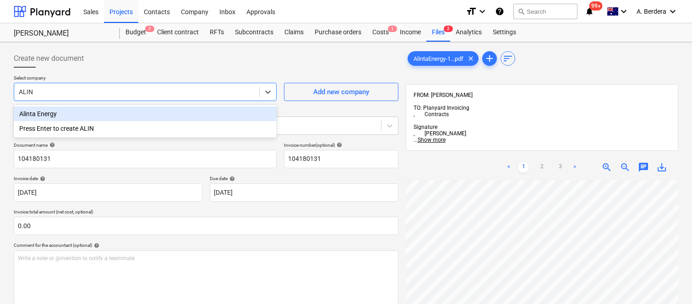
click at [106, 107] on div "Alinta Energy" at bounding box center [145, 114] width 263 height 15
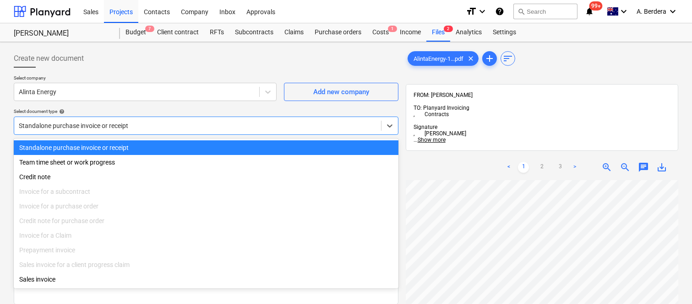
click at [122, 124] on div at bounding box center [197, 125] width 357 height 9
click at [127, 146] on div "Standalone purchase invoice or receipt" at bounding box center [206, 148] width 384 height 15
click at [120, 124] on div at bounding box center [197, 125] width 357 height 9
click at [122, 150] on div "Standalone purchase invoice or receipt" at bounding box center [206, 148] width 384 height 15
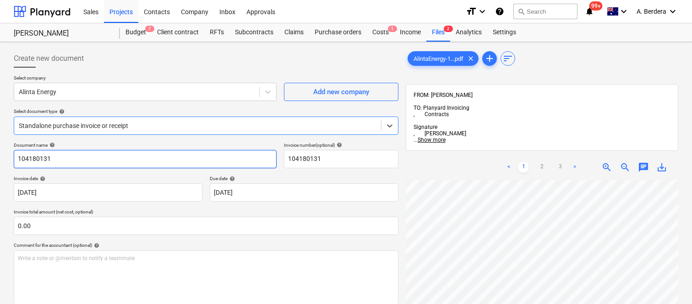
click at [89, 159] on input "104180131" at bounding box center [145, 159] width 263 height 18
type input "ALINTA ENERGY INV- 31981928"
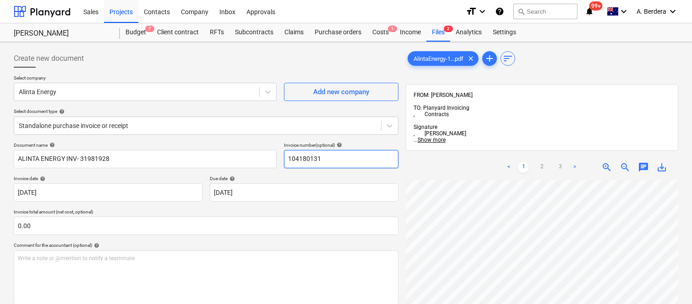
click at [304, 158] on input "104180131" at bounding box center [341, 159] width 114 height 18
type input "3"
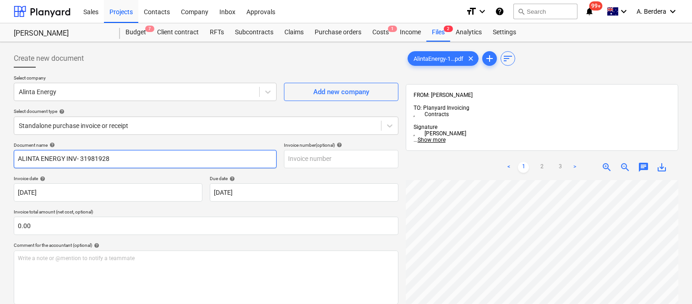
drag, startPoint x: 80, startPoint y: 158, endPoint x: 137, endPoint y: 158, distance: 57.7
click at [137, 158] on input "ALINTA ENERGY INV- 31981928" at bounding box center [145, 159] width 263 height 18
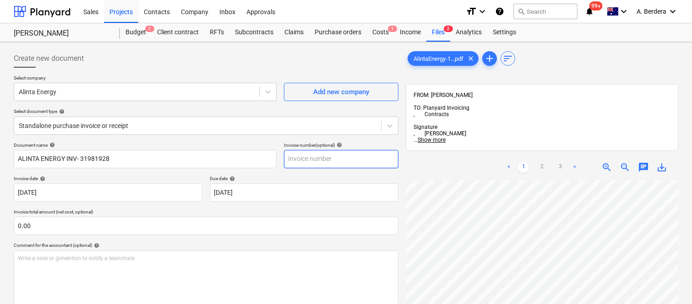
click at [299, 157] on input "text" at bounding box center [341, 159] width 114 height 18
paste input "31981928"
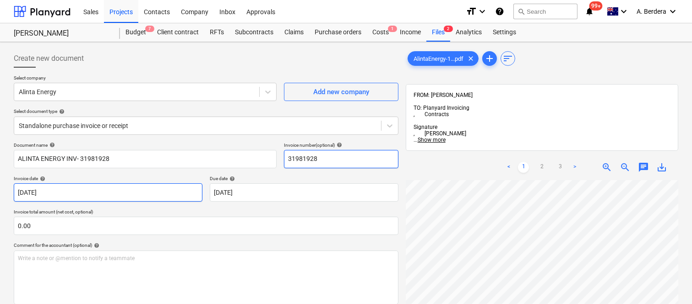
type input "31981928"
click at [144, 191] on body "Sales Projects Contacts Company Inbox Approvals format_size keyboard_arrow_down…" at bounding box center [346, 152] width 692 height 304
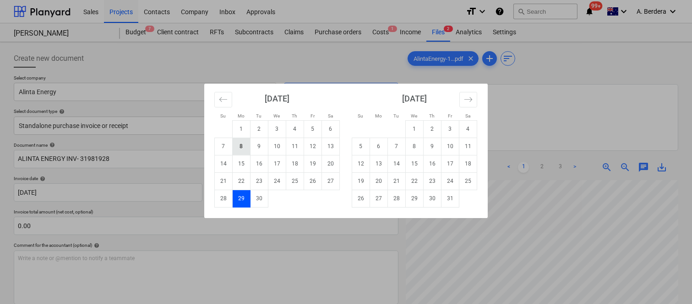
click at [241, 143] on td "8" at bounding box center [242, 146] width 18 height 17
type input "[DATE]"
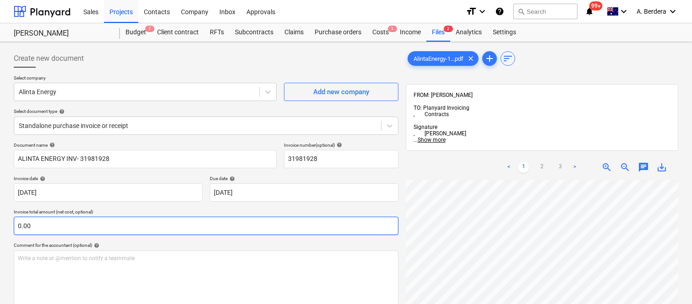
scroll to position [79, 72]
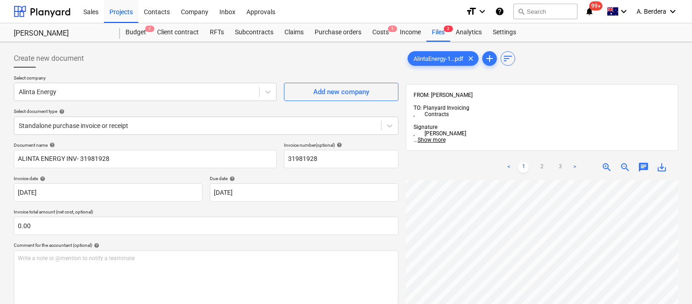
click at [485, 155] on div "< 1 2 3 > zoom_in zoom_out chat 0 save_alt" at bounding box center [542, 307] width 272 height 304
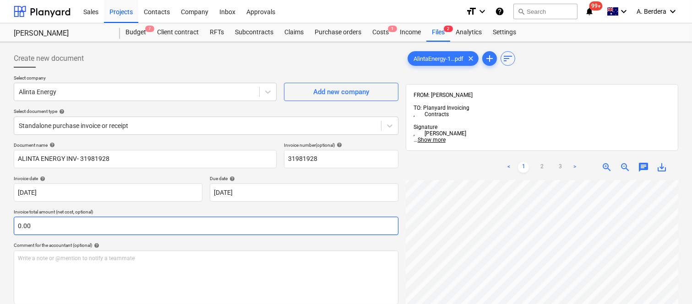
click at [86, 225] on input "0.00" at bounding box center [206, 226] width 384 height 18
type input "12.07"
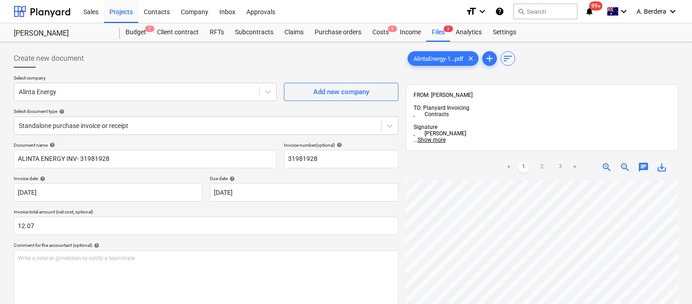
click at [271, 206] on div "Document name help ALINTA ENERGY INV- 31981928 Invoice number (optional) help 3…" at bounding box center [206, 273] width 384 height 262
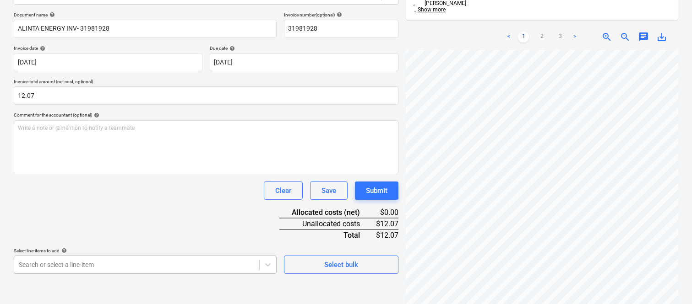
scroll to position [244, 0]
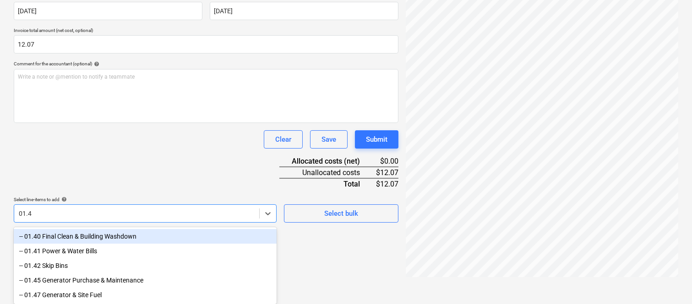
type input "01.41"
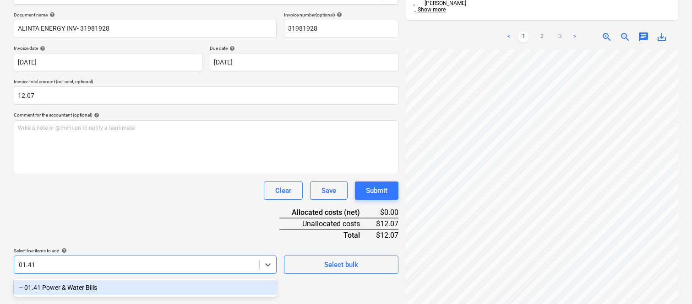
click at [117, 281] on div "-- 01.41 Power & Water Bills" at bounding box center [145, 288] width 263 height 15
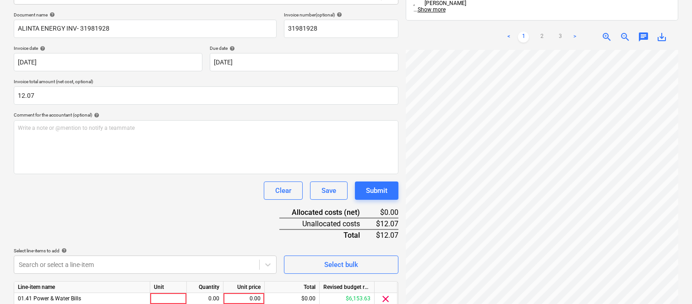
click at [113, 200] on div "Document name help ALINTA ENERGY INV- 31981928 Invoice number (optional) help 3…" at bounding box center [206, 173] width 384 height 323
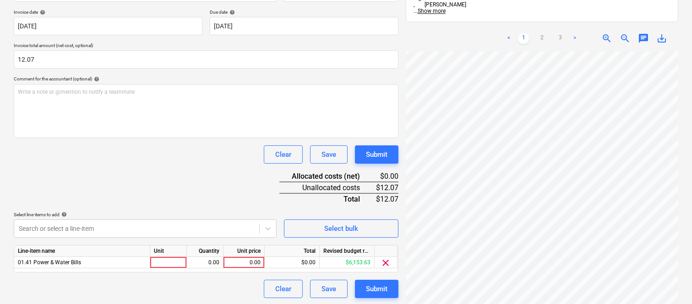
scroll to position [168, 0]
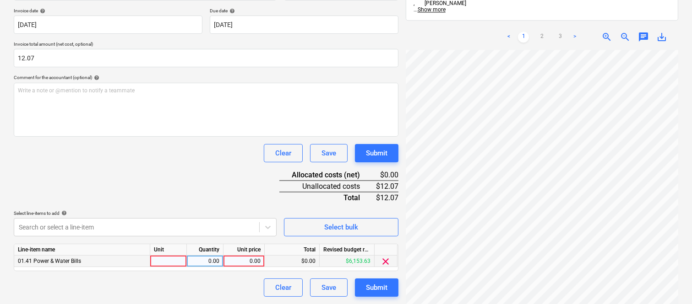
click at [164, 263] on div at bounding box center [168, 261] width 37 height 11
type input "INVOICE"
click at [204, 260] on div "0.00" at bounding box center [204, 261] width 29 height 11
type input "1"
click at [238, 262] on div "0.00" at bounding box center [243, 261] width 33 height 11
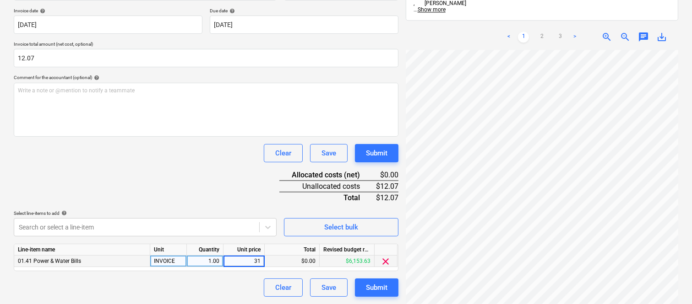
type input "3"
type input "12.07"
click at [216, 189] on div "Document name help ALINTA ENERGY INV- 31981928 Invoice number (optional) help 3…" at bounding box center [206, 135] width 384 height 323
click at [122, 187] on div "Document name help ALINTA ENERGY INV- 31981928 Invoice number (optional) help 3…" at bounding box center [206, 135] width 384 height 323
click at [373, 286] on div "Submit" at bounding box center [377, 288] width 22 height 12
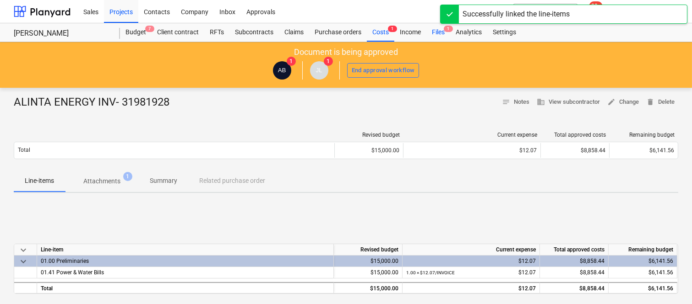
click at [433, 28] on div "Files 1" at bounding box center [438, 32] width 24 height 18
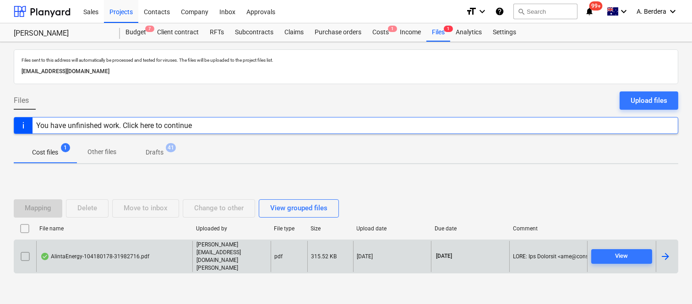
click at [156, 261] on div "AlintaEnergy-104180178-31982716.pdf" at bounding box center [114, 257] width 156 height 32
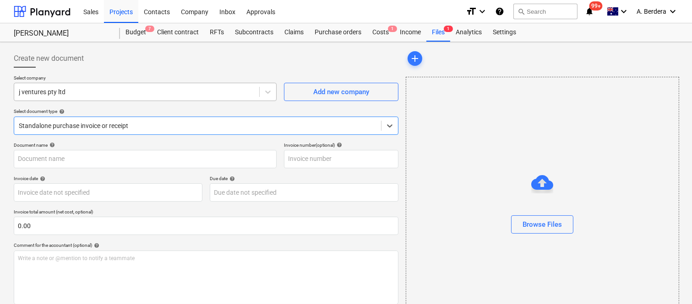
type input "104180178"
type input "[DATE]"
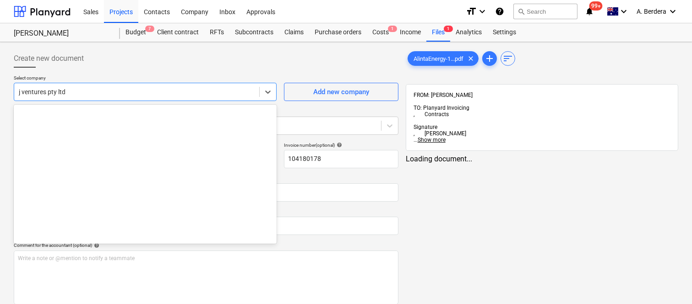
click at [149, 93] on div at bounding box center [137, 91] width 236 height 9
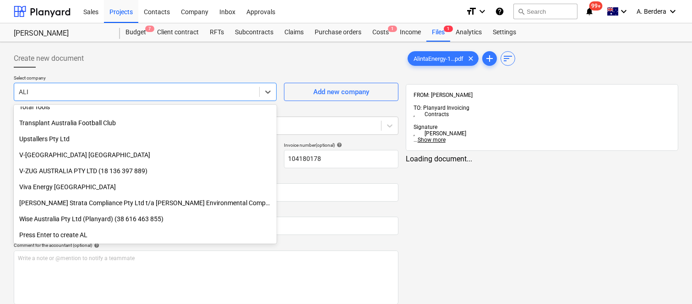
scroll to position [455, 0]
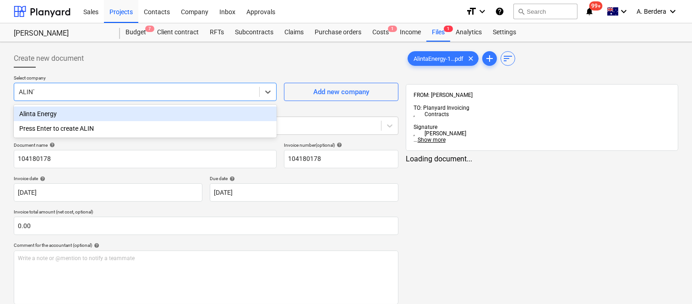
type input "ALINTA"
click at [134, 110] on div "Alinta Energy" at bounding box center [145, 114] width 263 height 15
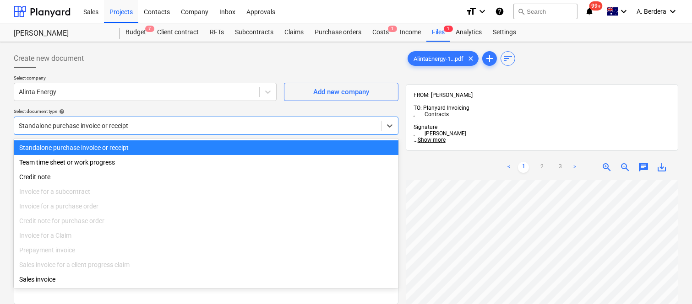
click at [138, 124] on div at bounding box center [197, 125] width 357 height 9
click at [143, 146] on div "Standalone purchase invoice or receipt" at bounding box center [206, 148] width 384 height 15
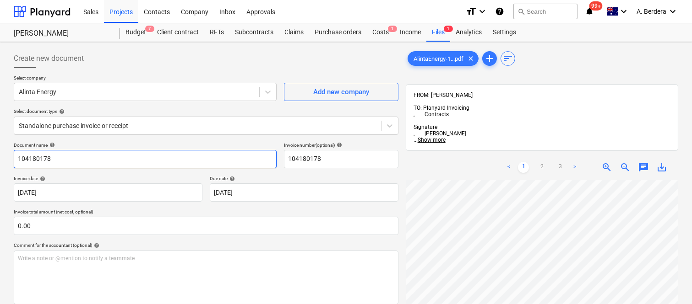
click at [104, 158] on input "104180178" at bounding box center [145, 159] width 263 height 18
type input "ALINTA ENERGY INV- 31982716"
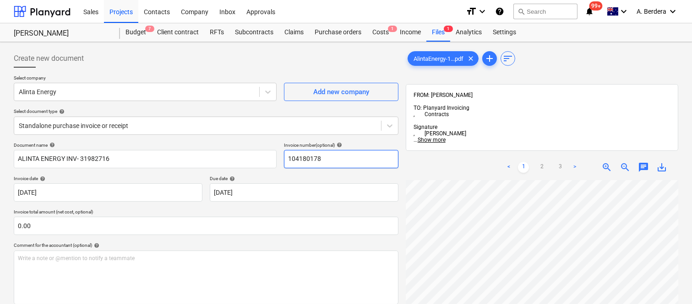
click at [313, 160] on input "104180178" at bounding box center [341, 159] width 114 height 18
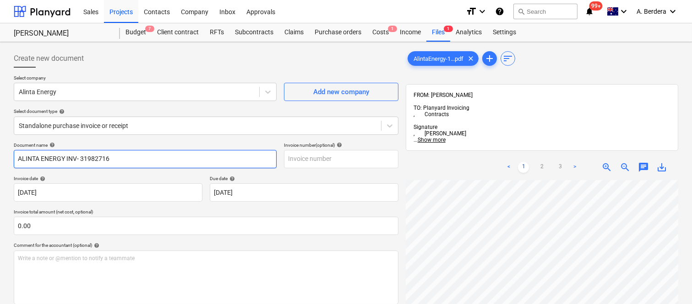
drag, startPoint x: 80, startPoint y: 156, endPoint x: 143, endPoint y: 154, distance: 62.7
click at [143, 154] on input "ALINTA ENERGY INV- 31982716" at bounding box center [145, 159] width 263 height 18
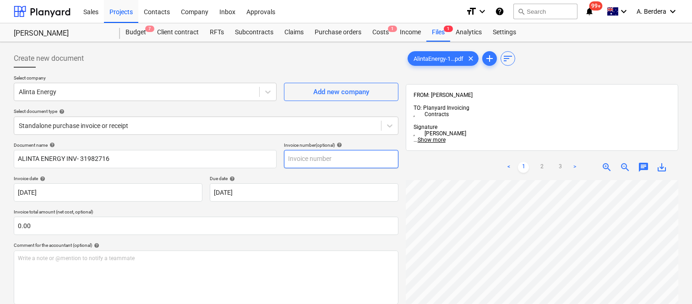
click at [317, 157] on input "text" at bounding box center [341, 159] width 114 height 18
paste input "31982716"
type input "31982716"
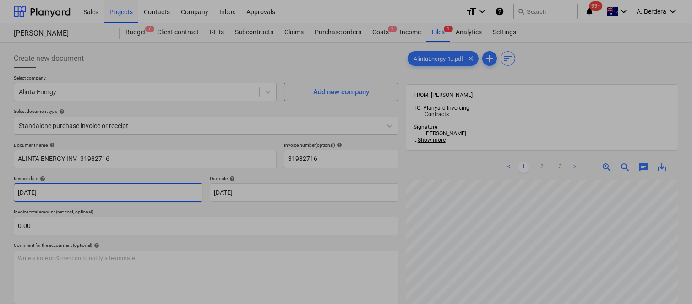
click at [151, 193] on body "Sales Projects Contacts Company Inbox Approvals format_size keyboard_arrow_down…" at bounding box center [346, 152] width 692 height 304
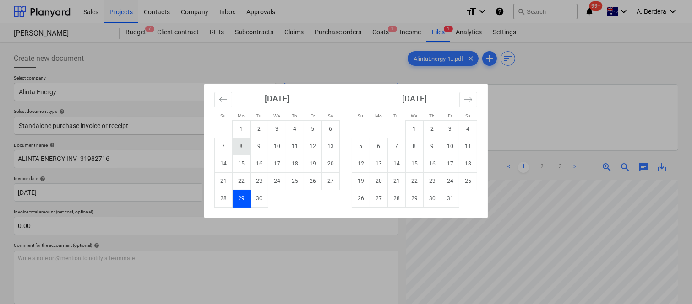
click at [239, 144] on td "8" at bounding box center [242, 146] width 18 height 17
type input "[DATE]"
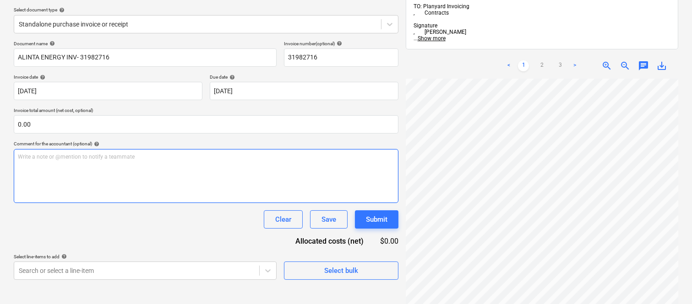
scroll to position [5, 69]
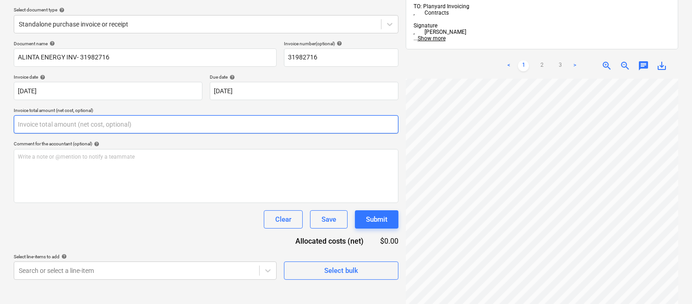
click at [200, 125] on input "text" at bounding box center [206, 124] width 384 height 18
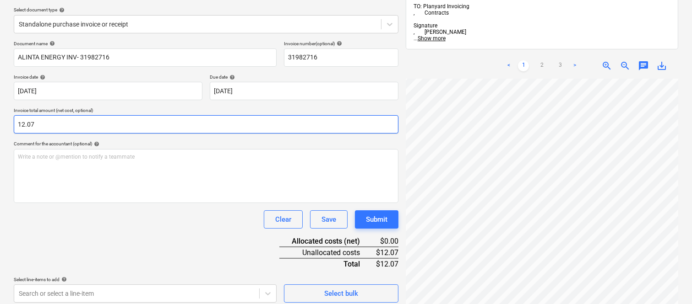
type input "12.07"
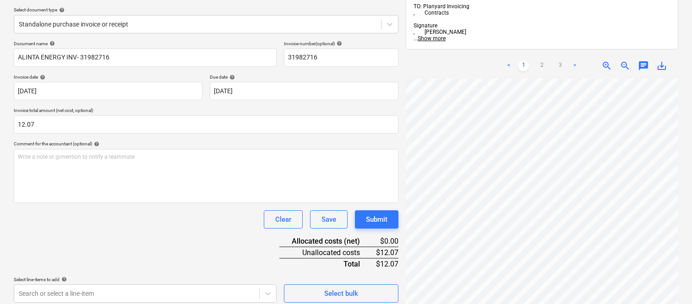
click at [152, 238] on div "Document name help ALINTA ENERGY INV- 31982716 Invoice number (optional) help 3…" at bounding box center [206, 172] width 384 height 262
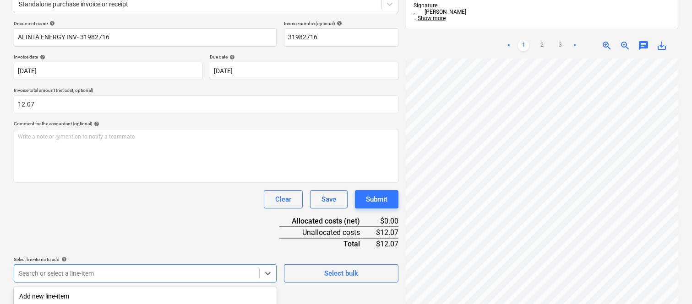
scroll to position [244, 0]
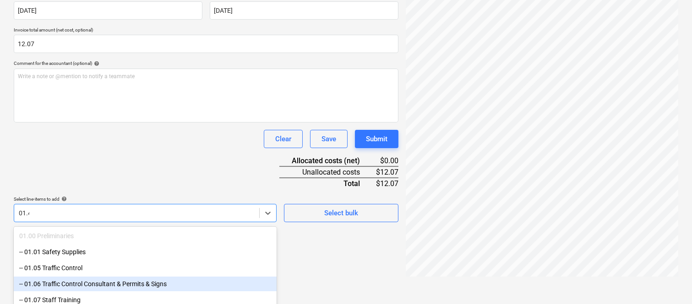
type input "01.41"
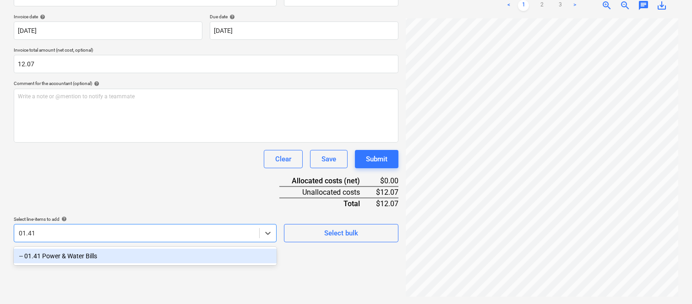
scroll to position [130, 0]
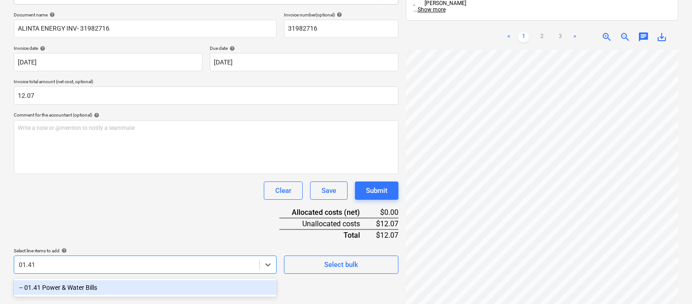
click at [117, 285] on div "-- 01.41 Power & Water Bills" at bounding box center [145, 288] width 263 height 15
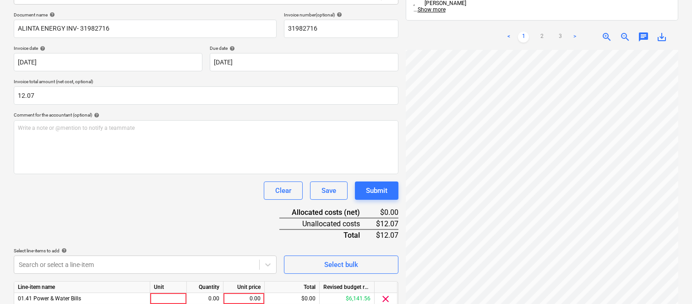
click at [118, 195] on div "Clear Save Submit" at bounding box center [206, 191] width 384 height 18
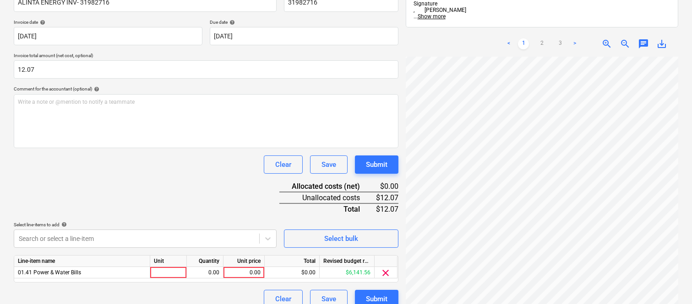
scroll to position [168, 0]
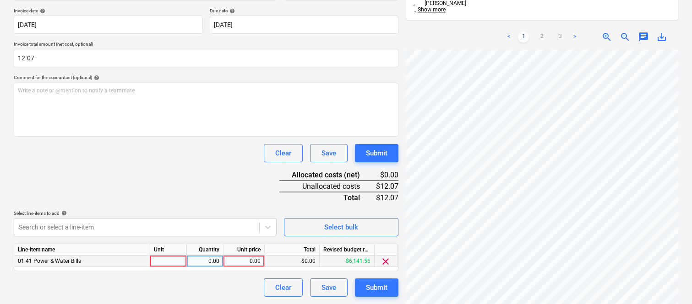
click at [168, 259] on div at bounding box center [168, 261] width 37 height 11
type input "INVOICE"
click at [214, 261] on div "0.00" at bounding box center [204, 261] width 29 height 11
type input "1"
click at [240, 259] on div "0.00" at bounding box center [243, 261] width 33 height 11
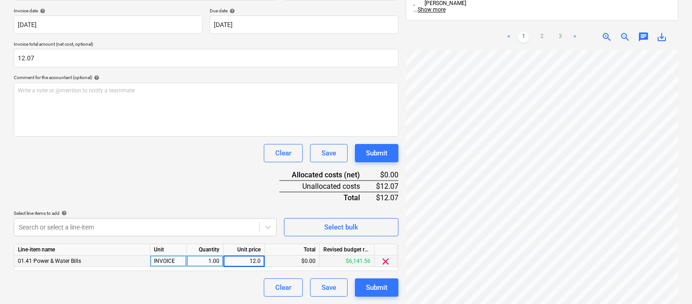
type input "12.07"
click at [193, 198] on div "Document name help ALINTA ENERGY INV- 31982716 Invoice number (optional) help 3…" at bounding box center [206, 135] width 384 height 323
click at [184, 172] on div "Document name help ALINTA ENERGY INV- 31982716 Invoice number (optional) help 3…" at bounding box center [206, 135] width 384 height 323
click at [144, 171] on div "Document name help ALINTA ENERGY INV- 31982716 Invoice number (optional) help 3…" at bounding box center [206, 135] width 384 height 323
click at [366, 286] on div "Submit" at bounding box center [377, 288] width 22 height 12
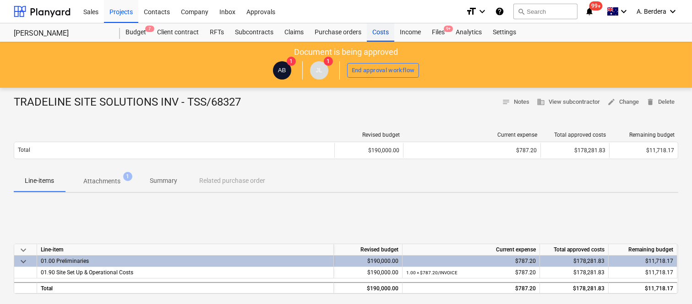
click at [377, 31] on div "Costs" at bounding box center [380, 32] width 27 height 18
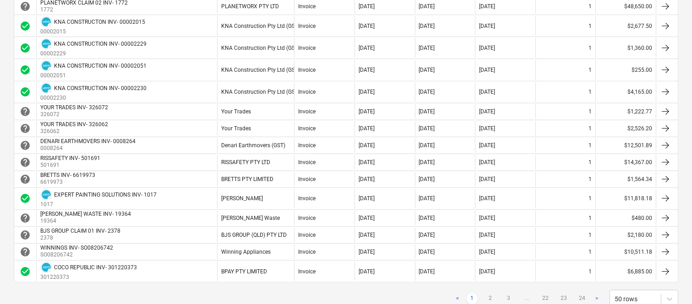
scroll to position [793, 0]
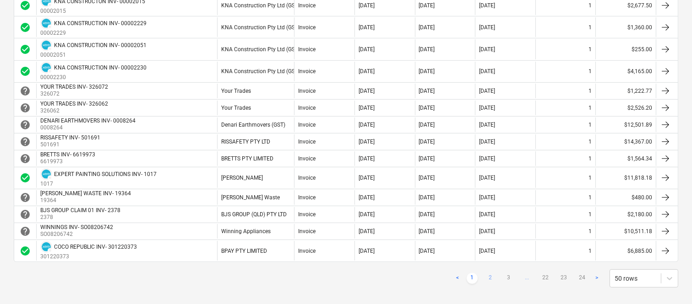
click at [493, 277] on link "2" at bounding box center [490, 278] width 11 height 11
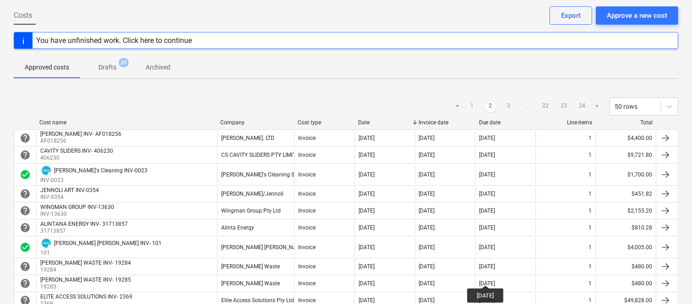
scroll to position [23, 0]
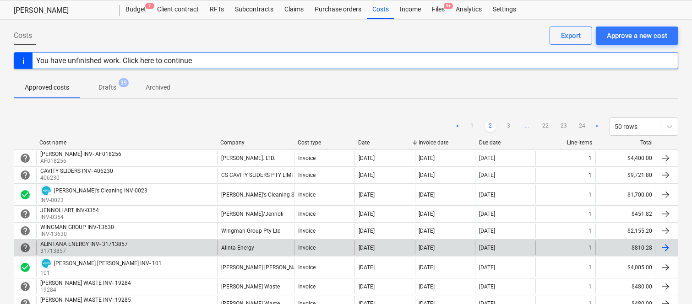
click at [404, 252] on div "[DATE]" at bounding box center [384, 248] width 60 height 15
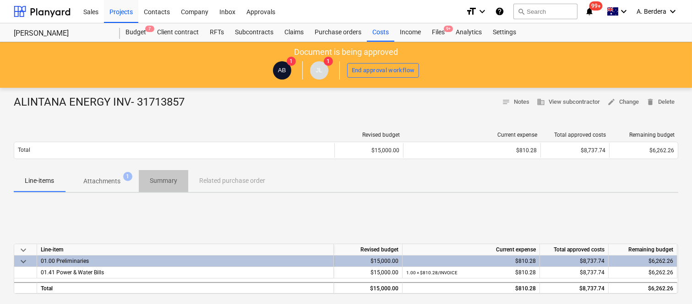
click at [169, 180] on p "Summary" at bounding box center [163, 181] width 27 height 10
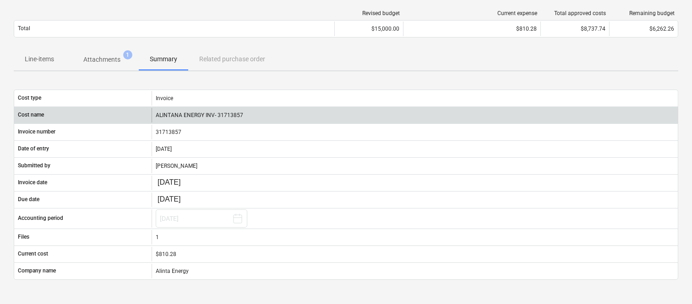
scroll to position [102, 0]
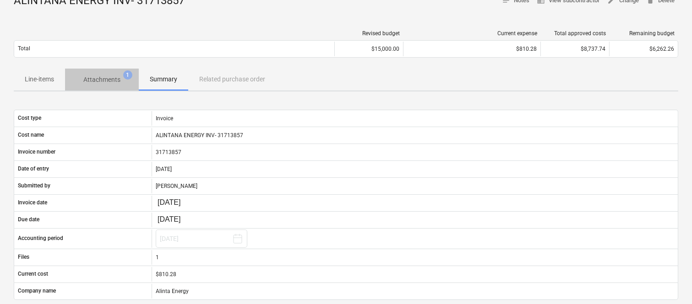
click at [103, 74] on span "Attachments 1" at bounding box center [102, 79] width 74 height 16
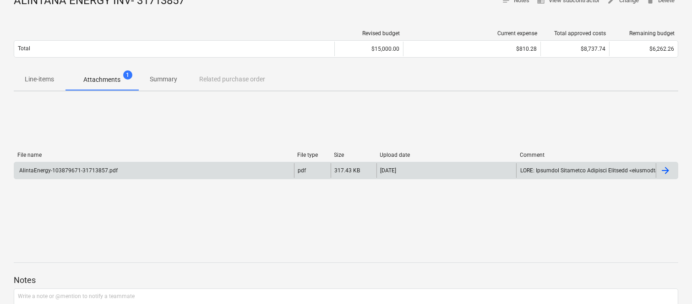
click at [172, 170] on div "AlintaEnergy-103879671-31713857.pdf" at bounding box center [154, 170] width 280 height 15
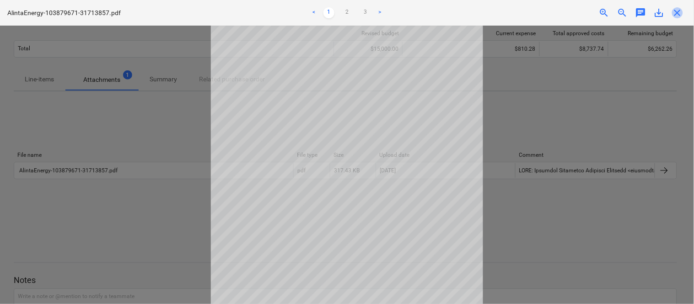
click at [679, 13] on span "close" at bounding box center [677, 12] width 11 height 11
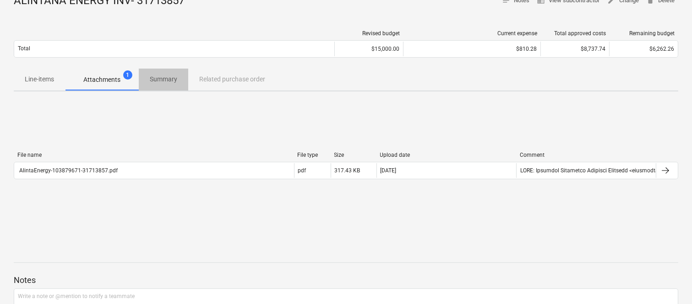
click at [162, 76] on p "Summary" at bounding box center [163, 80] width 27 height 10
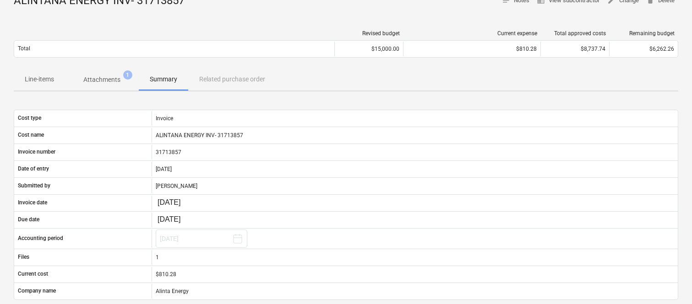
click at [100, 77] on p "Attachments" at bounding box center [101, 80] width 37 height 10
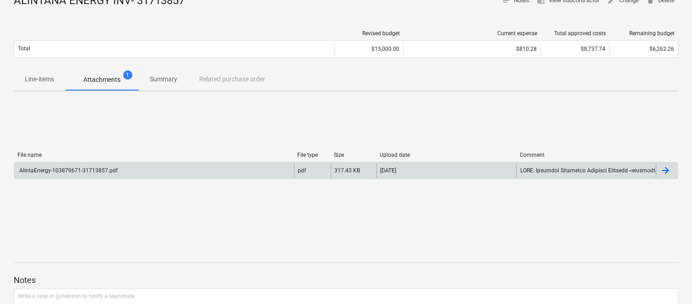
click at [169, 170] on div "AlintaEnergy-103879671-31713857.pdf" at bounding box center [154, 170] width 280 height 15
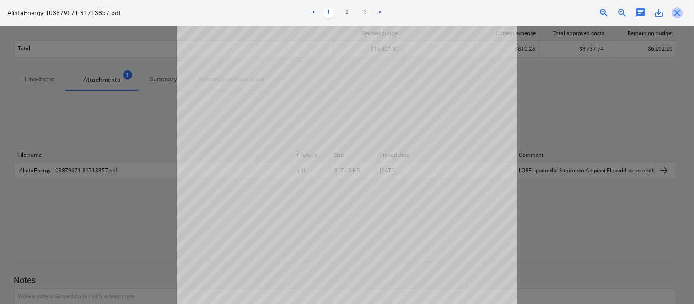
click at [677, 14] on span "close" at bounding box center [677, 12] width 11 height 11
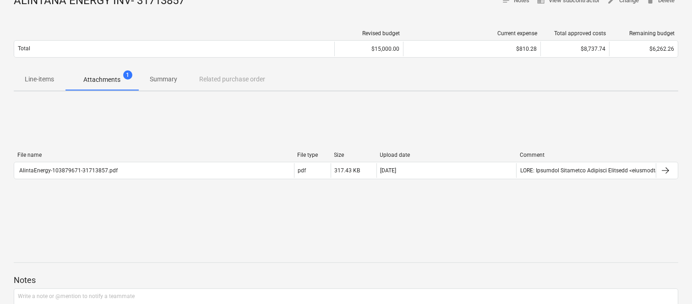
click at [47, 78] on p "Line-items" at bounding box center [39, 80] width 29 height 10
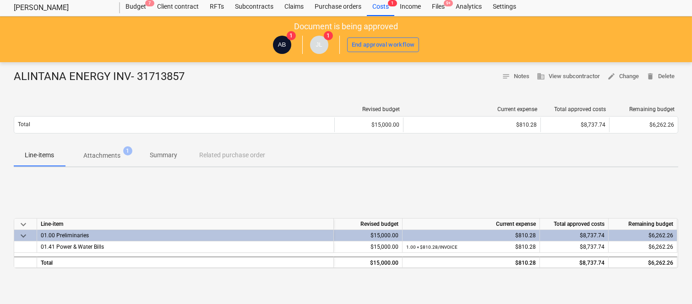
scroll to position [20, 0]
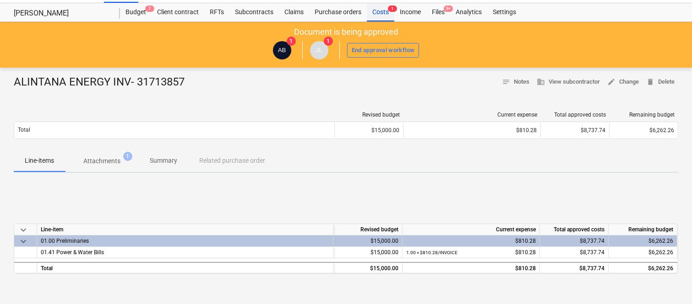
click at [382, 13] on div "Costs 1" at bounding box center [380, 12] width 27 height 18
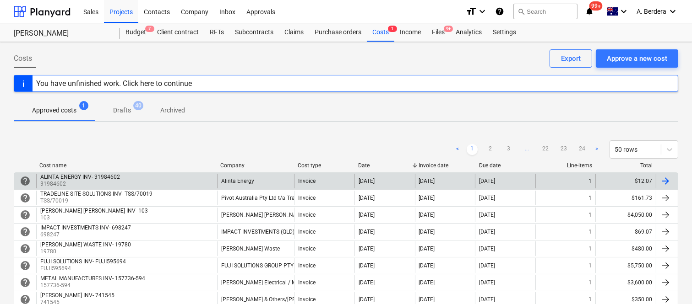
click at [200, 185] on div "ALINTA ENERGY INV- 31984602 31984602" at bounding box center [126, 181] width 181 height 15
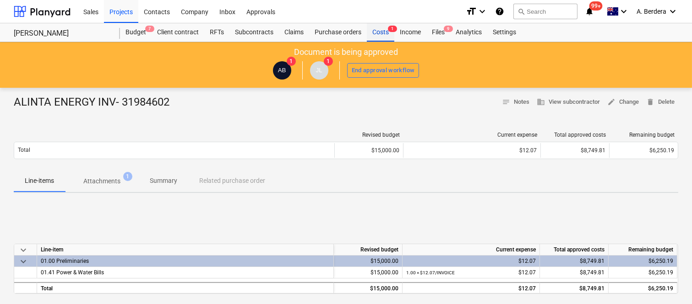
click at [384, 32] on div "Costs 1" at bounding box center [380, 32] width 27 height 18
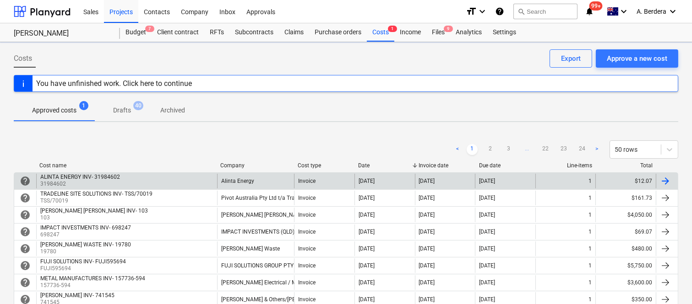
click at [193, 180] on div "ALINTA ENERGY INV- 31984602 31984602" at bounding box center [126, 181] width 181 height 15
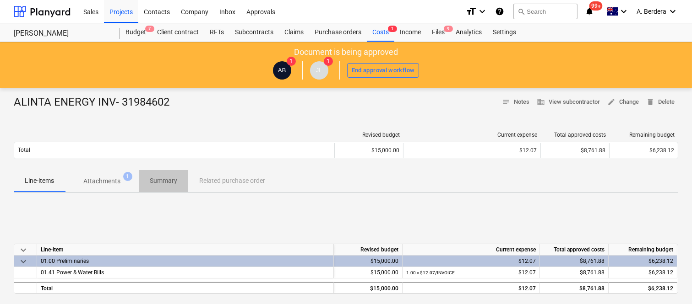
click at [166, 182] on p "Summary" at bounding box center [163, 181] width 27 height 10
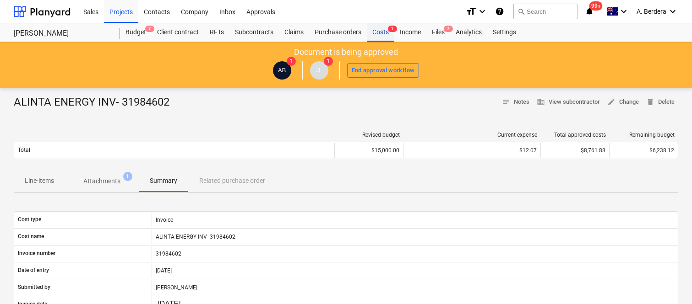
click at [384, 34] on div "Costs 1" at bounding box center [380, 32] width 27 height 18
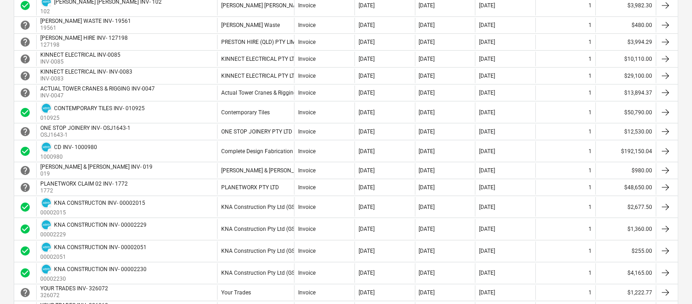
scroll to position [732, 0]
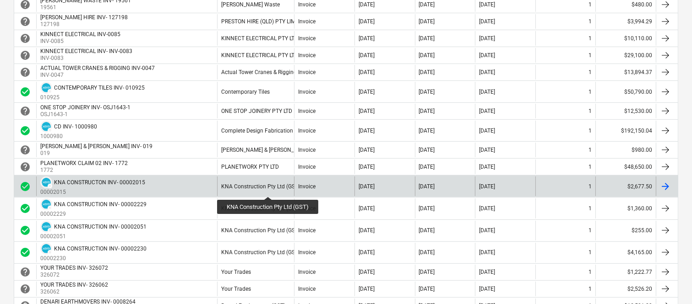
click at [269, 189] on div "KNA Construction Pty Ltd (GST)" at bounding box center [260, 187] width 79 height 6
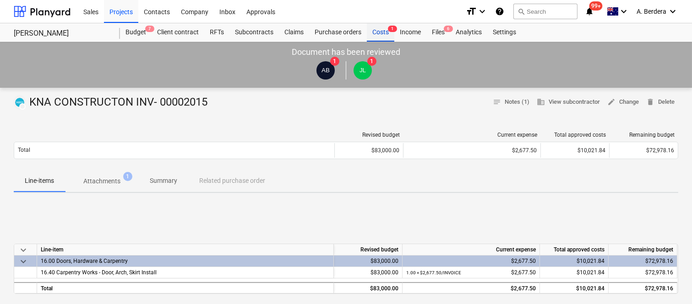
click at [375, 34] on div "Costs 1" at bounding box center [380, 32] width 27 height 18
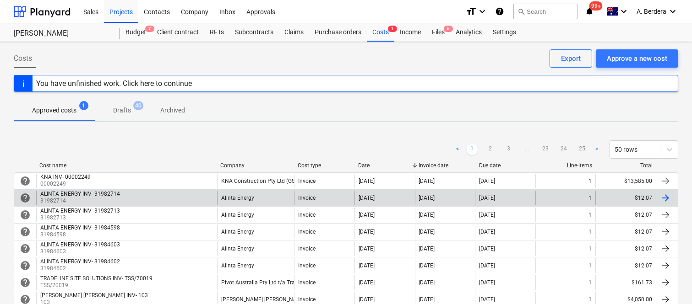
click at [272, 199] on div "Alinta Energy" at bounding box center [255, 198] width 77 height 15
